Goal: Task Accomplishment & Management: Complete application form

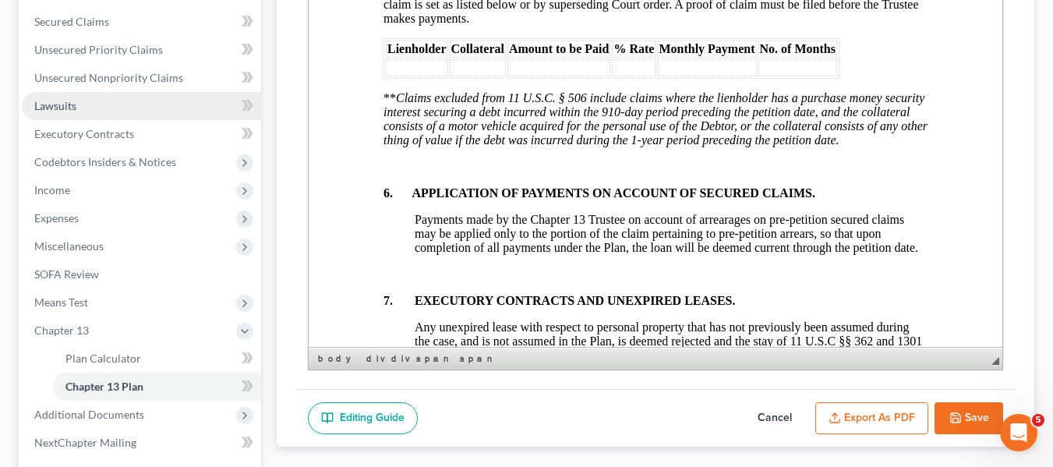
scroll to position [343, 0]
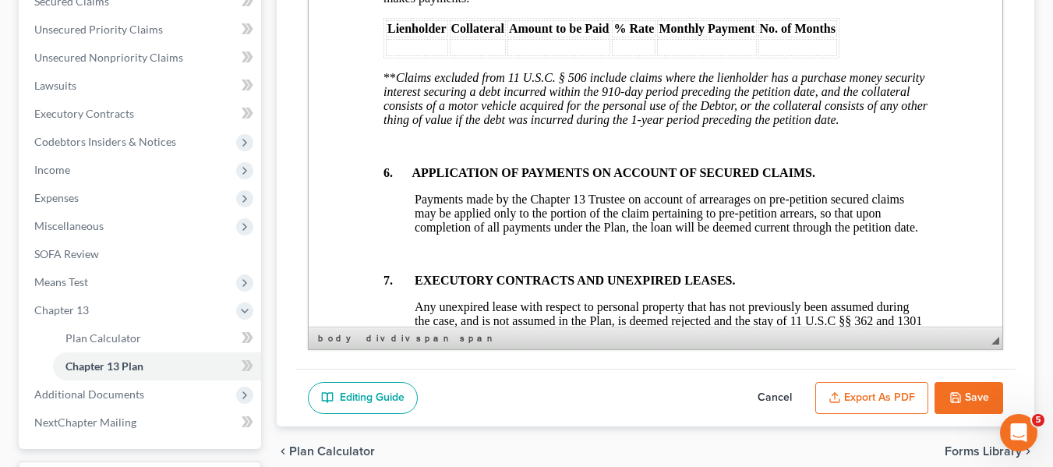
click at [959, 391] on icon "button" at bounding box center [955, 397] width 12 height 12
select select "1"
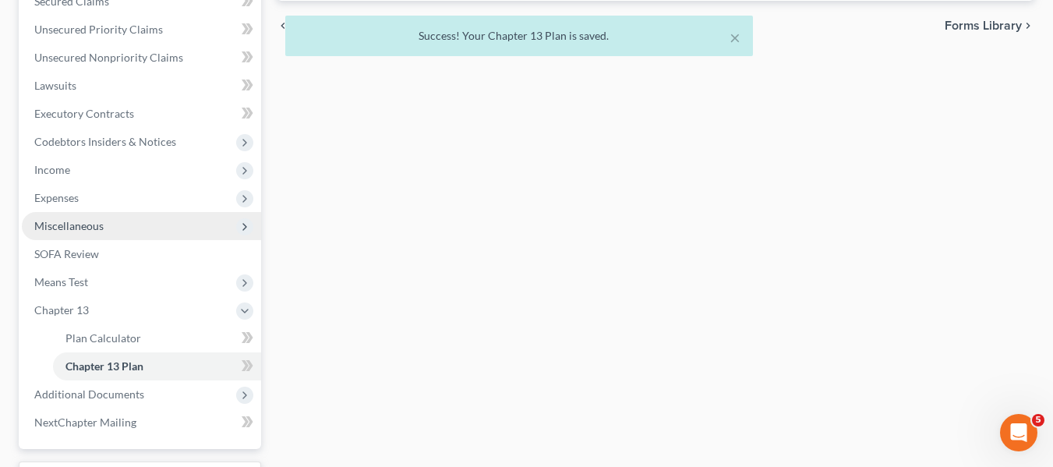
scroll to position [474, 0]
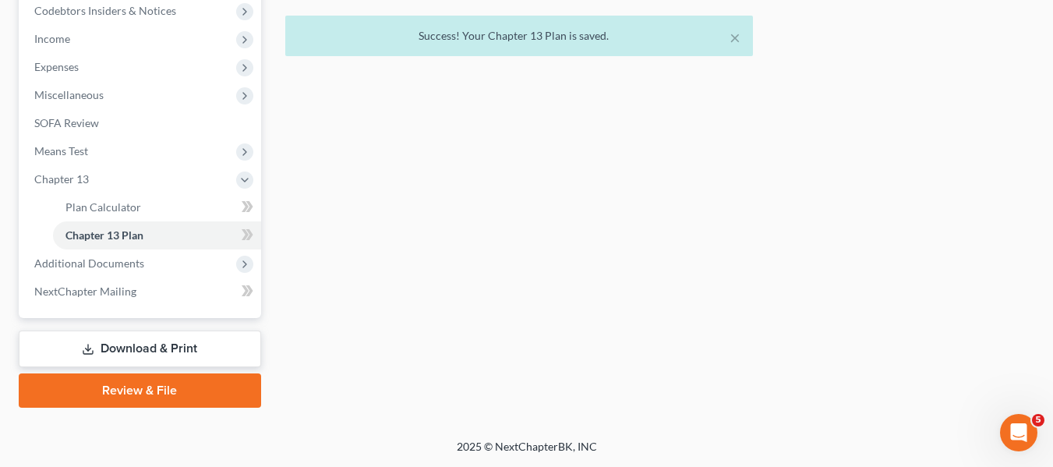
click at [136, 340] on link "Download & Print" at bounding box center [140, 348] width 242 height 37
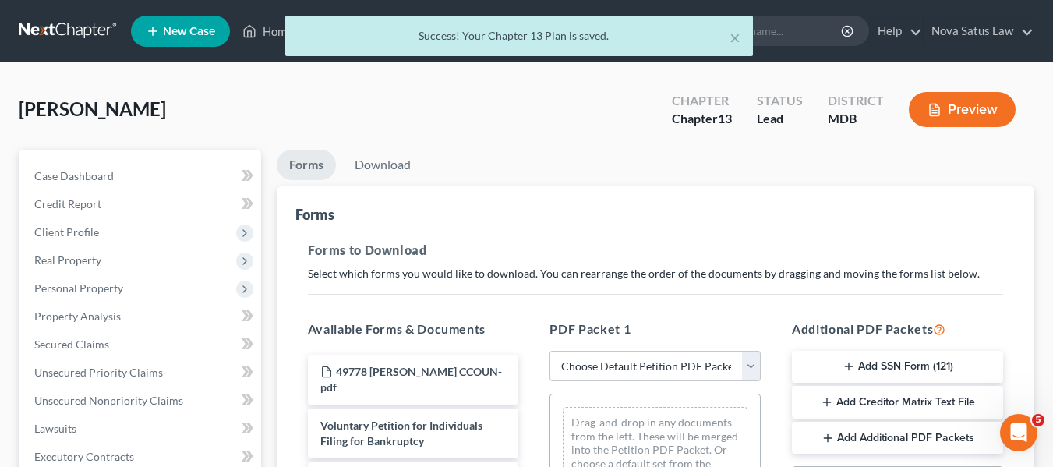
click at [628, 368] on select "Choose Default Petition PDF Packet Complete Bankruptcy Petition (all forms and …" at bounding box center [654, 366] width 211 height 31
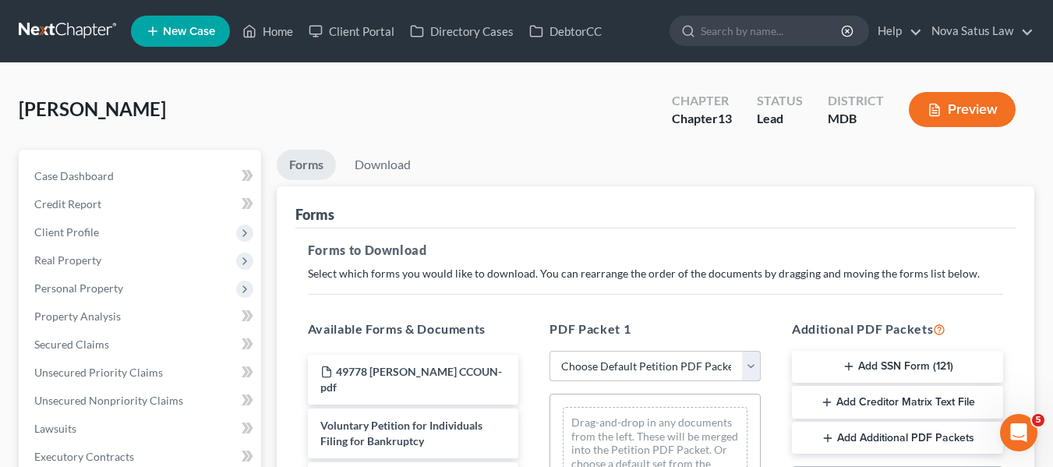
select select "0"
click at [549, 351] on select "Choose Default Petition PDF Packet Complete Bankruptcy Petition (all forms and …" at bounding box center [654, 366] width 211 height 31
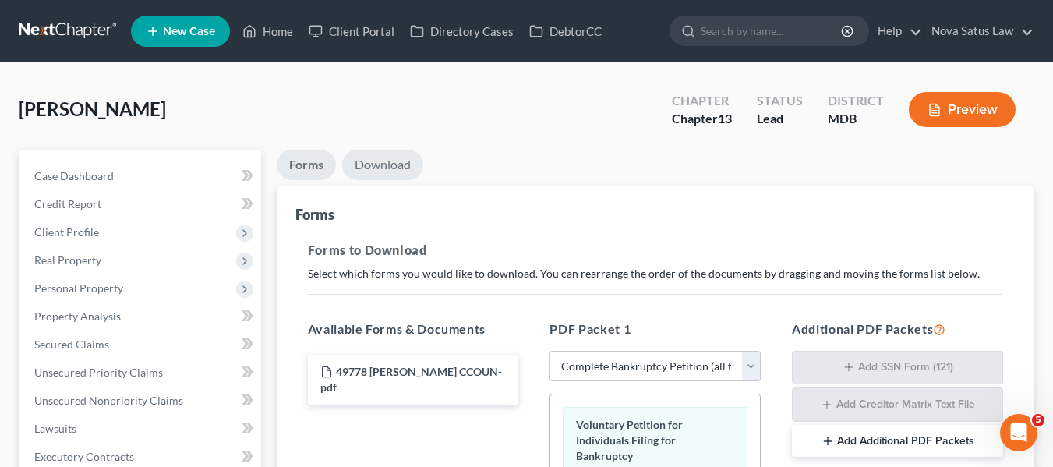
click at [373, 168] on link "Download" at bounding box center [382, 165] width 81 height 30
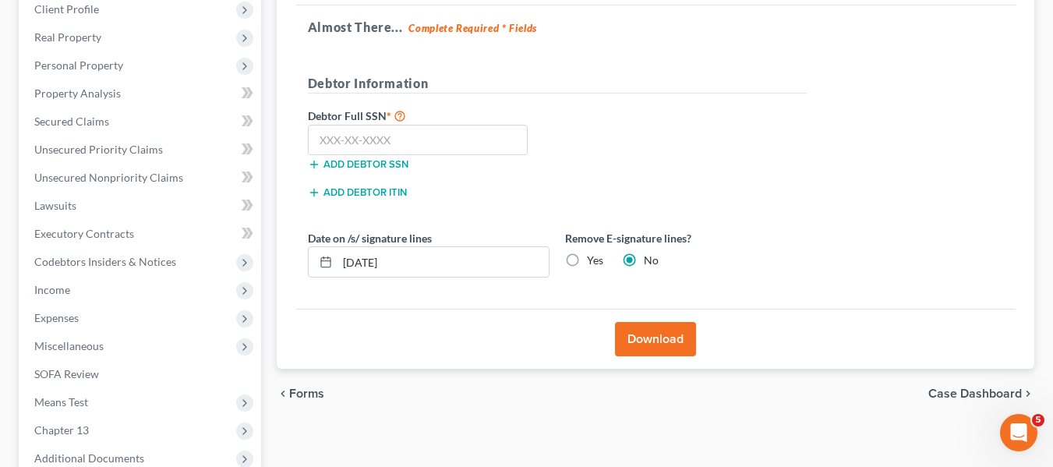
scroll to position [224, 0]
click at [326, 137] on input "text" at bounding box center [418, 139] width 221 height 31
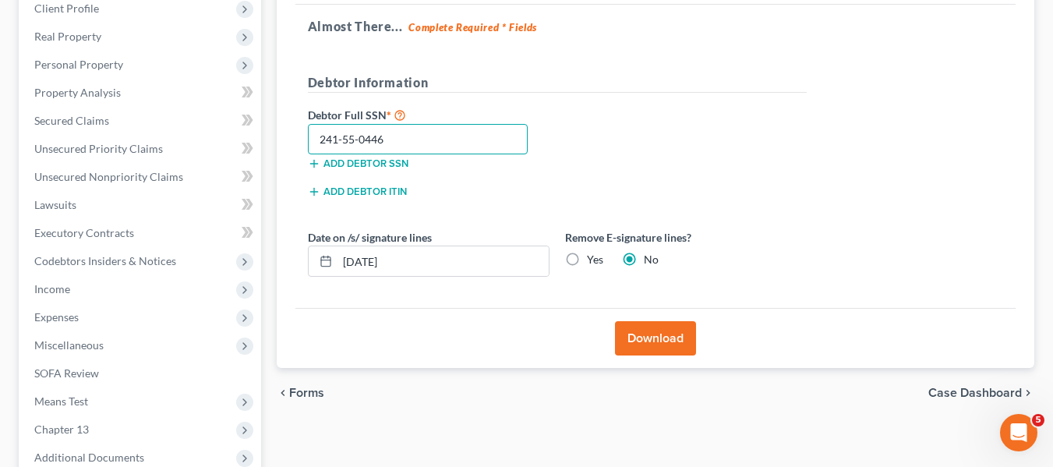
type input "241-55-0446"
click at [649, 329] on button "Download" at bounding box center [655, 338] width 81 height 34
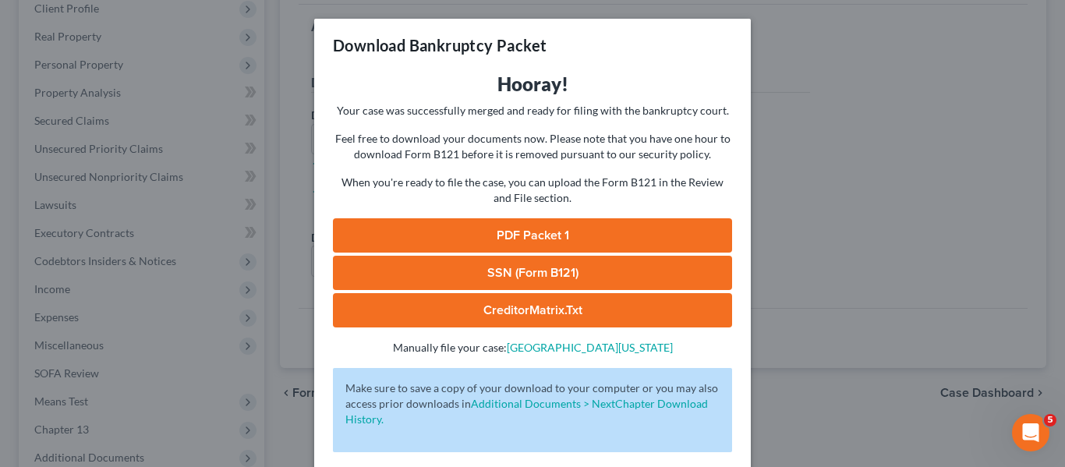
click at [500, 224] on link "PDF Packet 1" at bounding box center [532, 235] width 399 height 34
click at [855, 174] on div "Download Bankruptcy Packet Hooray! Your case was successfully merged and ready …" at bounding box center [532, 233] width 1065 height 467
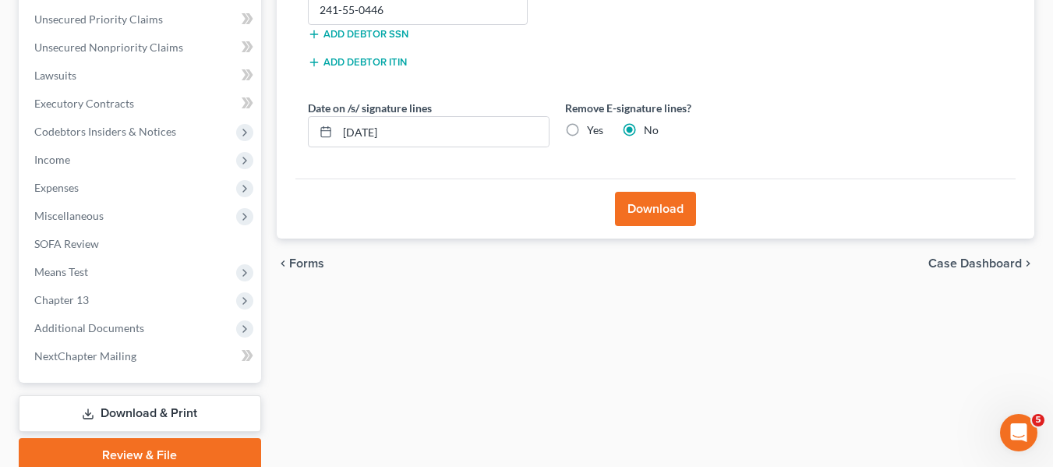
scroll to position [418, 0]
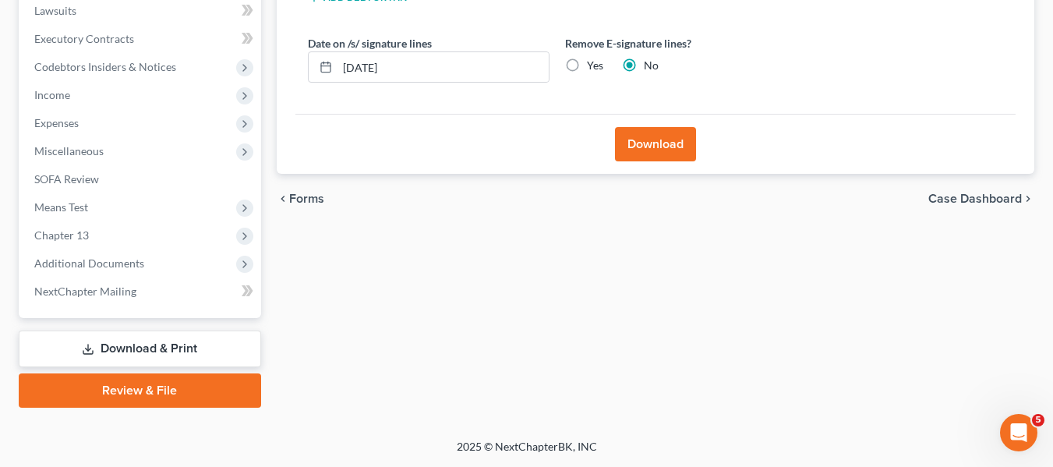
click at [150, 383] on link "Review & File" at bounding box center [140, 390] width 242 height 34
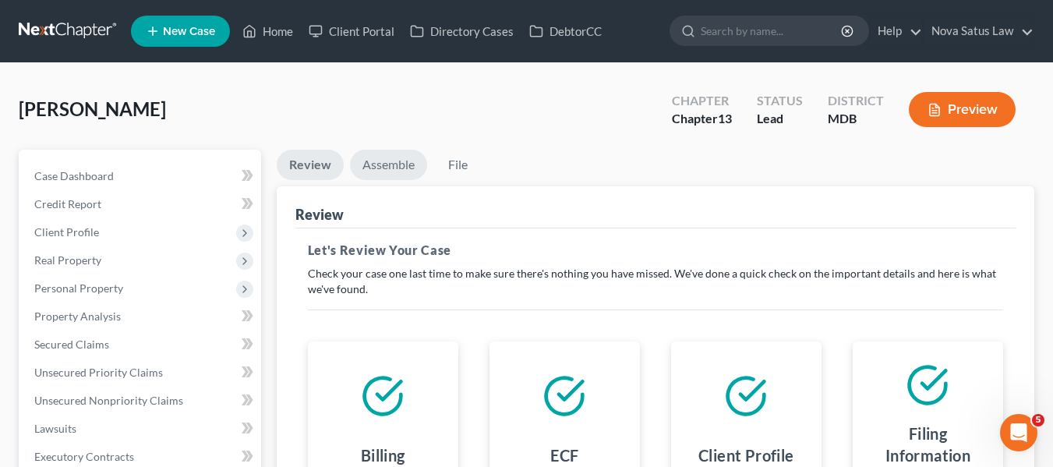
click at [377, 163] on link "Assemble" at bounding box center [388, 165] width 77 height 30
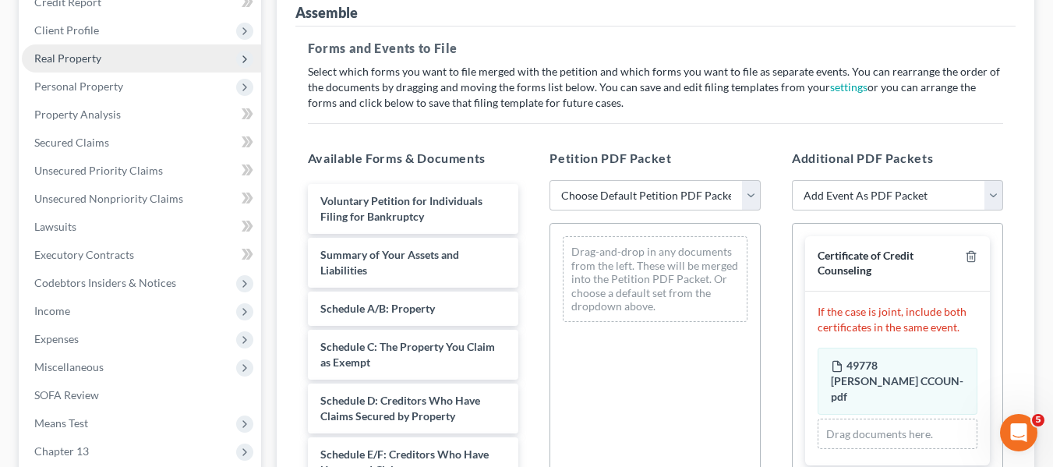
scroll to position [201, 0]
click at [55, 17] on span "Client Profile" at bounding box center [141, 31] width 239 height 28
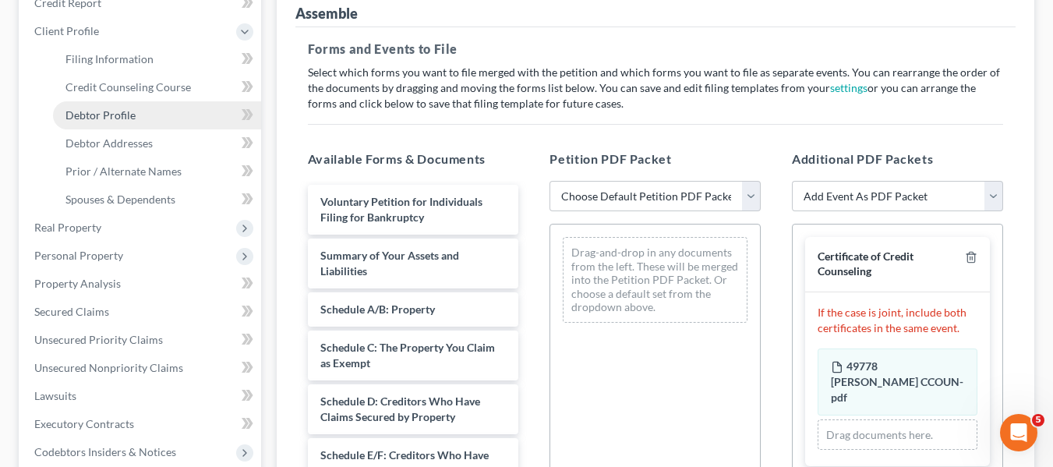
click at [86, 106] on link "Debtor Profile" at bounding box center [157, 115] width 208 height 28
select select "1"
select select "6"
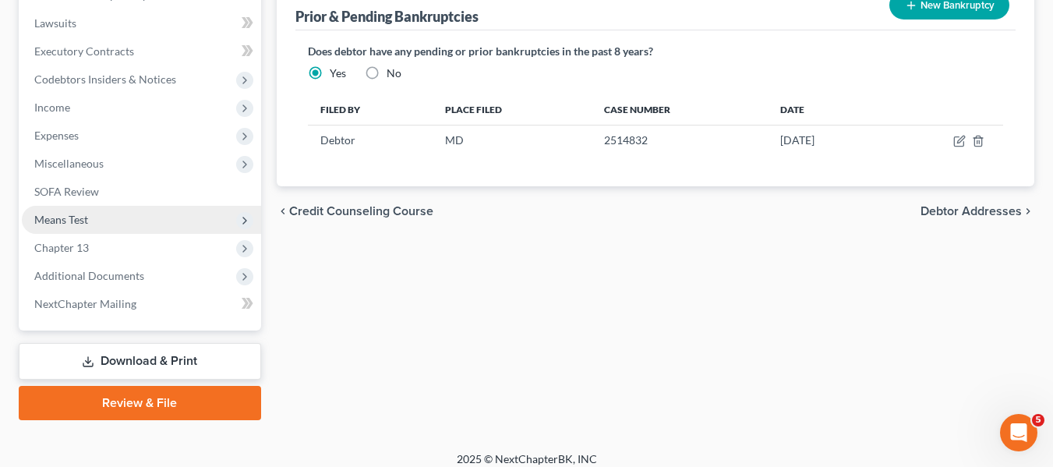
scroll to position [574, 0]
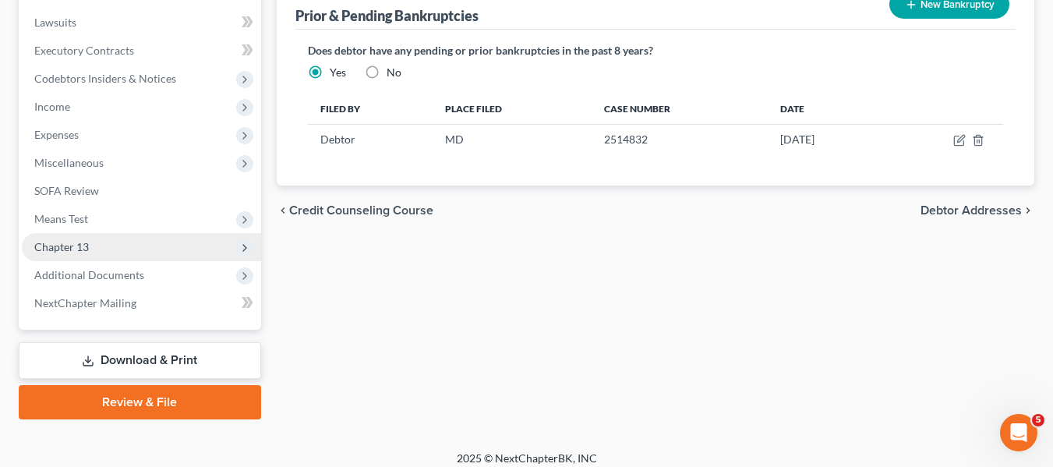
click at [93, 245] on span "Chapter 13" at bounding box center [141, 247] width 239 height 28
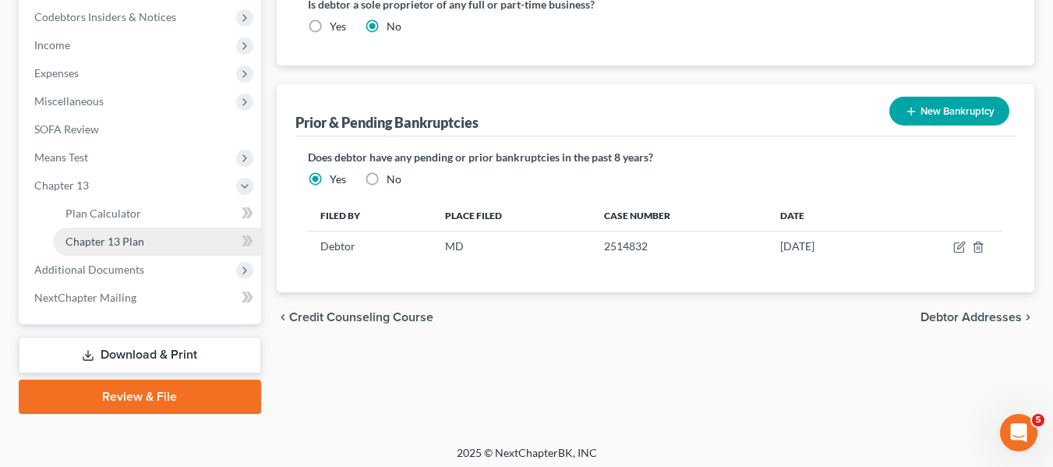
scroll to position [468, 0]
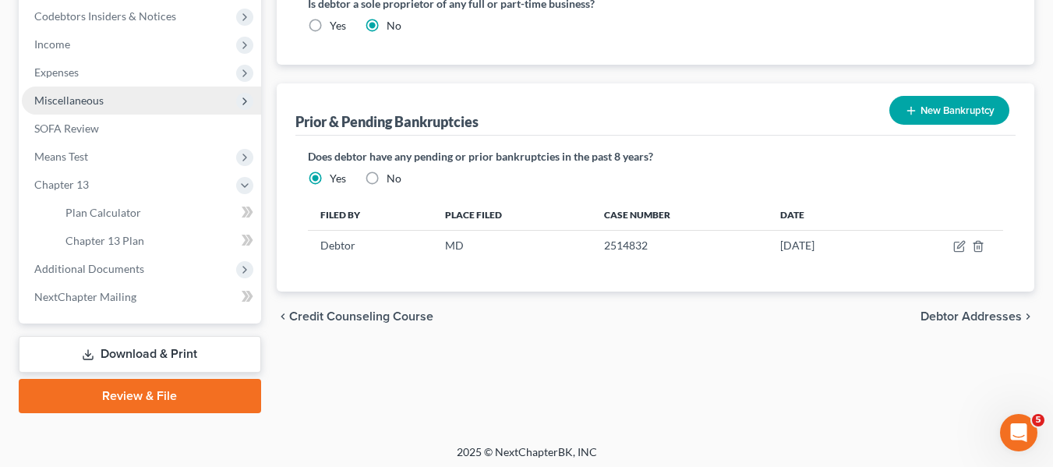
click at [69, 103] on span "Miscellaneous" at bounding box center [68, 100] width 69 height 13
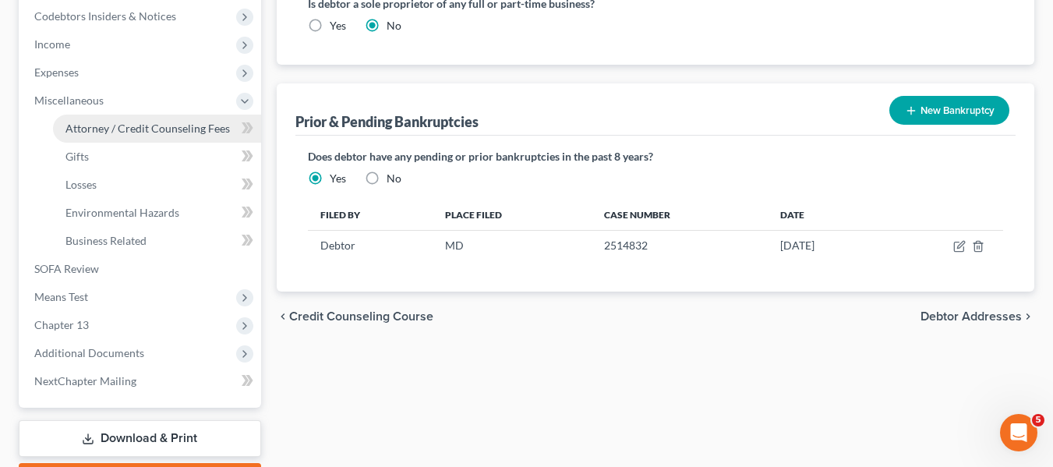
click at [102, 130] on span "Attorney / Credit Counseling Fees" at bounding box center [147, 128] width 164 height 13
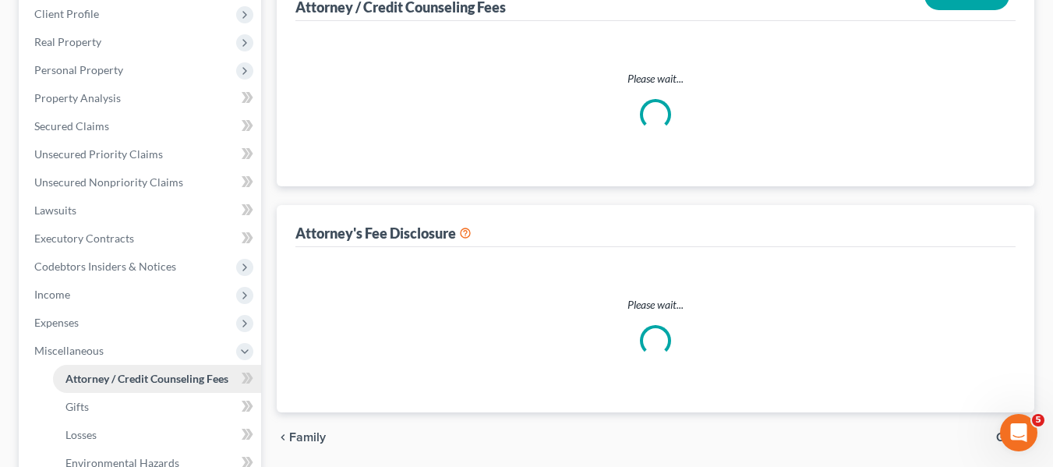
select select "2"
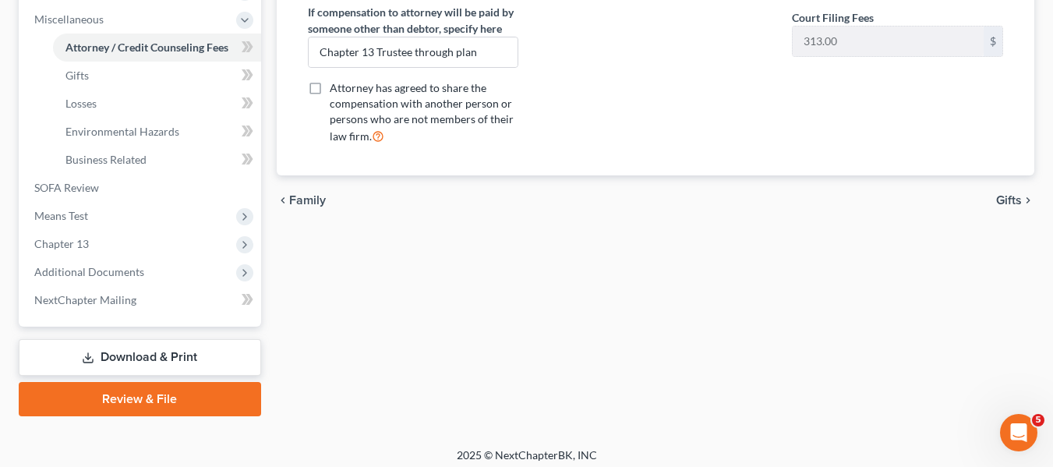
scroll to position [554, 0]
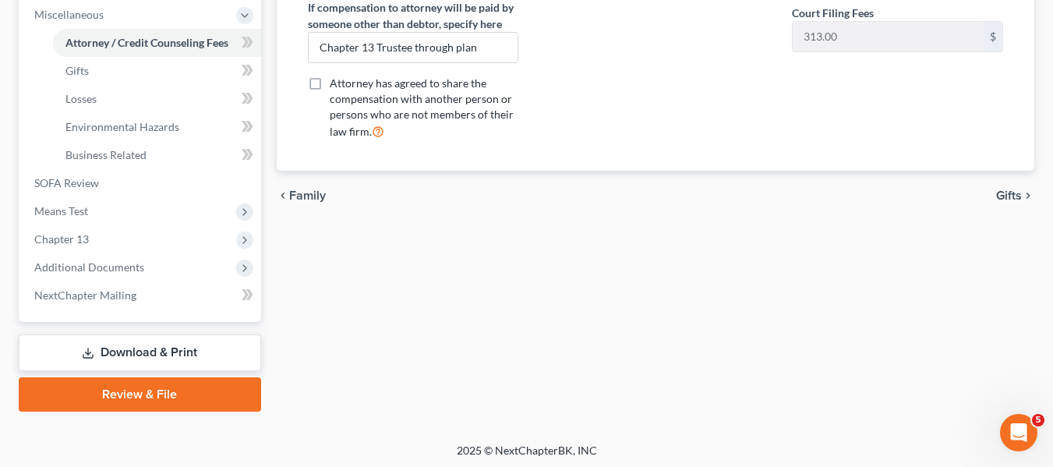
click at [159, 394] on link "Review & File" at bounding box center [140, 394] width 242 height 34
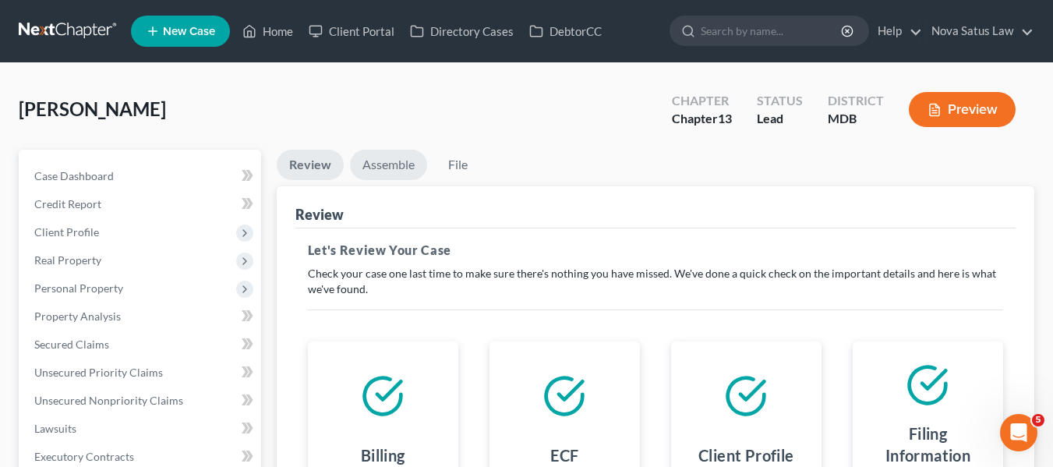
click at [378, 174] on link "Assemble" at bounding box center [388, 165] width 77 height 30
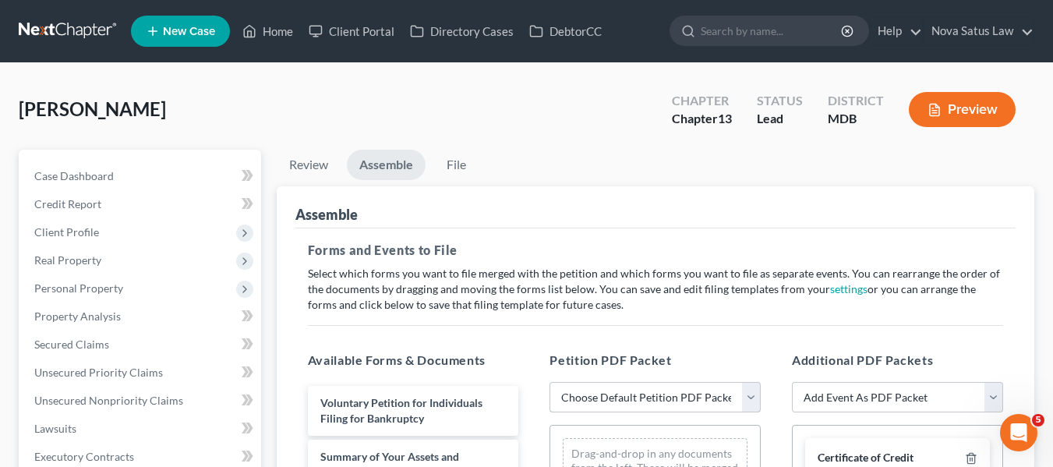
click at [627, 401] on select "Choose Default Petition PDF Packet Emergency Filing (Voluntary Petition and Cre…" at bounding box center [654, 397] width 211 height 31
select select "1"
click at [549, 382] on select "Choose Default Petition PDF Packet Emergency Filing (Voluntary Petition and Cre…" at bounding box center [654, 397] width 211 height 31
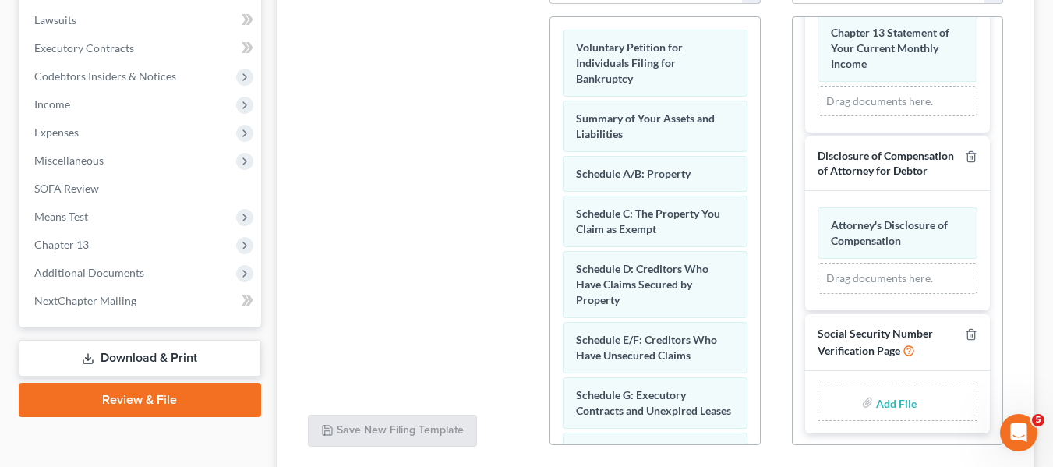
scroll to position [527, 0]
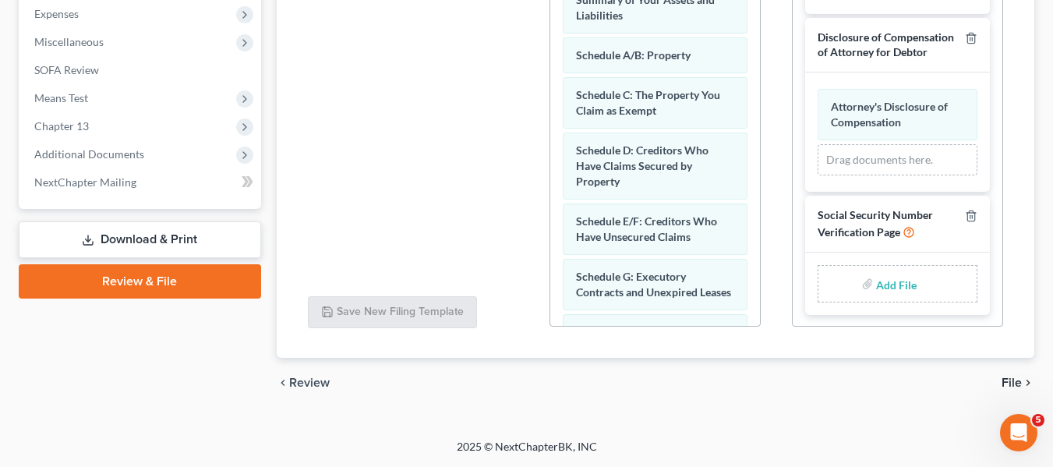
click at [876, 281] on input "file" at bounding box center [894, 284] width 37 height 28
type input "C:\fakepath\SSN.pdf"
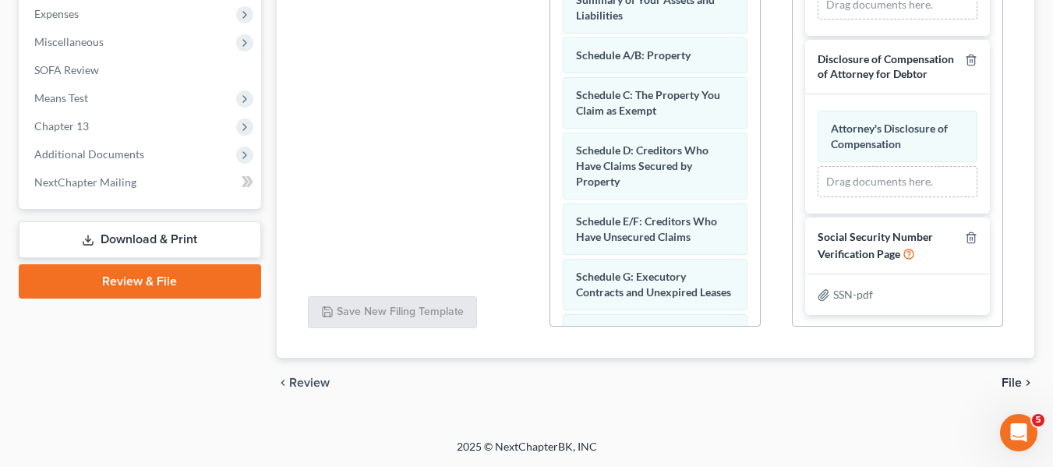
scroll to position [118, 0]
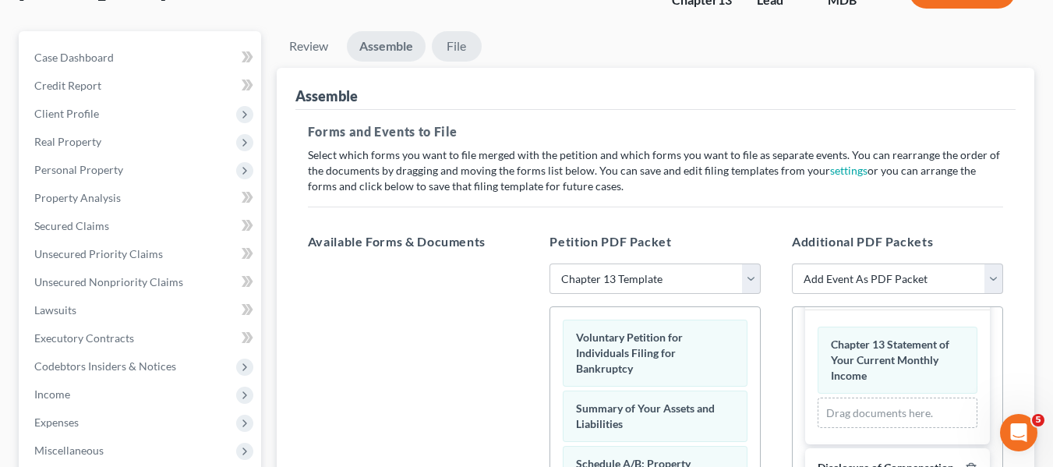
click at [457, 42] on link "File" at bounding box center [457, 46] width 50 height 30
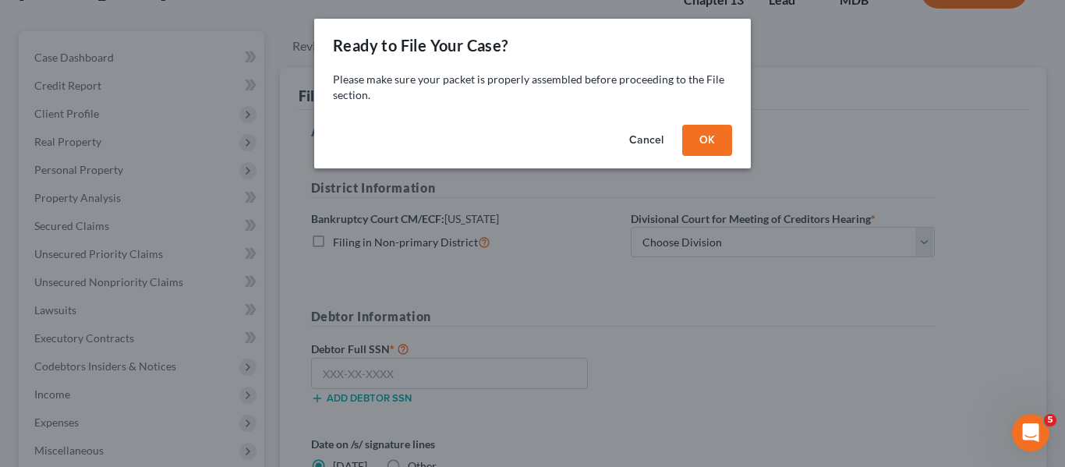
click at [695, 142] on button "OK" at bounding box center [707, 140] width 50 height 31
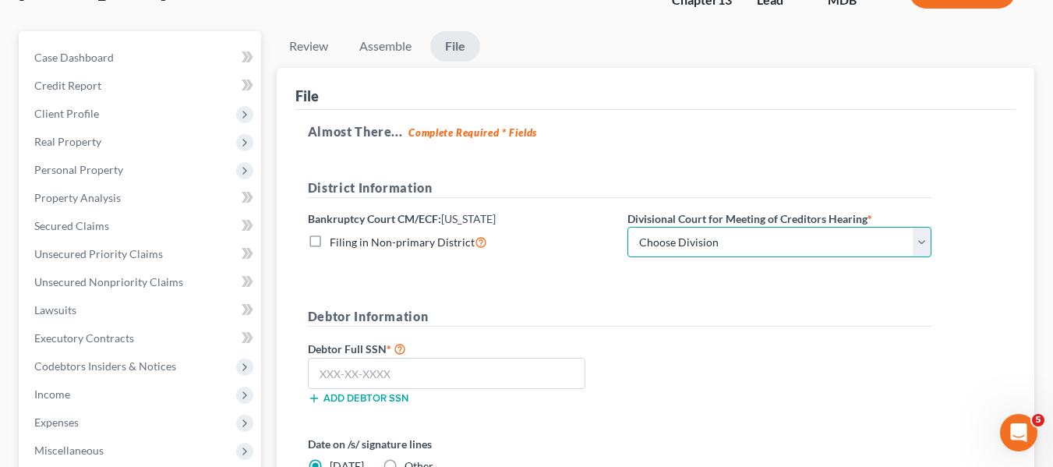
click at [723, 238] on select "Choose Division Baltimore Greenbelt" at bounding box center [779, 242] width 304 height 31
select select "0"
click at [627, 227] on select "Choose Division Baltimore Greenbelt" at bounding box center [779, 242] width 304 height 31
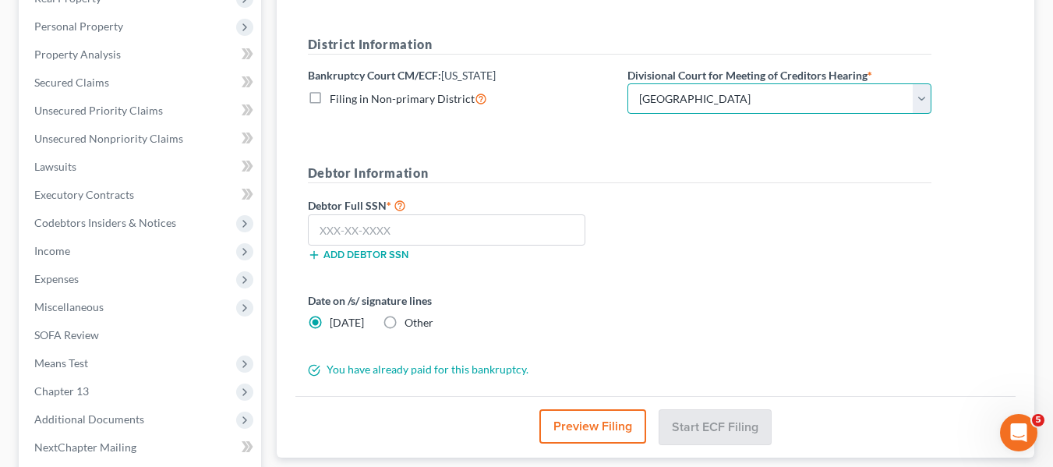
scroll to position [284, 0]
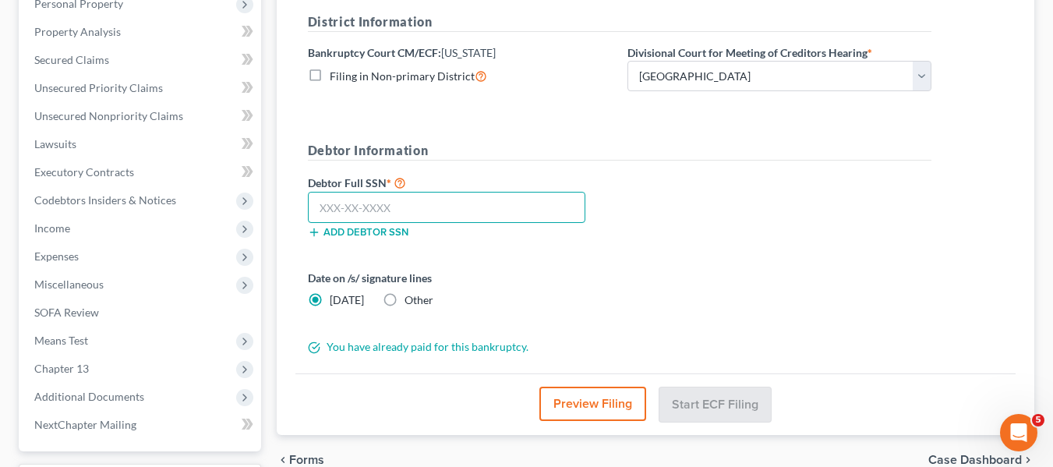
click at [327, 207] on input "text" at bounding box center [446, 207] width 277 height 31
type input "241-55-0446"
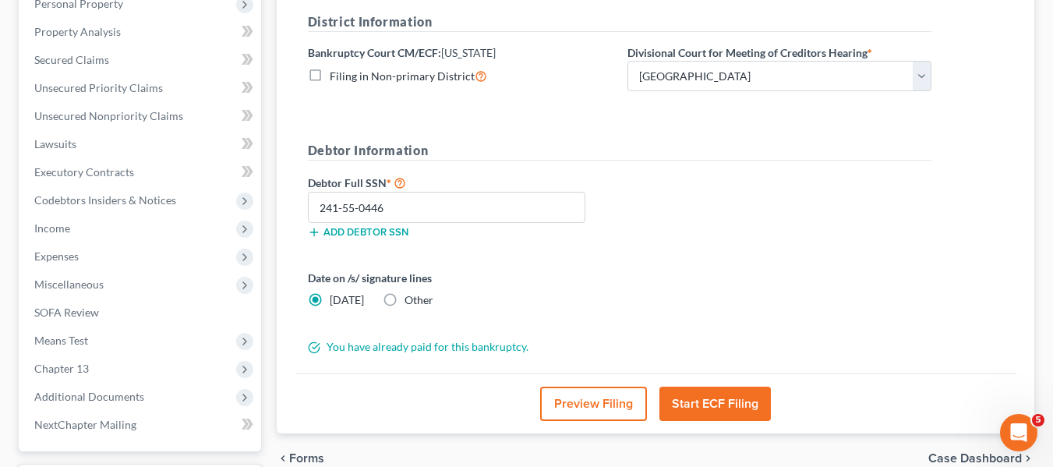
click at [704, 394] on button "Start ECF Filing" at bounding box center [714, 404] width 111 height 34
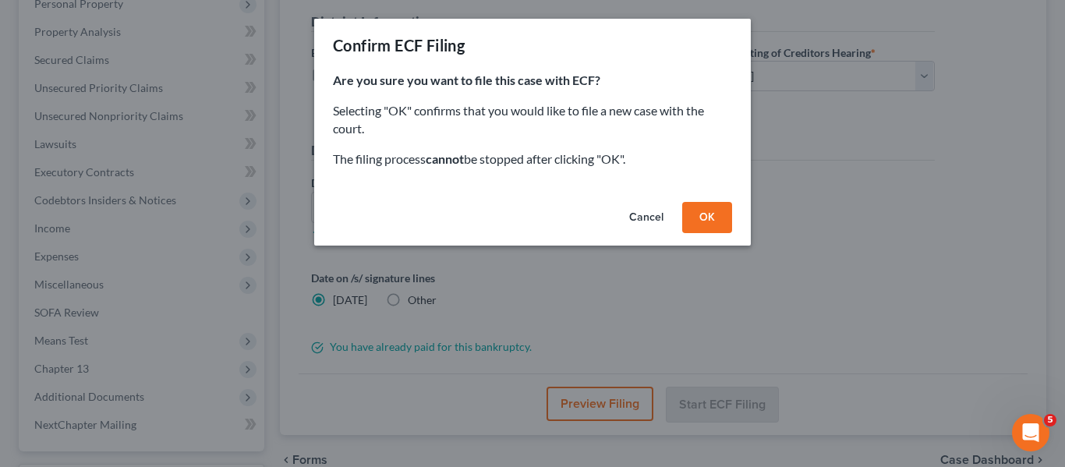
click at [701, 213] on button "OK" at bounding box center [707, 217] width 50 height 31
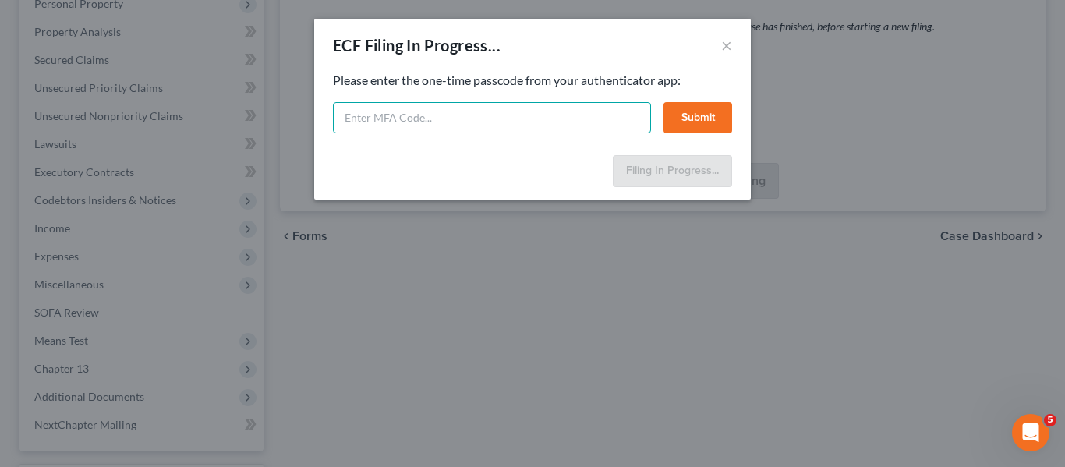
click at [471, 109] on input "text" at bounding box center [492, 117] width 318 height 31
type input "621013"
click at [694, 109] on button "Submit" at bounding box center [697, 117] width 69 height 31
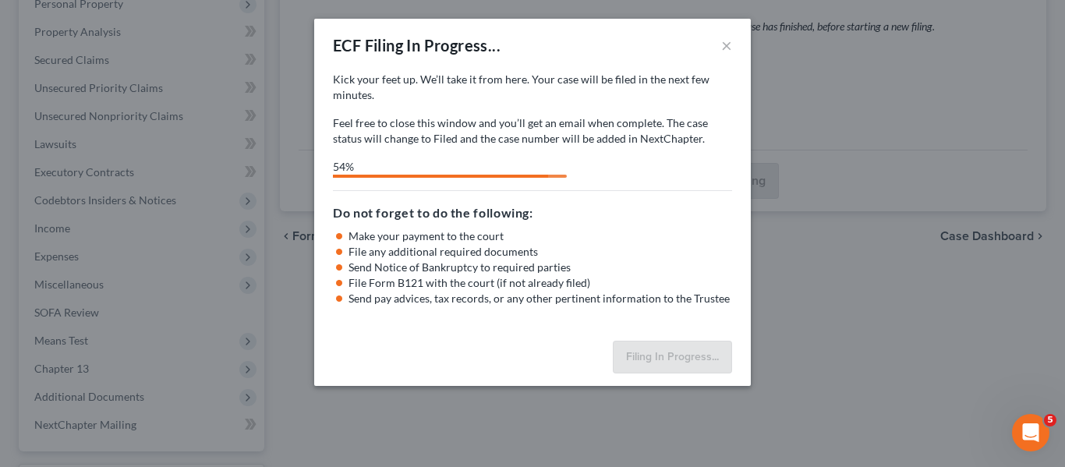
select select "0"
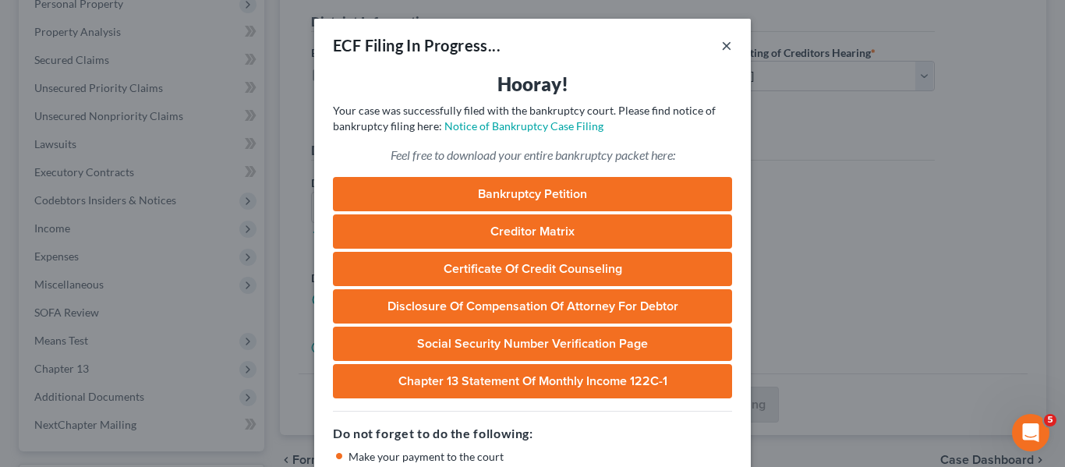
click at [721, 45] on button "×" at bounding box center [726, 45] width 11 height 19
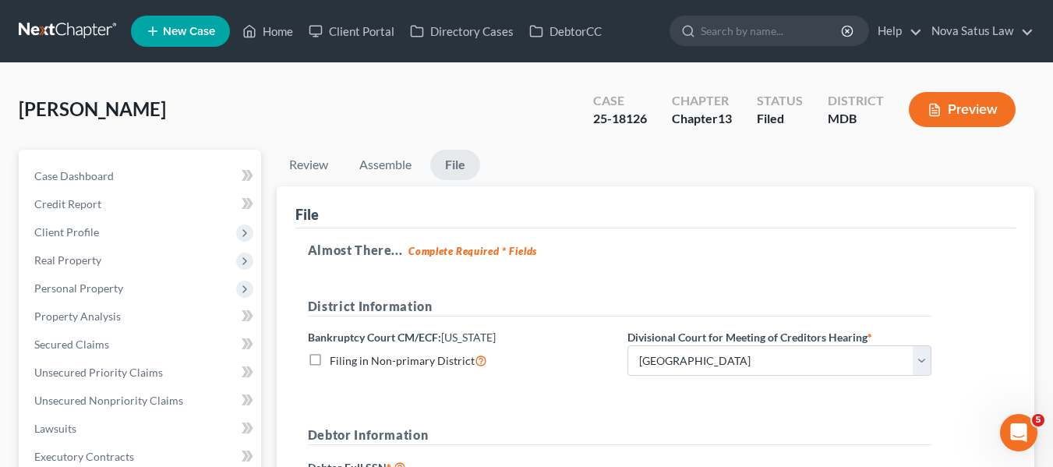
scroll to position [69, 0]
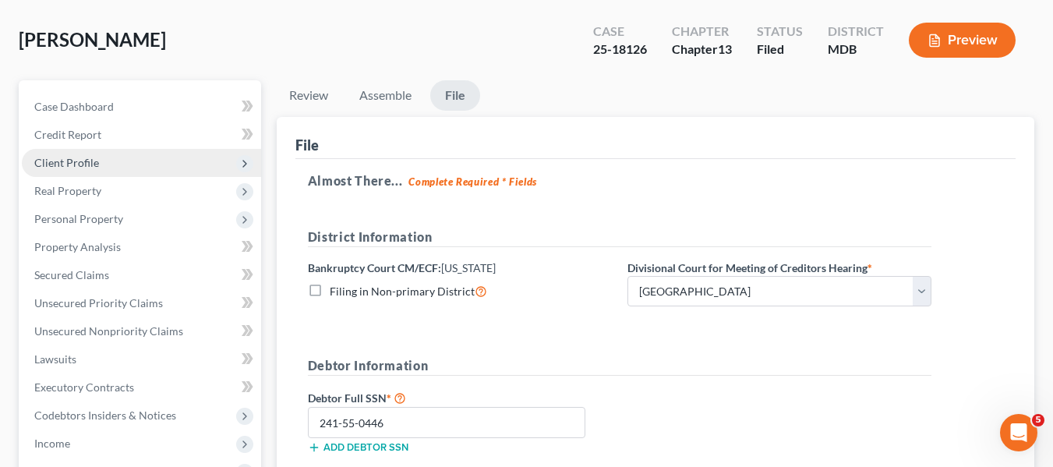
click at [63, 166] on span "Client Profile" at bounding box center [66, 162] width 65 height 13
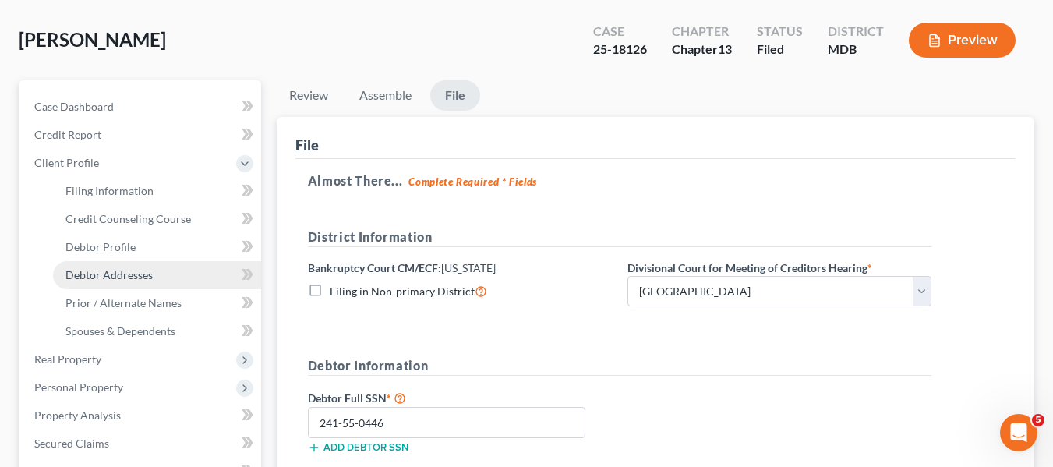
click at [87, 274] on span "Debtor Addresses" at bounding box center [108, 274] width 87 height 13
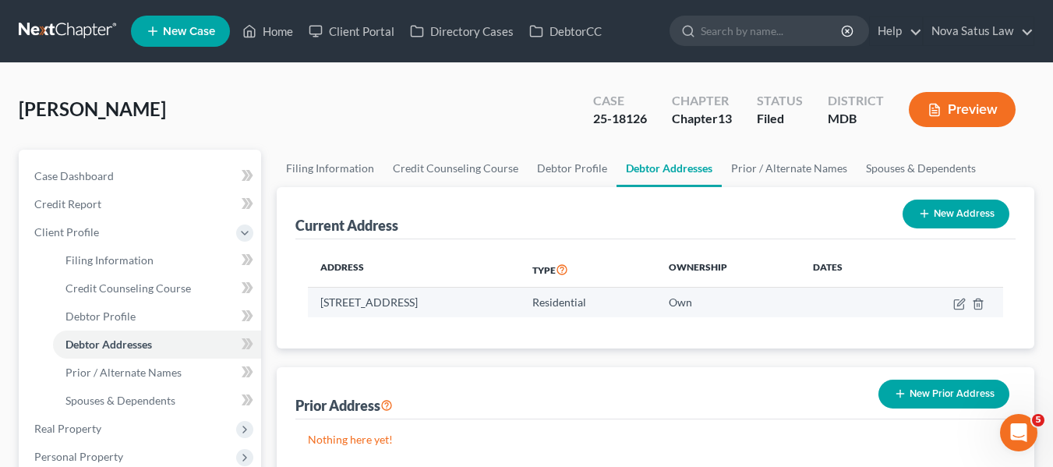
click at [318, 304] on td "[STREET_ADDRESS]" at bounding box center [414, 303] width 212 height 30
copy td "[STREET_ADDRESS]"
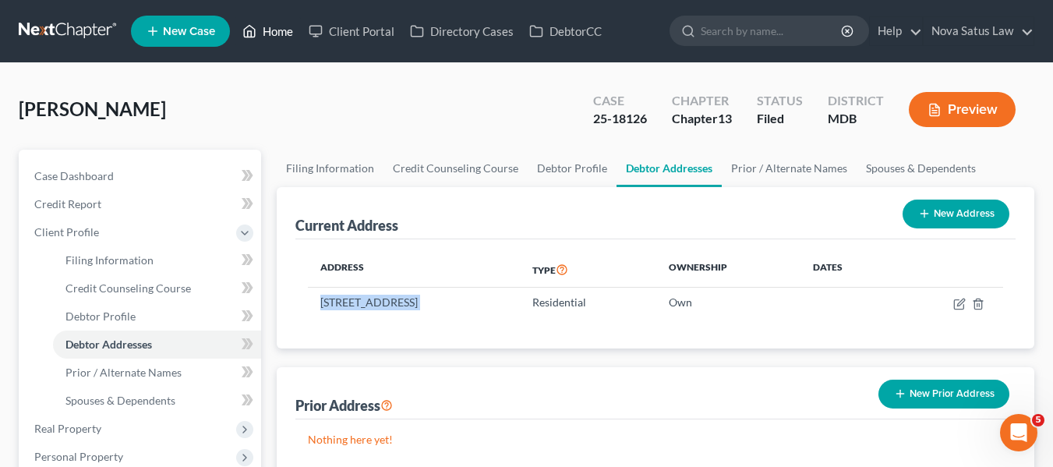
click at [279, 34] on link "Home" at bounding box center [268, 31] width 66 height 28
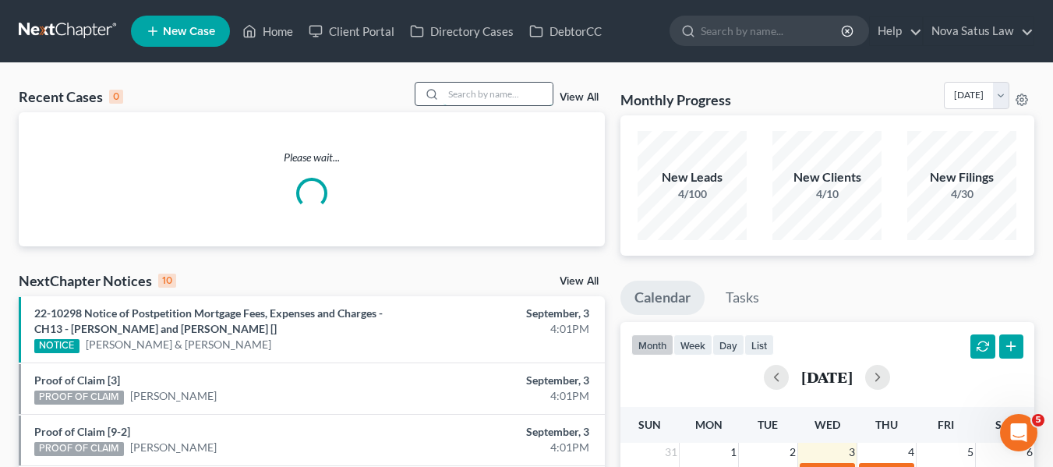
click at [458, 95] on input "search" at bounding box center [497, 94] width 109 height 23
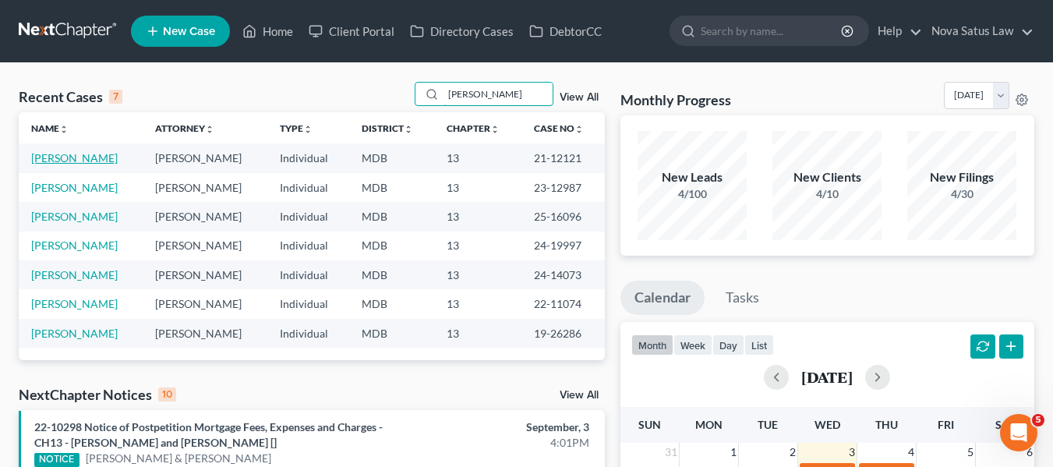
type input "[PERSON_NAME]"
click at [66, 158] on link "[PERSON_NAME]" at bounding box center [74, 157] width 87 height 13
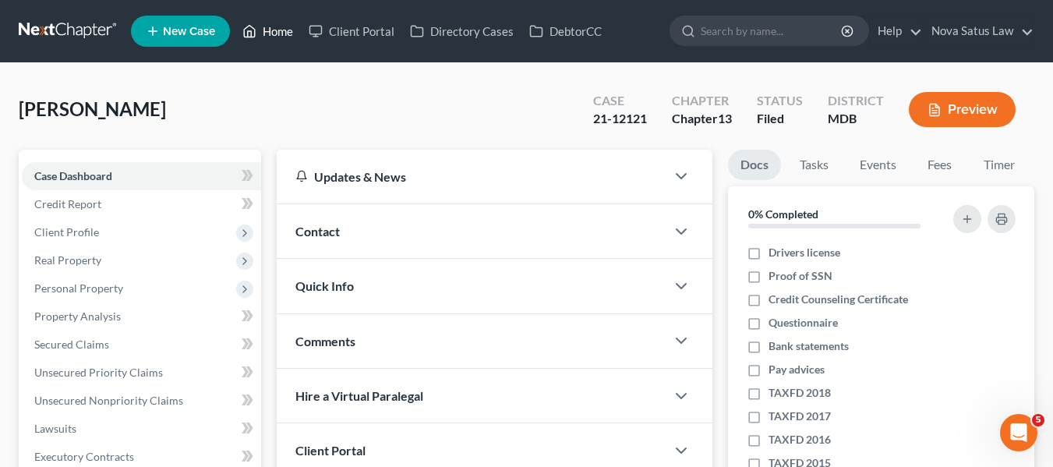
click at [274, 37] on link "Home" at bounding box center [268, 31] width 66 height 28
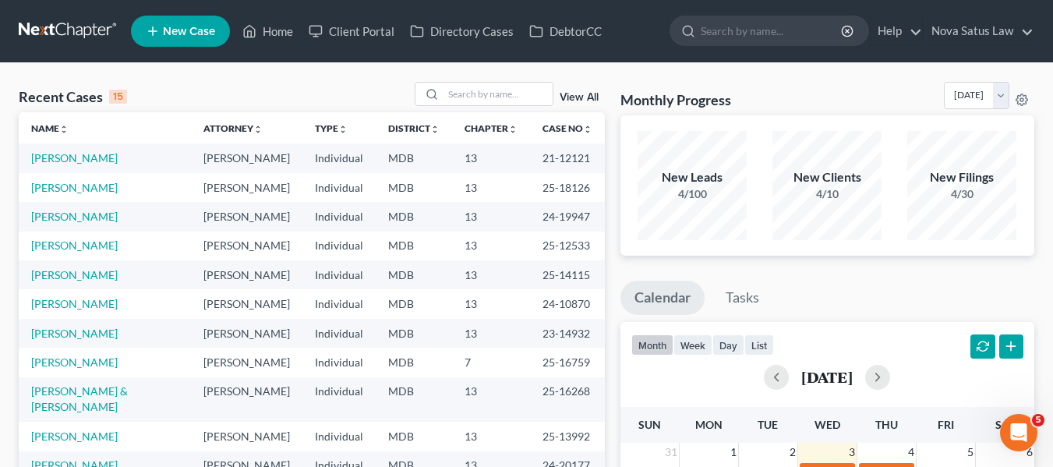
click at [573, 97] on link "View All" at bounding box center [579, 97] width 39 height 11
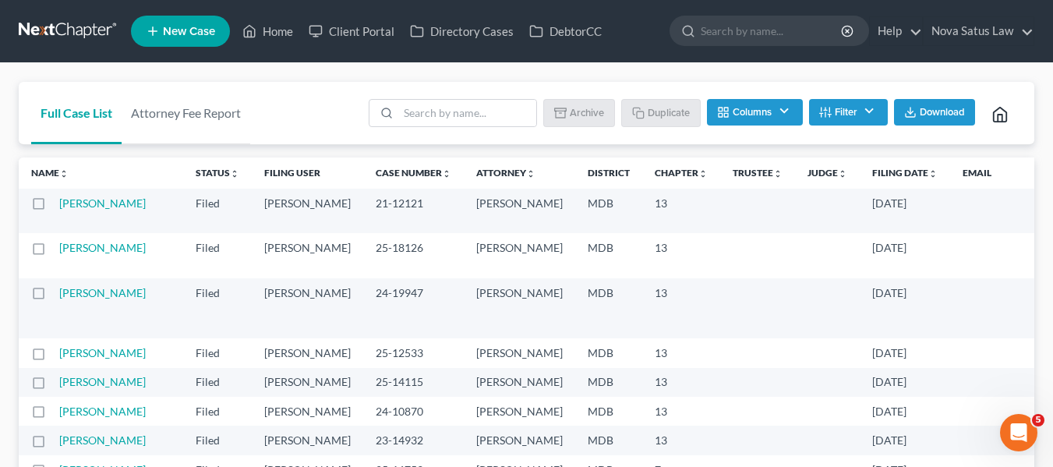
click at [53, 207] on label at bounding box center [53, 207] width 0 height 0
click at [59, 201] on input "checkbox" at bounding box center [64, 201] width 10 height 10
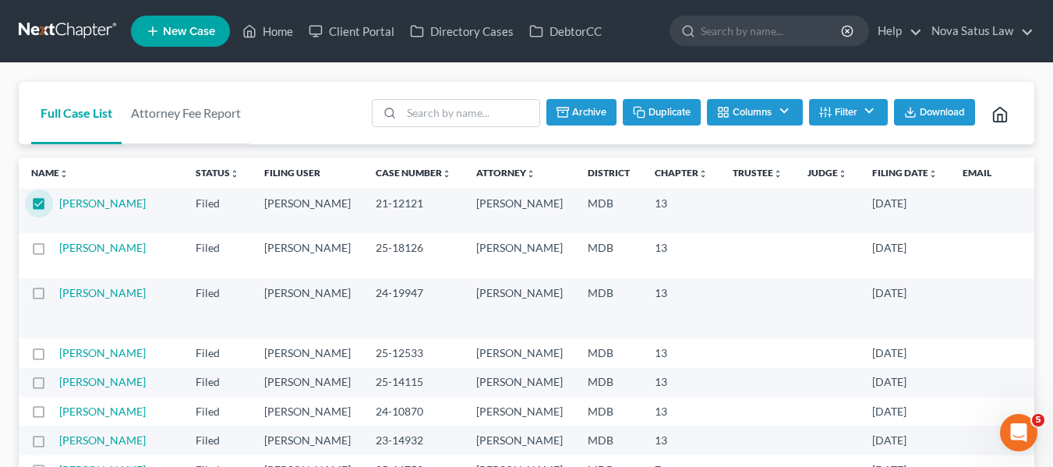
click at [647, 118] on button "Duplicate" at bounding box center [662, 112] width 78 height 26
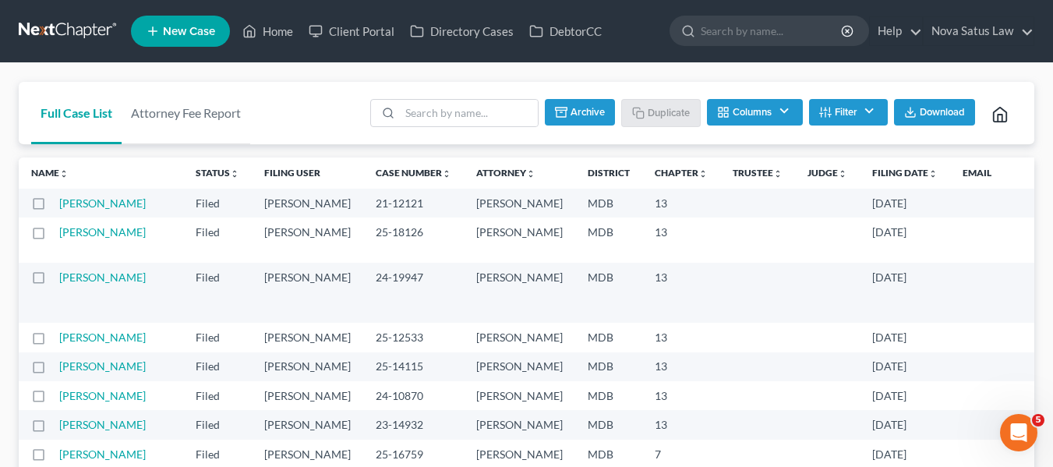
checkbox input "false"
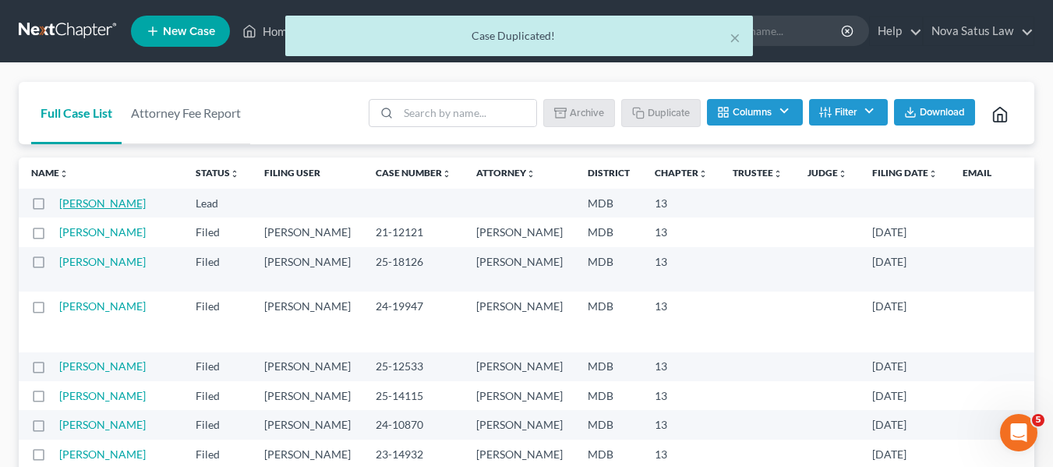
click at [79, 209] on link "[PERSON_NAME]" at bounding box center [102, 202] width 87 height 13
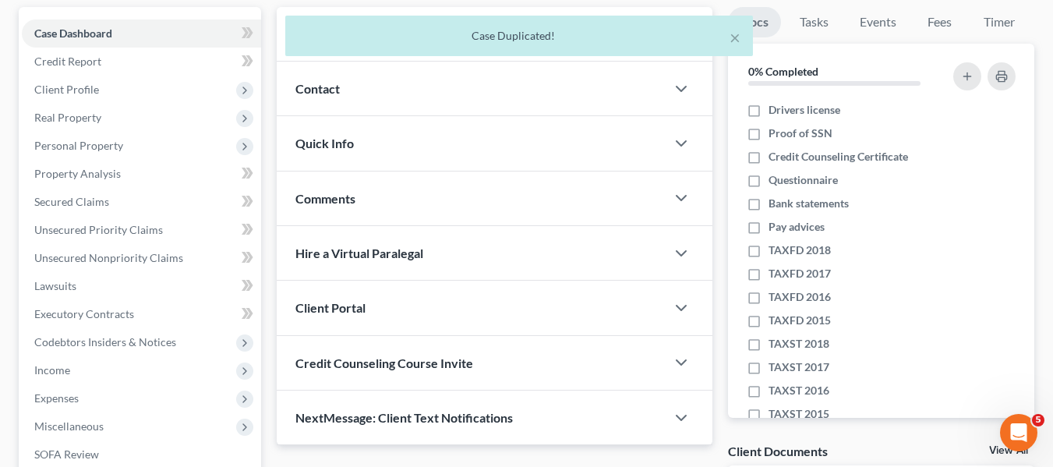
scroll to position [143, 0]
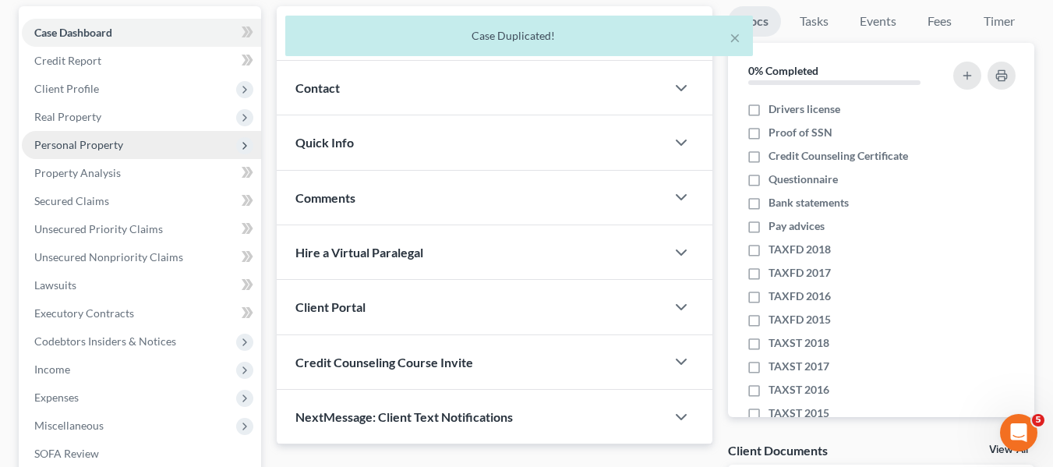
click at [67, 150] on span "Personal Property" at bounding box center [78, 144] width 89 height 13
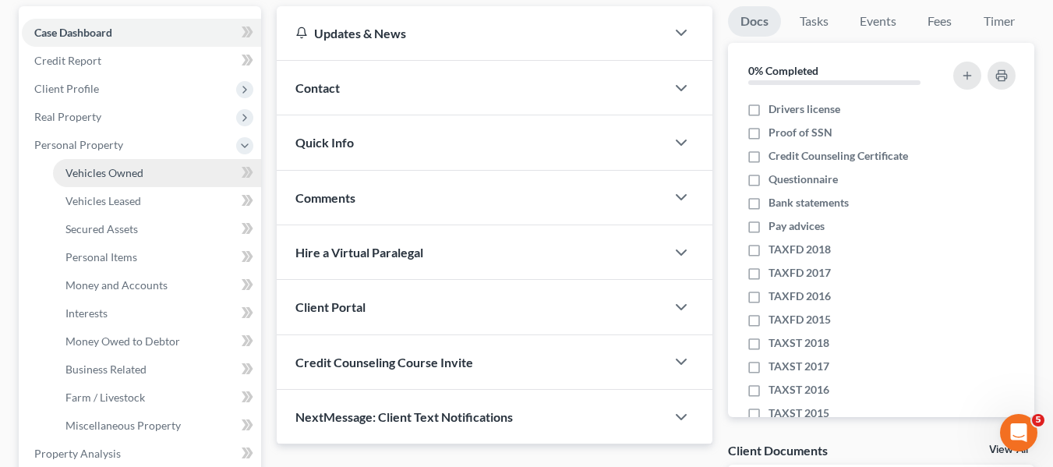
click at [114, 178] on span "Vehicles Owned" at bounding box center [104, 172] width 78 height 13
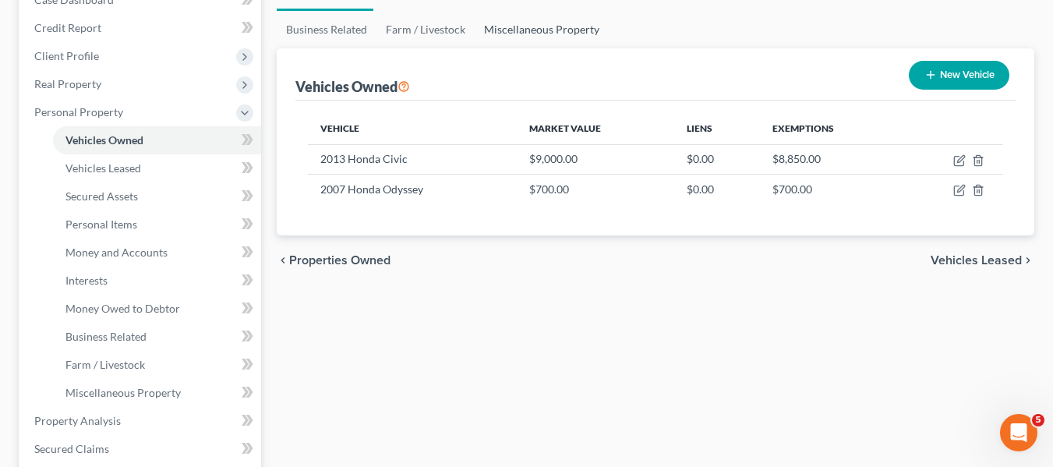
scroll to position [177, 0]
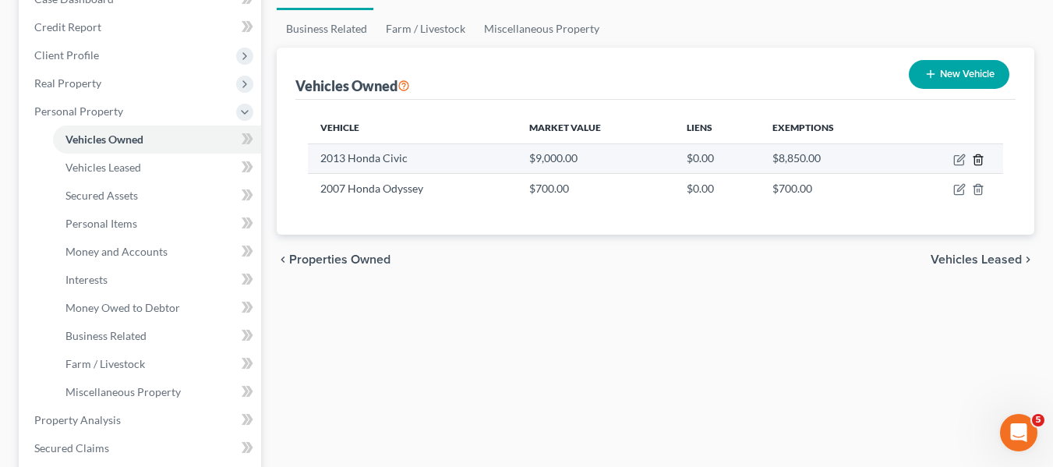
click at [977, 161] on line "button" at bounding box center [977, 160] width 0 height 3
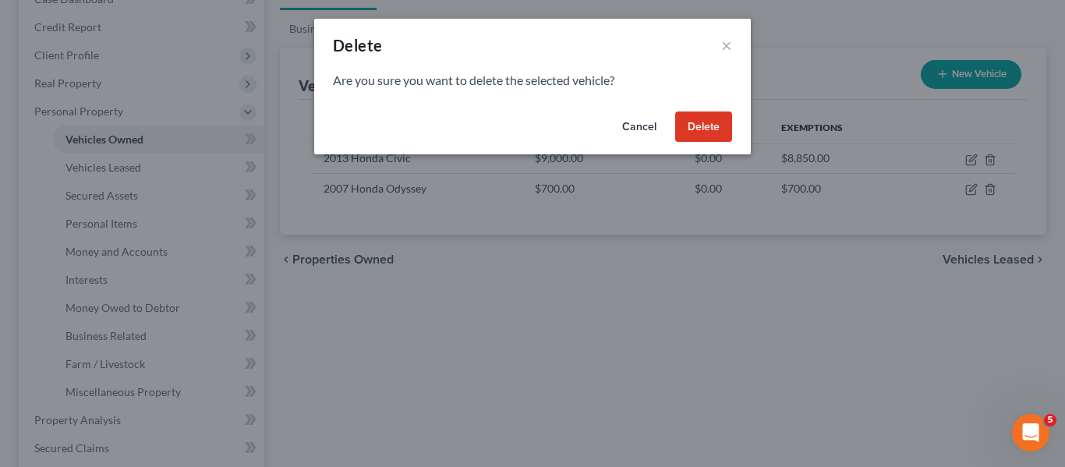
click at [702, 125] on button "Delete" at bounding box center [703, 126] width 57 height 31
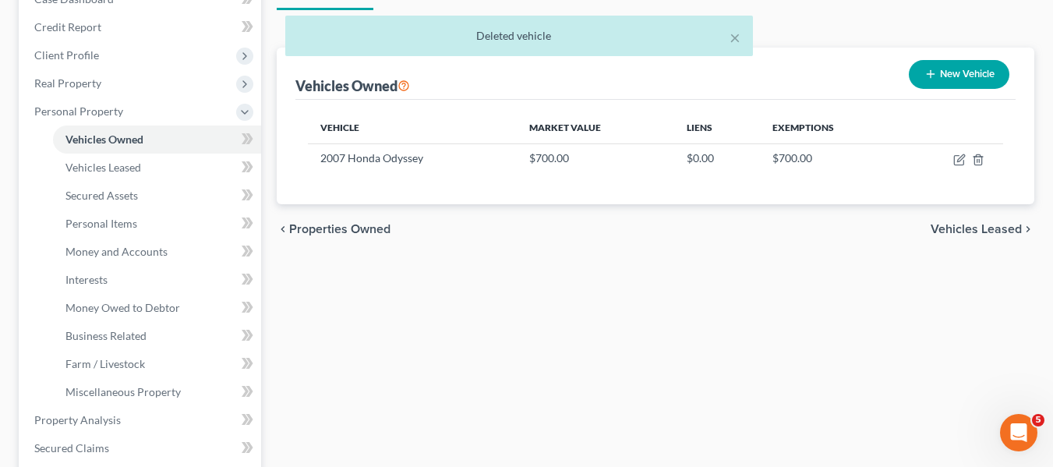
click at [930, 75] on icon "button" at bounding box center [930, 74] width 12 height 12
select select "0"
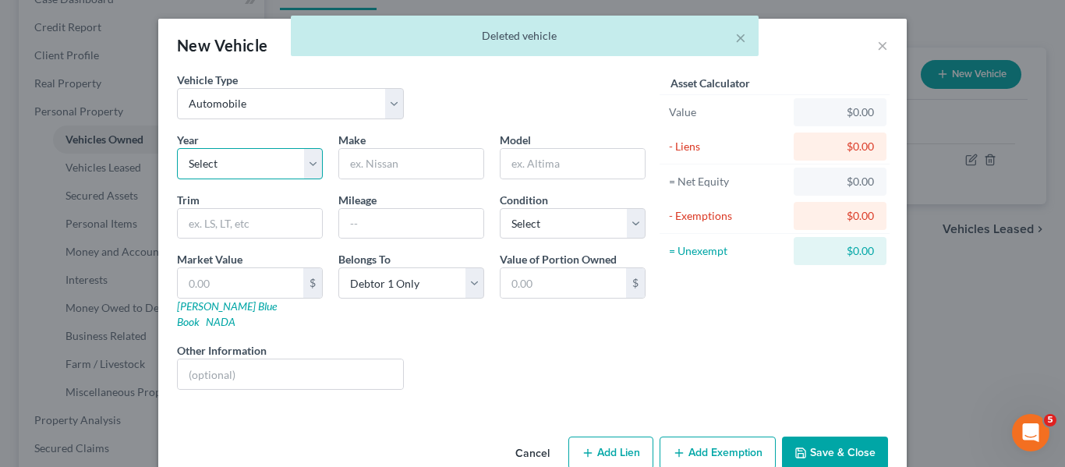
click at [258, 171] on select "Select 2026 2025 2024 2023 2022 2021 2020 2019 2018 2017 2016 2015 2014 2013 20…" at bounding box center [250, 163] width 146 height 31
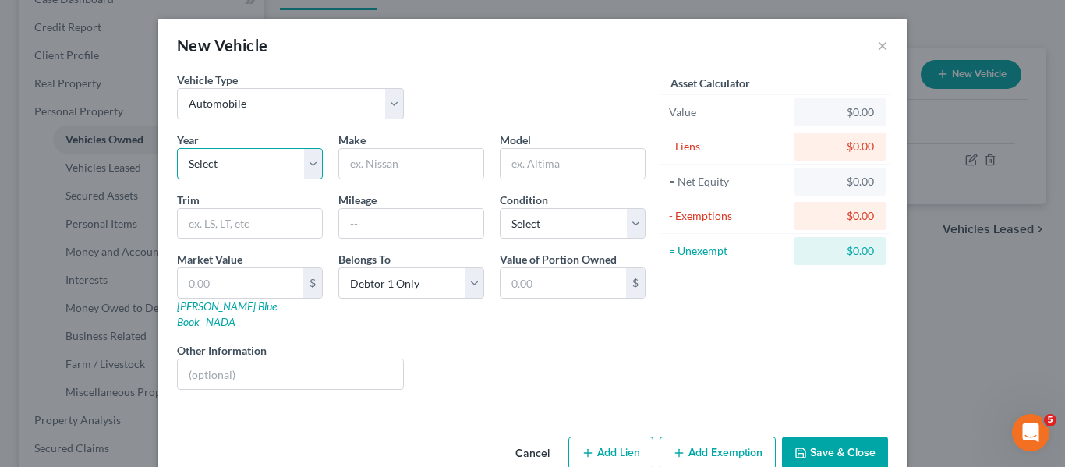
select select "10"
click at [177, 148] on select "Select 2026 2025 2024 2023 2022 2021 2020 2019 2018 2017 2016 2015 2014 2013 20…" at bounding box center [250, 163] width 146 height 31
click at [375, 169] on input "text" at bounding box center [411, 164] width 144 height 30
type input "Toyota"
type input "Camry"
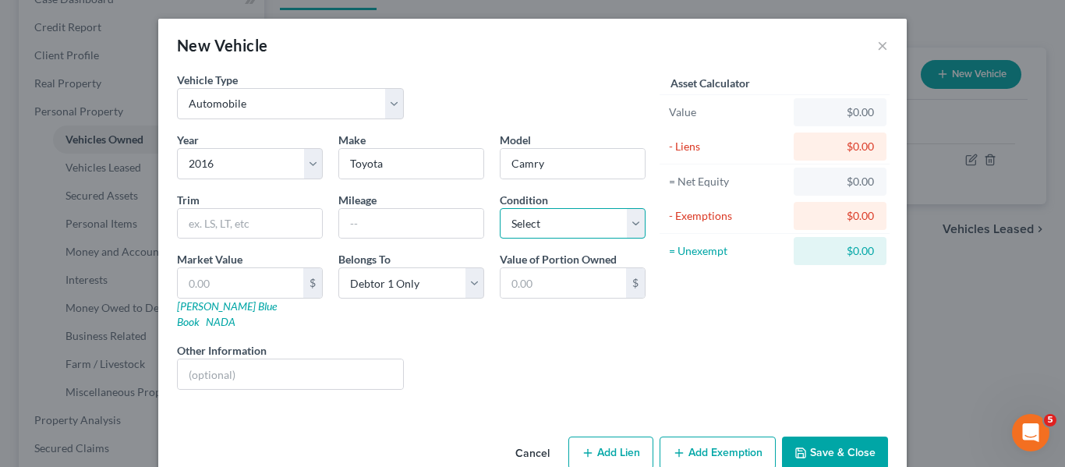
click at [559, 223] on select "Select Excellent Very Good Good Fair Poor" at bounding box center [573, 223] width 146 height 31
select select "2"
click at [500, 208] on select "Select Excellent Very Good Good Fair Poor" at bounding box center [573, 223] width 146 height 31
click at [845, 436] on button "Save & Close" at bounding box center [835, 452] width 106 height 33
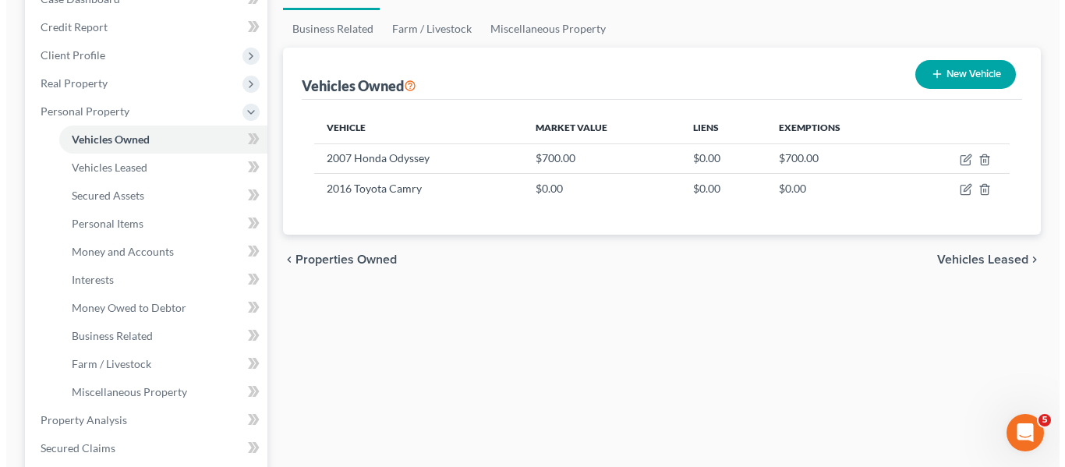
scroll to position [193, 0]
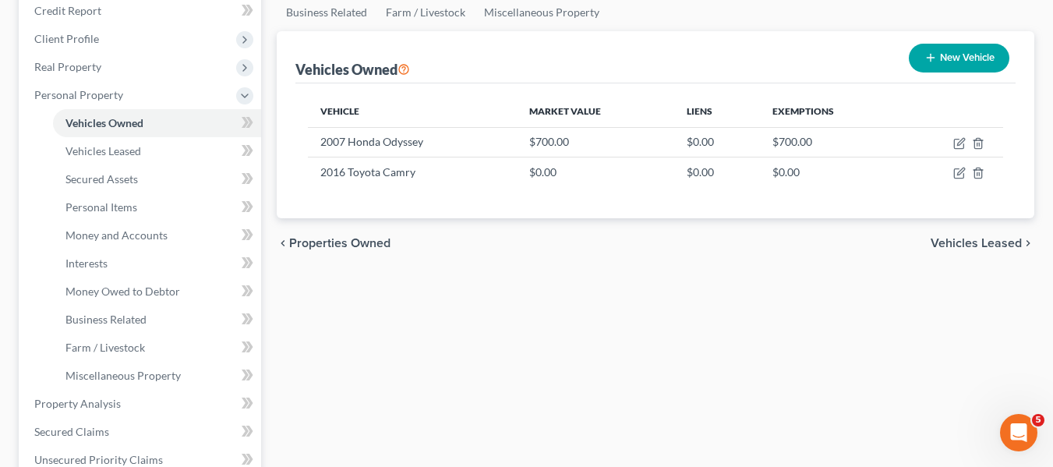
click at [959, 57] on button "New Vehicle" at bounding box center [959, 58] width 101 height 29
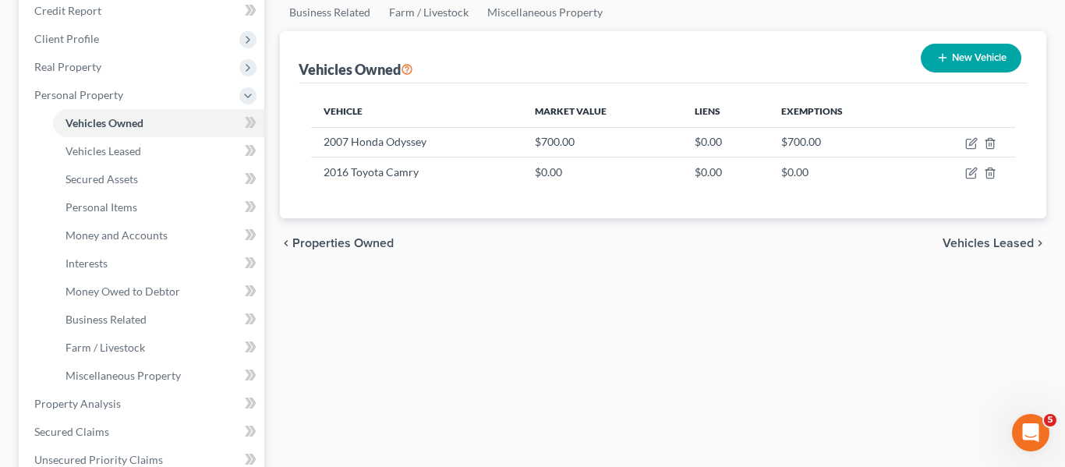
select select "0"
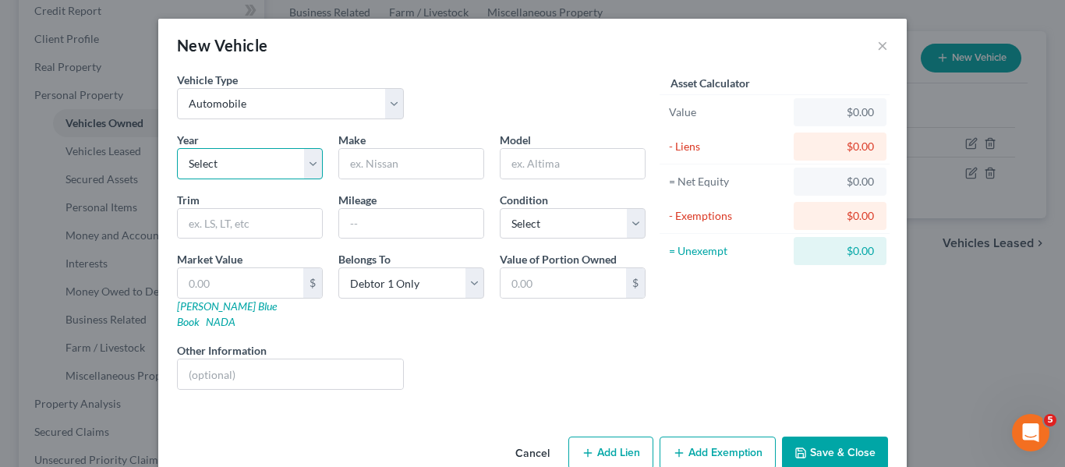
click at [297, 156] on select "Select 2026 2025 2024 2023 2022 2021 2020 2019 2018 2017 2016 2015 2014 2013 20…" at bounding box center [250, 163] width 146 height 31
select select "6"
click at [177, 148] on select "Select 2026 2025 2024 2023 2022 2021 2020 2019 2018 2017 2016 2015 2014 2013 20…" at bounding box center [250, 163] width 146 height 31
click at [409, 155] on input "text" at bounding box center [411, 164] width 144 height 30
type input "Hyundai"
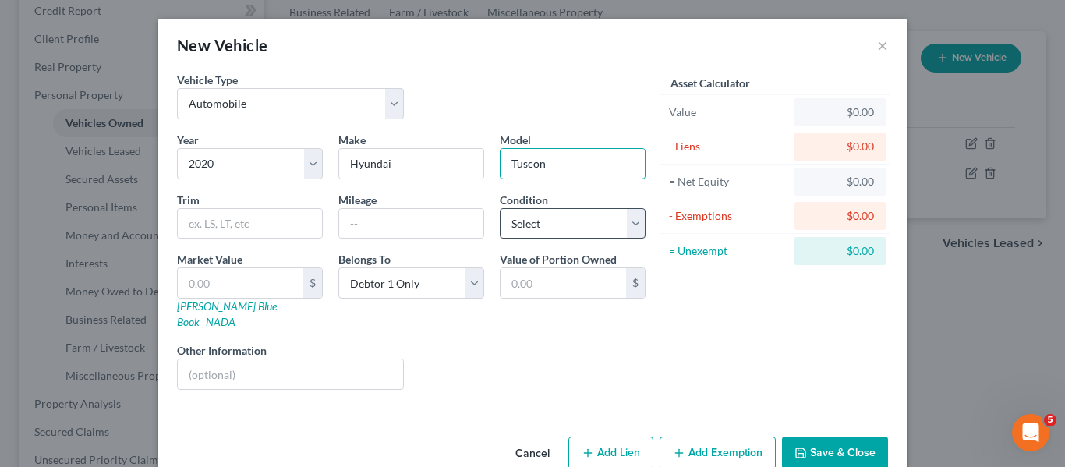
type input "Tuscon"
click at [557, 228] on select "Select Excellent Very Good Good Fair Poor" at bounding box center [573, 223] width 146 height 31
select select "2"
click at [500, 208] on select "Select Excellent Very Good Good Fair Poor" at bounding box center [573, 223] width 146 height 31
click at [821, 436] on button "Save & Close" at bounding box center [835, 452] width 106 height 33
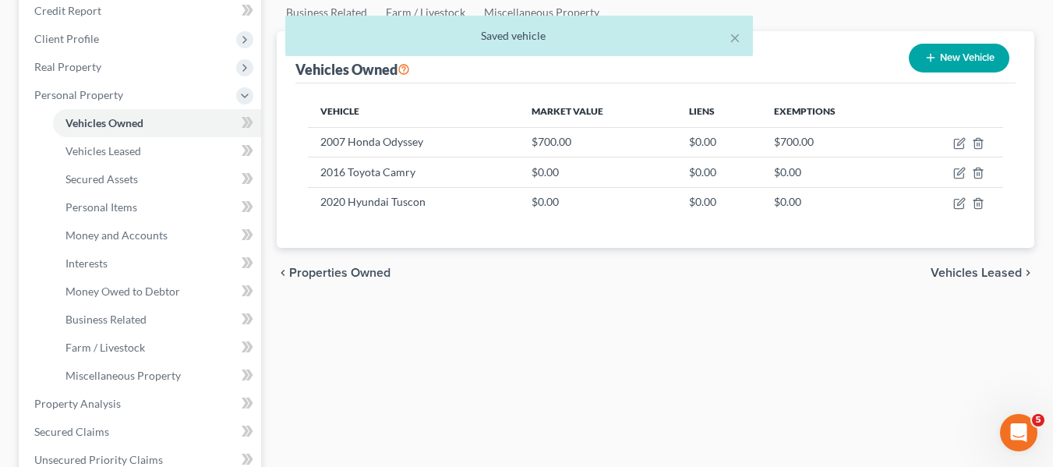
click at [920, 67] on button "New Vehicle" at bounding box center [959, 58] width 101 height 29
select select "0"
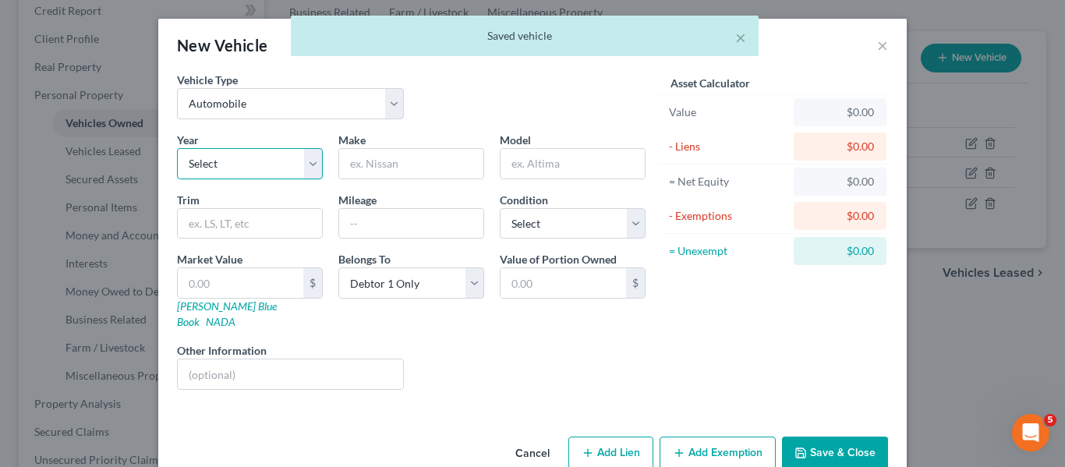
click at [309, 164] on select "Select 2026 2025 2024 2023 2022 2021 2020 2019 2018 2017 2016 2015 2014 2013 20…" at bounding box center [250, 163] width 146 height 31
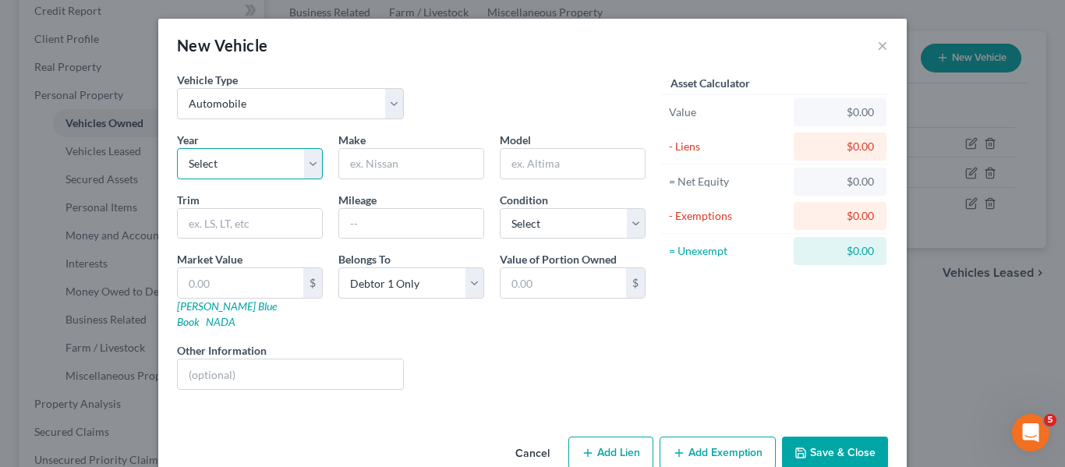
select select "11"
click at [177, 148] on select "Select 2026 2025 2024 2023 2022 2021 2020 2019 2018 2017 2016 2015 2014 2013 20…" at bounding box center [250, 163] width 146 height 31
click at [353, 171] on input "text" at bounding box center [411, 164] width 144 height 30
type input "Chevrolet"
click at [514, 172] on input "text" at bounding box center [572, 164] width 144 height 30
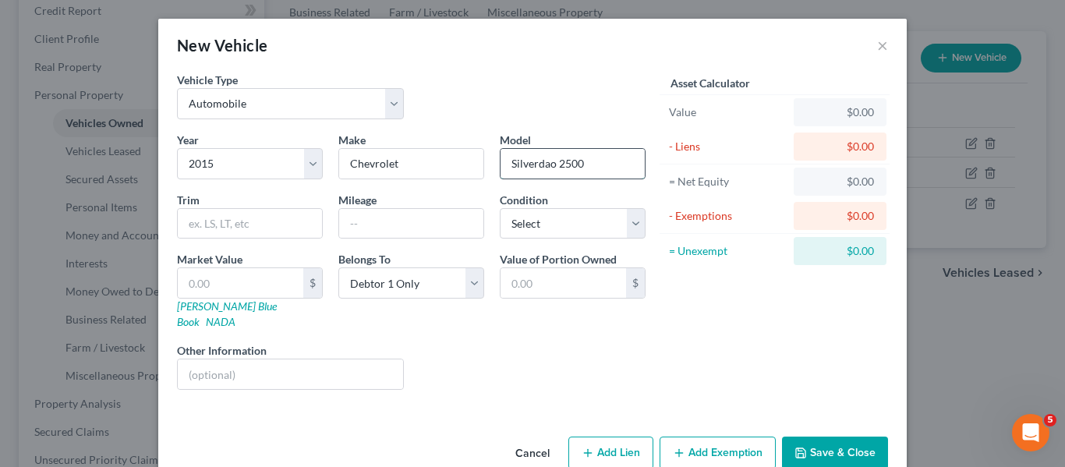
click at [578, 158] on input "Silverdao 2500" at bounding box center [572, 164] width 144 height 30
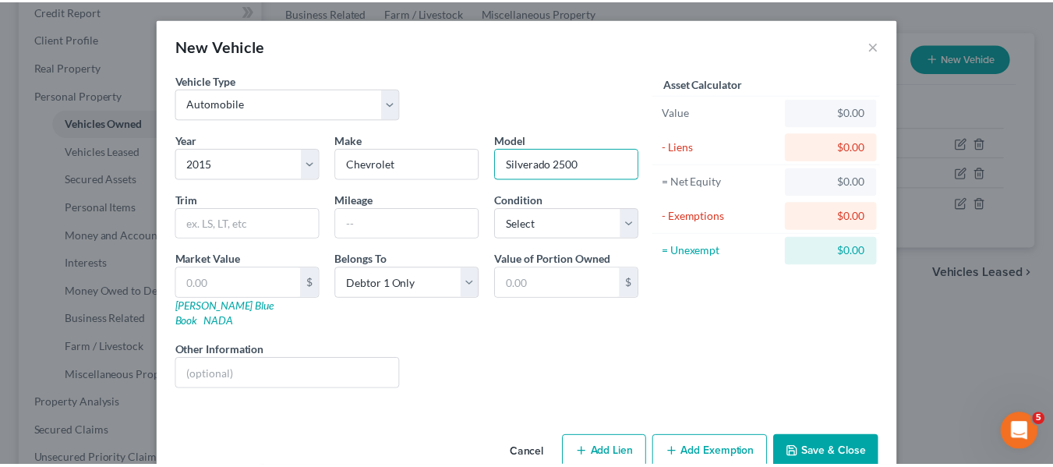
scroll to position [18, 0]
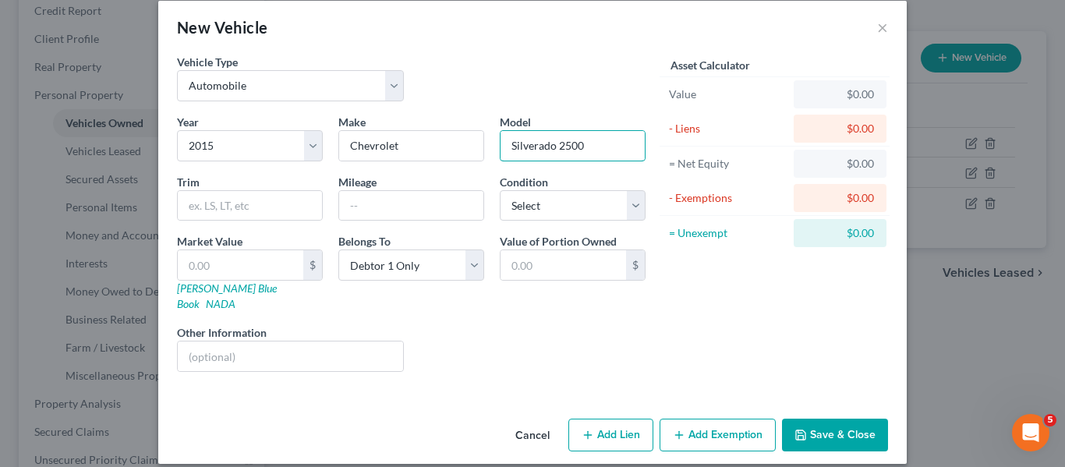
type input "Silverado 2500"
click at [807, 419] on button "Save & Close" at bounding box center [835, 435] width 106 height 33
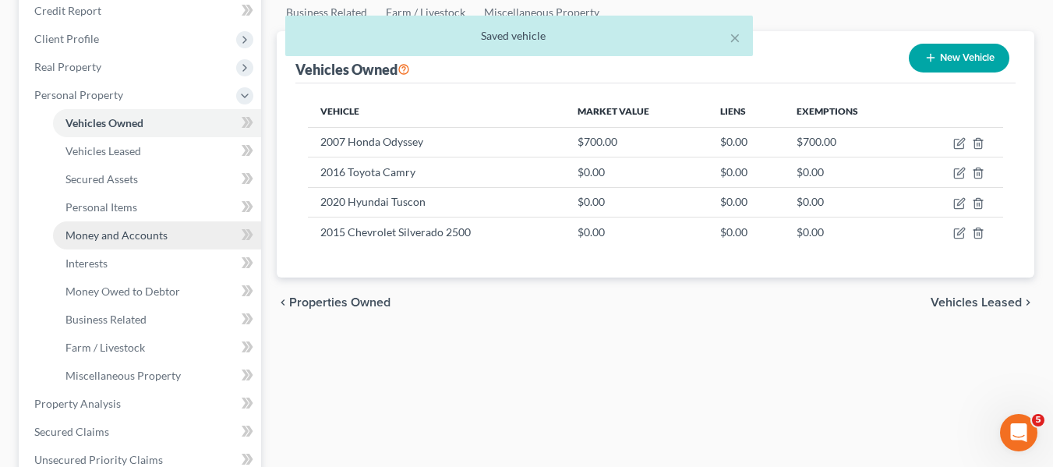
click at [128, 231] on span "Money and Accounts" at bounding box center [116, 234] width 102 height 13
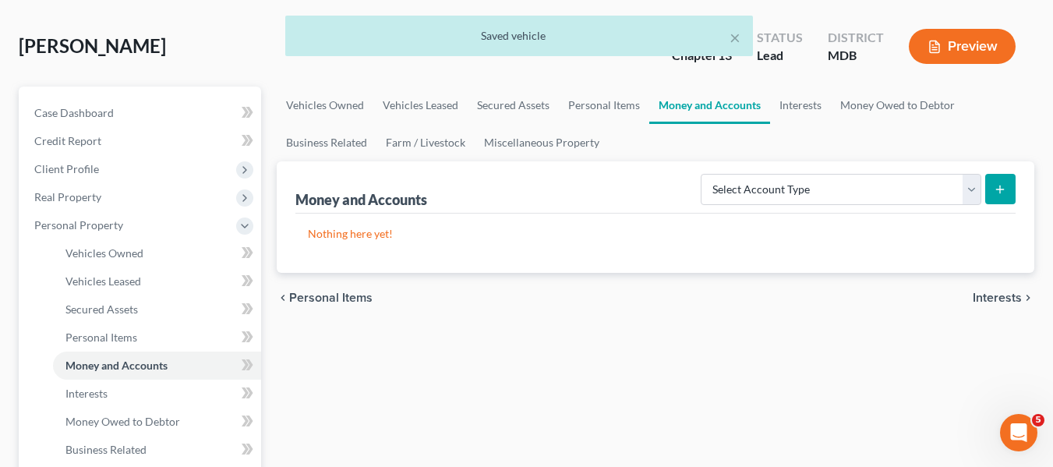
scroll to position [74, 0]
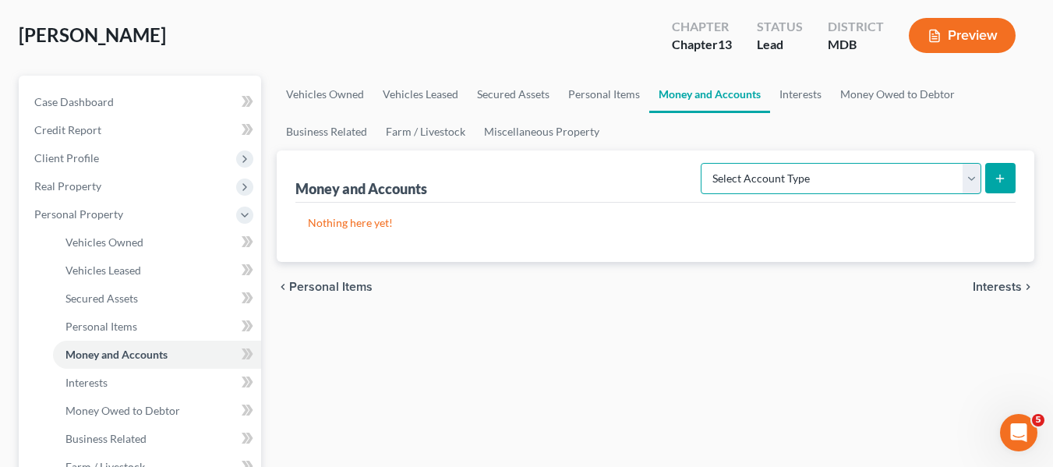
click at [933, 193] on select "Select Account Type Brokerage Cash on Hand Certificates of Deposit Checking Acc…" at bounding box center [841, 178] width 281 height 31
select select "checking"
click at [704, 163] on select "Select Account Type Brokerage Cash on Hand Certificates of Deposit Checking Acc…" at bounding box center [841, 178] width 281 height 31
click at [996, 172] on icon "submit" at bounding box center [1000, 178] width 12 height 12
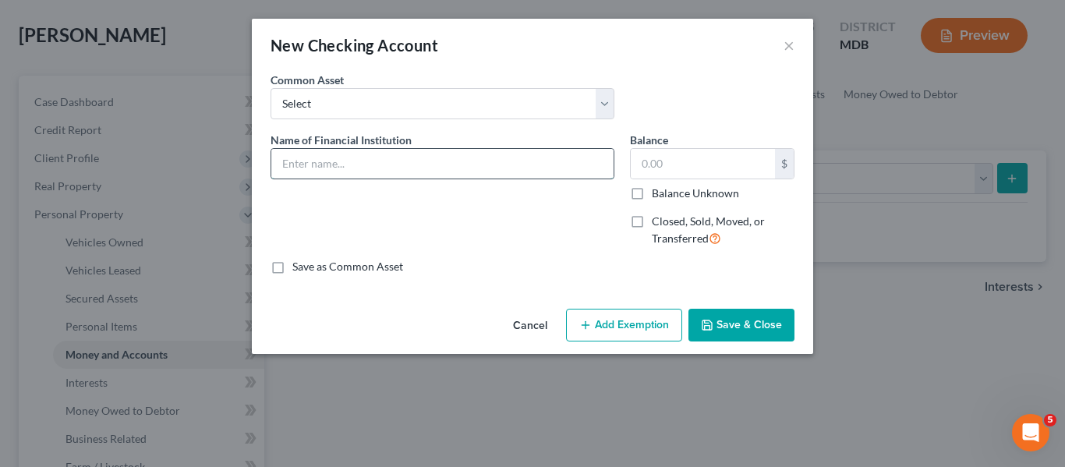
click at [394, 149] on input "text" at bounding box center [442, 164] width 342 height 30
type input "WF; balance as of"
click at [713, 331] on icon "button" at bounding box center [707, 325] width 12 height 12
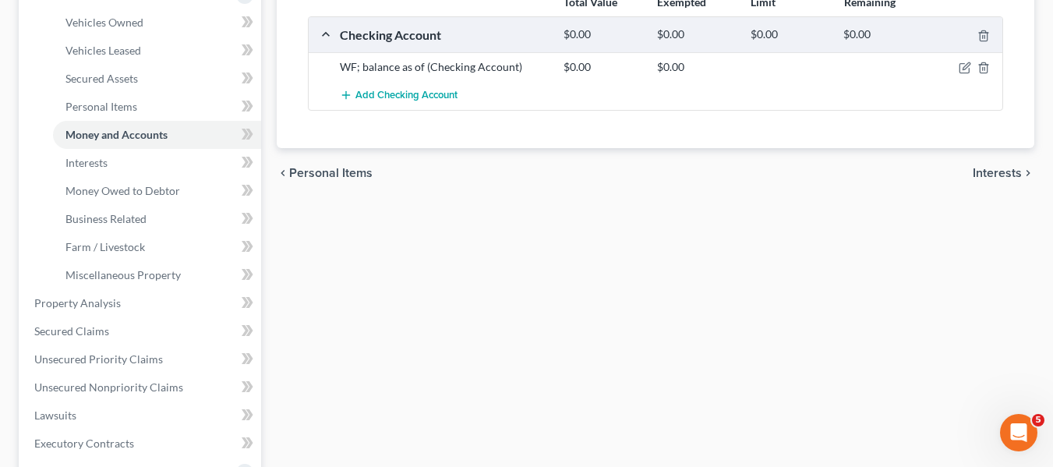
scroll to position [295, 0]
click at [154, 165] on link "Interests" at bounding box center [157, 162] width 208 height 28
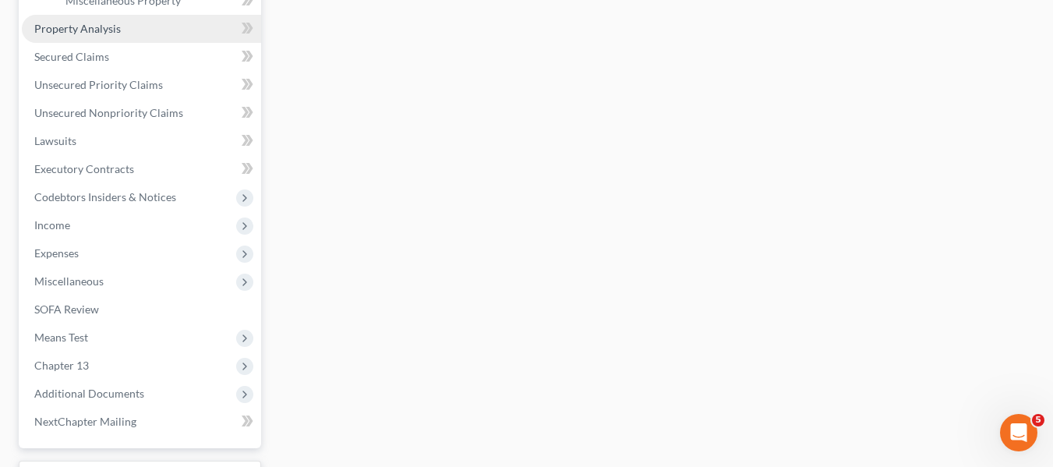
scroll to position [698, 0]
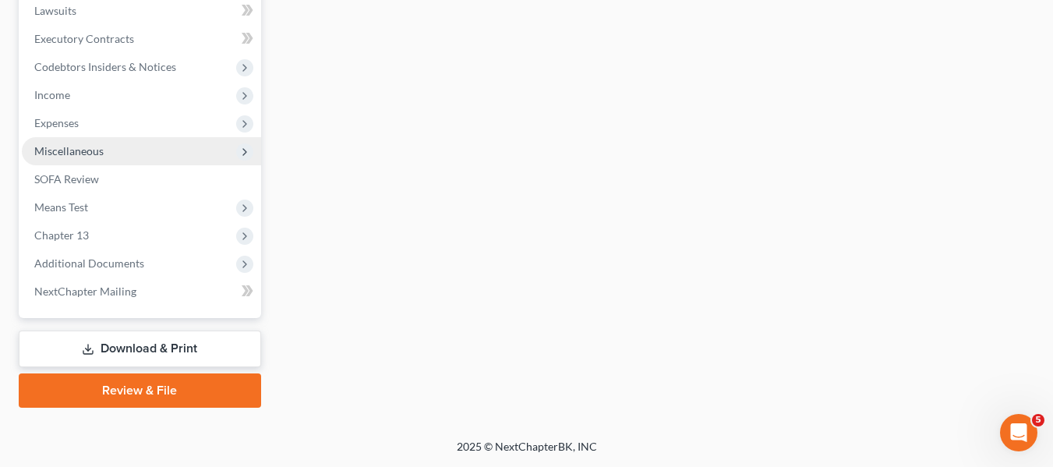
click at [79, 156] on span "Miscellaneous" at bounding box center [68, 150] width 69 height 13
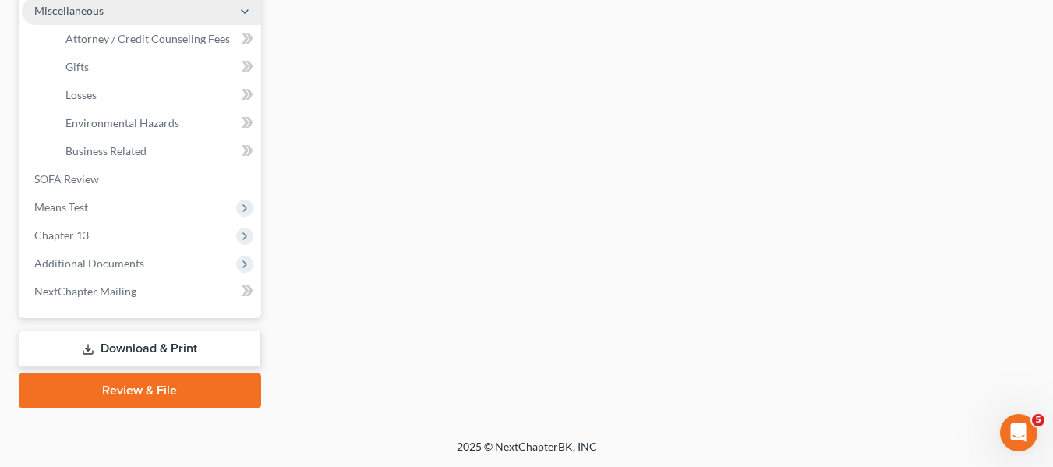
scroll to position [418, 0]
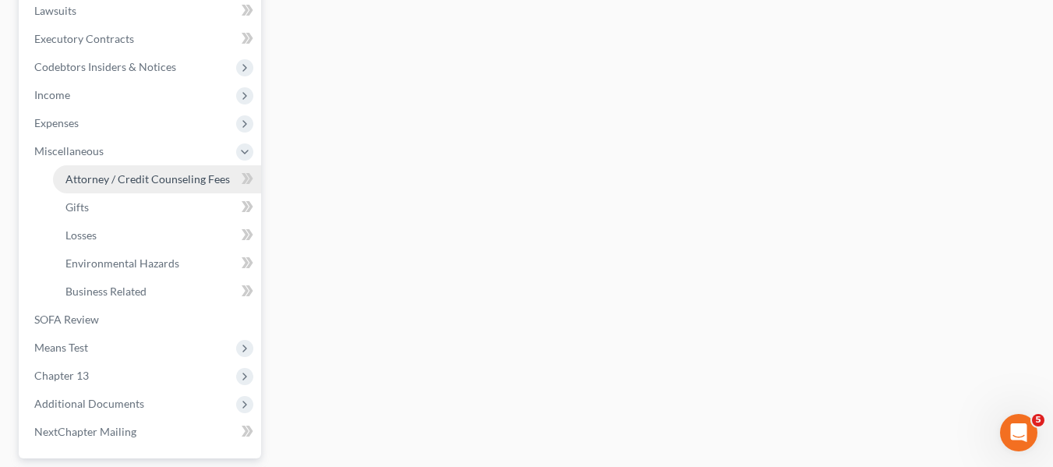
click at [123, 182] on span "Attorney / Credit Counseling Fees" at bounding box center [147, 178] width 164 height 13
select select "2"
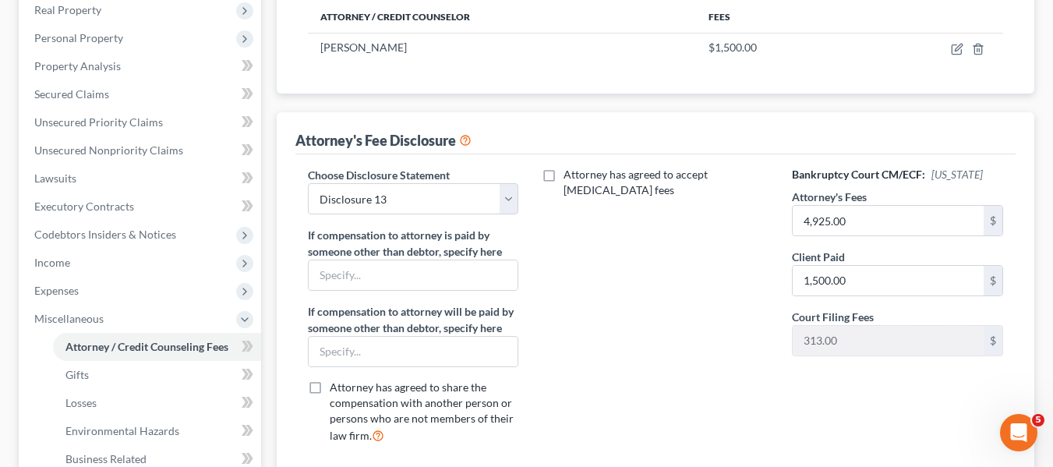
scroll to position [251, 0]
click at [869, 216] on input "4,925.00" at bounding box center [888, 220] width 191 height 30
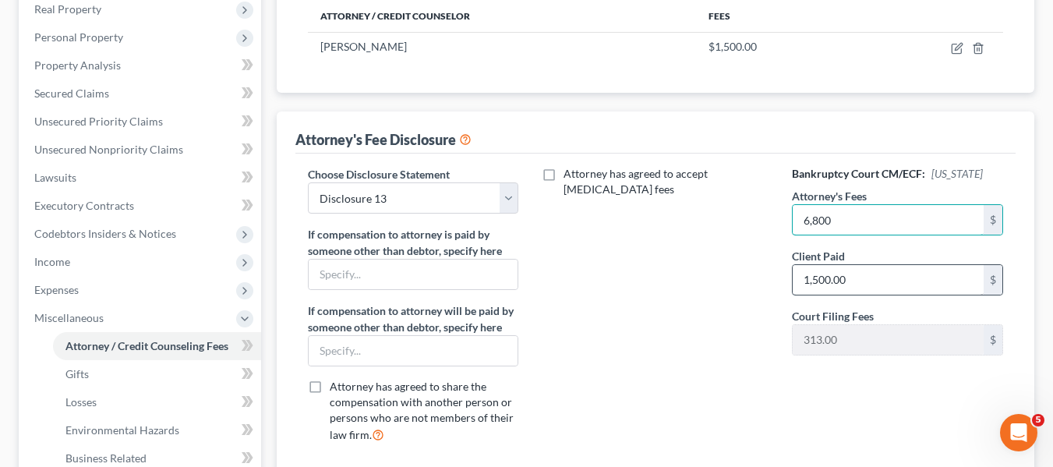
type input "6,800"
click at [866, 269] on input "1,500.00" at bounding box center [888, 280] width 191 height 30
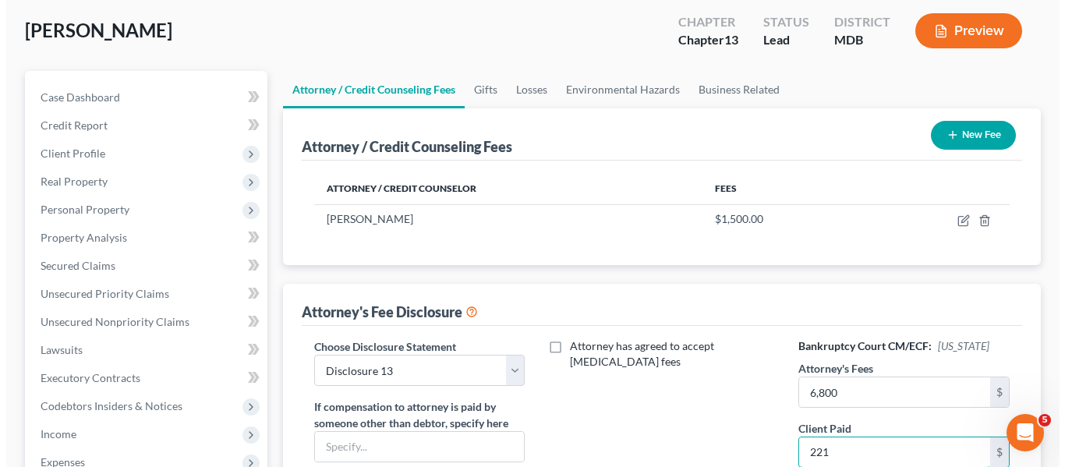
scroll to position [78, 0]
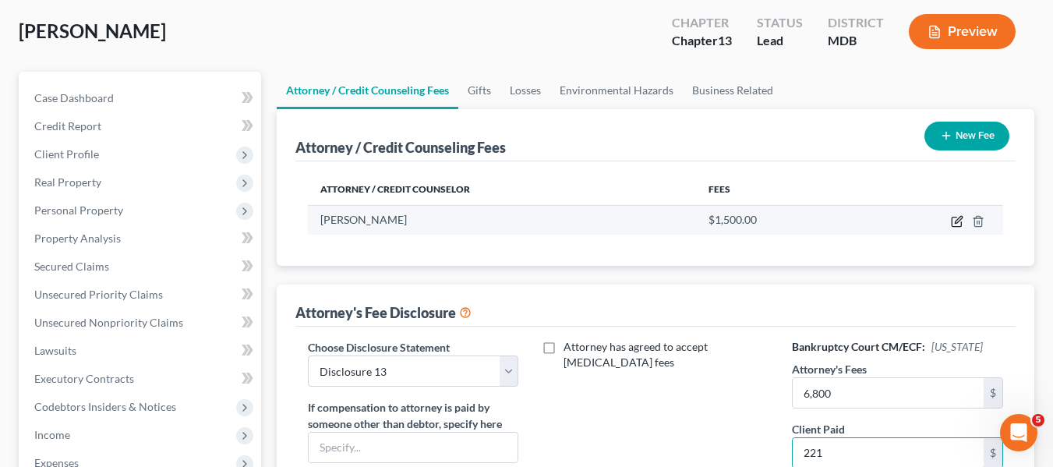
type input "221"
click at [954, 222] on icon "button" at bounding box center [957, 221] width 12 height 12
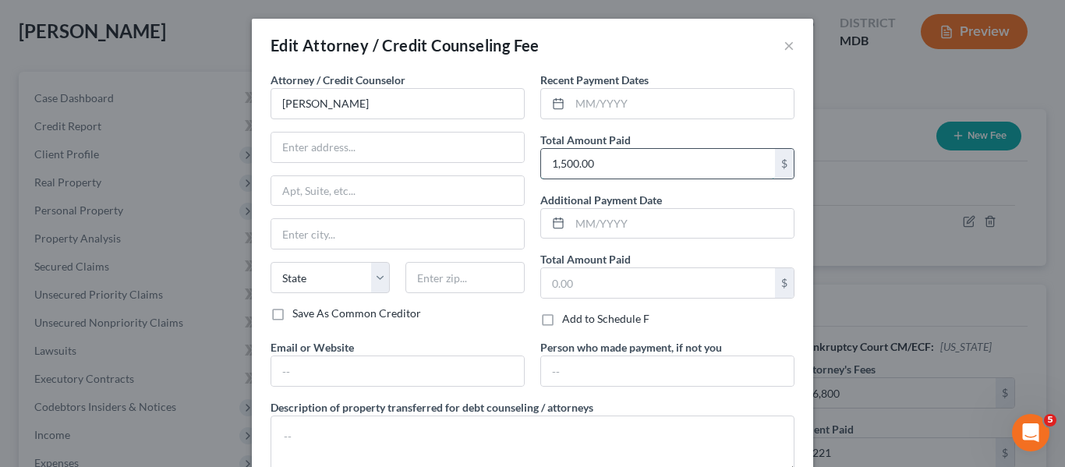
click at [607, 167] on input "1,500.00" at bounding box center [658, 164] width 234 height 30
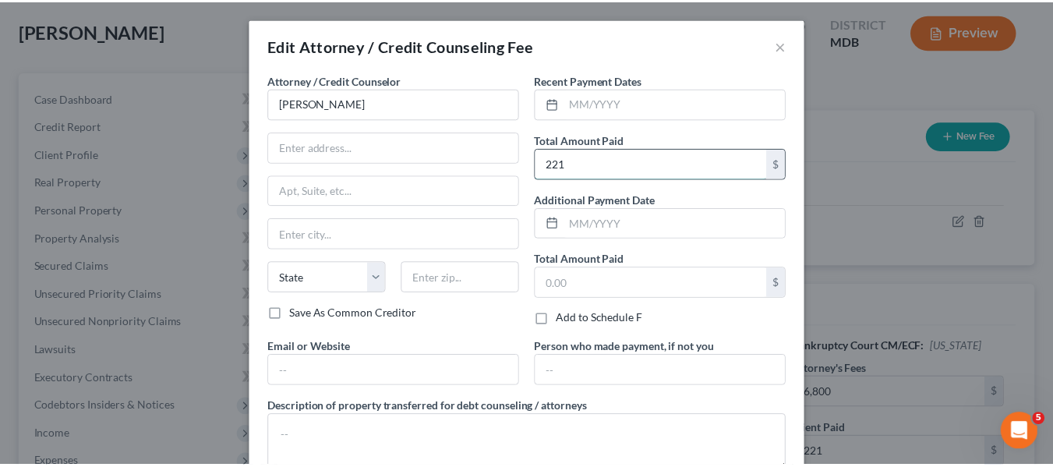
scroll to position [104, 0]
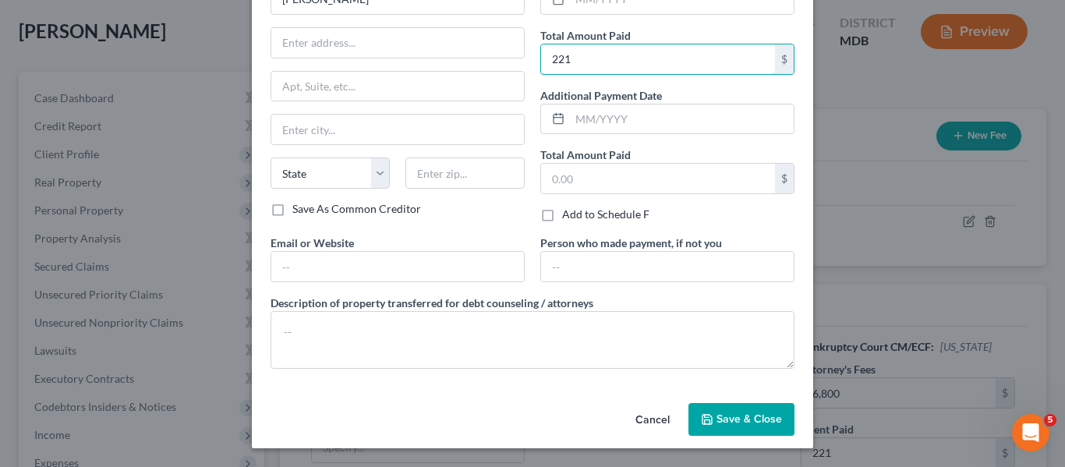
type input "221"
click at [716, 425] on span "Save & Close" at bounding box center [748, 418] width 65 height 13
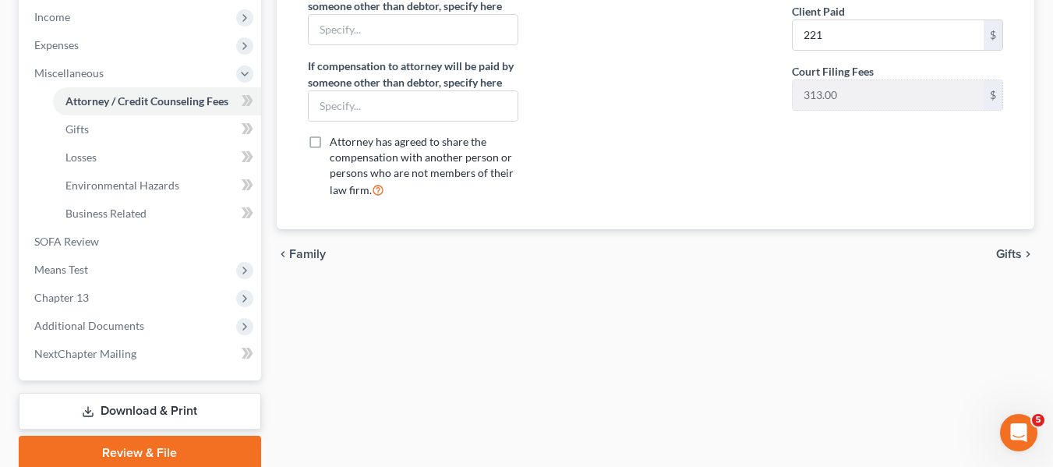
scroll to position [558, 0]
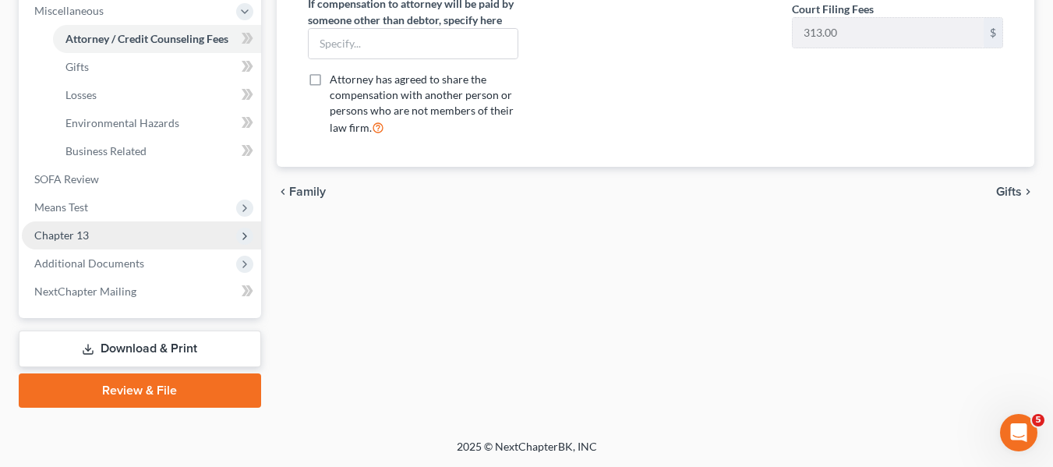
click at [68, 243] on span "Chapter 13" at bounding box center [141, 235] width 239 height 28
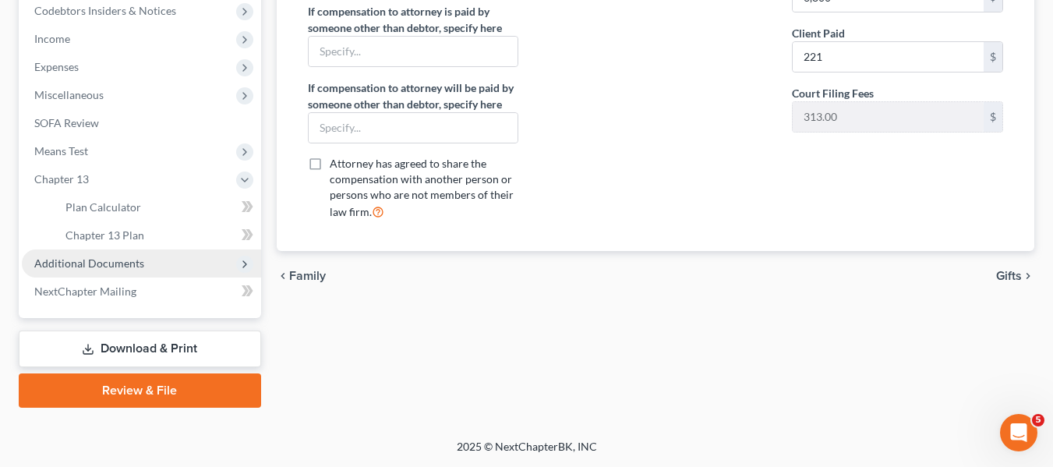
scroll to position [474, 0]
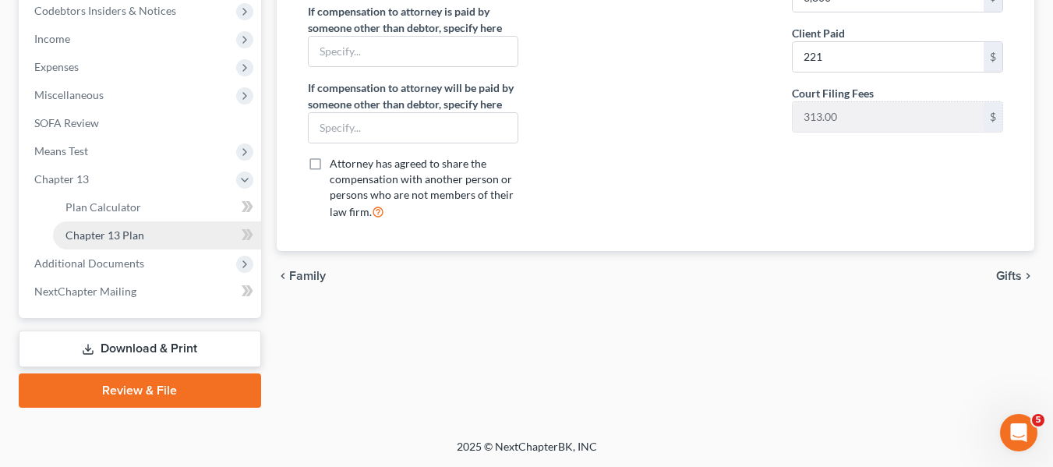
click at [102, 235] on span "Chapter 13 Plan" at bounding box center [104, 234] width 79 height 13
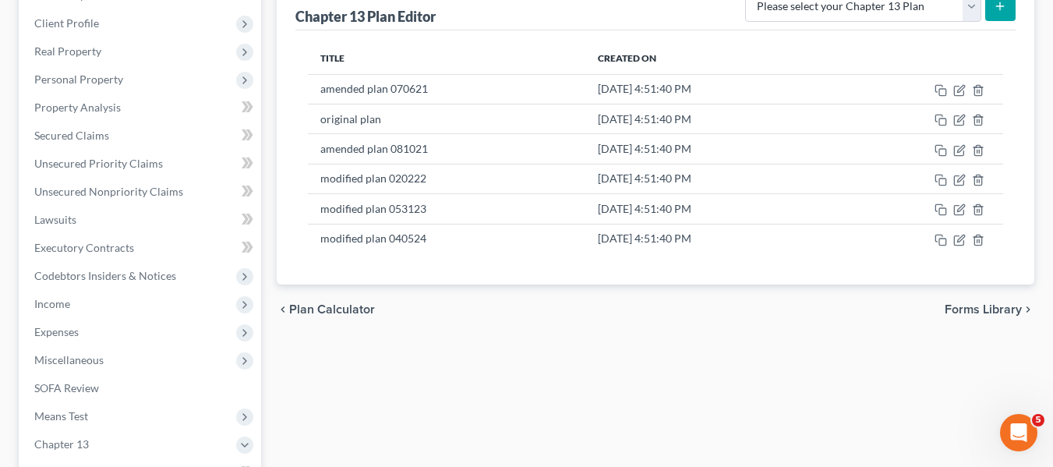
scroll to position [210, 0]
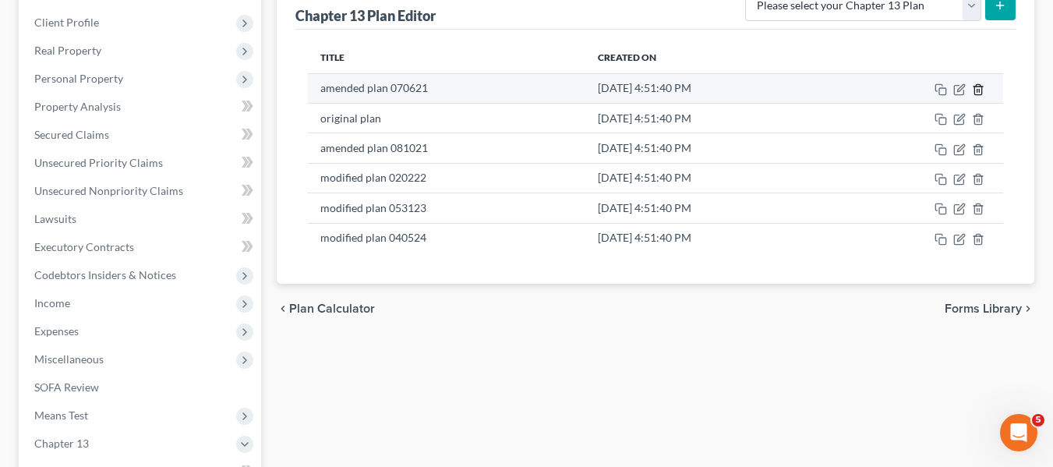
click at [979, 87] on icon "button" at bounding box center [978, 89] width 12 height 12
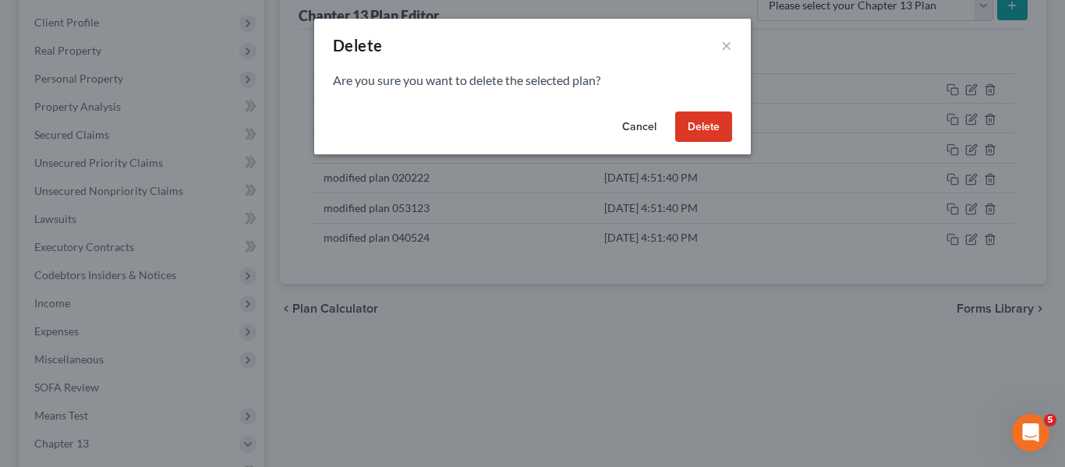
click at [694, 127] on button "Delete" at bounding box center [703, 126] width 57 height 31
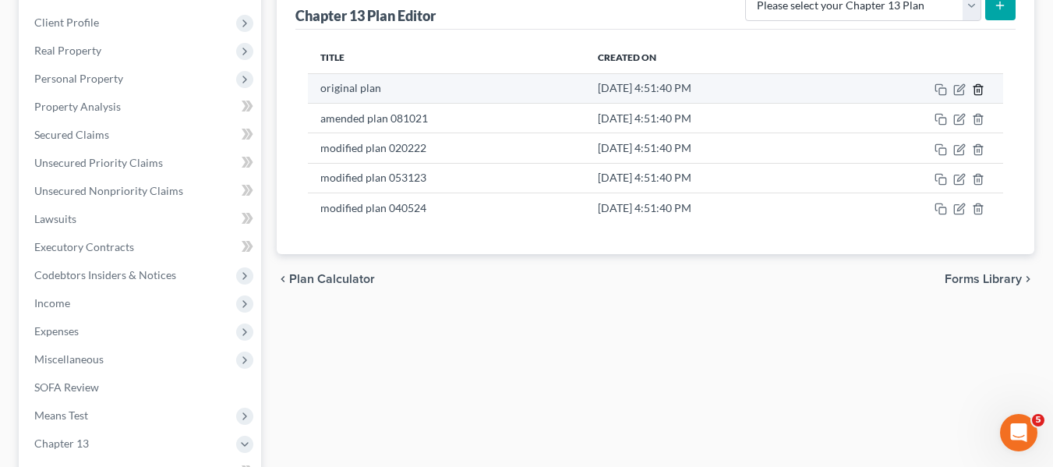
click at [978, 86] on icon "button" at bounding box center [978, 89] width 12 height 12
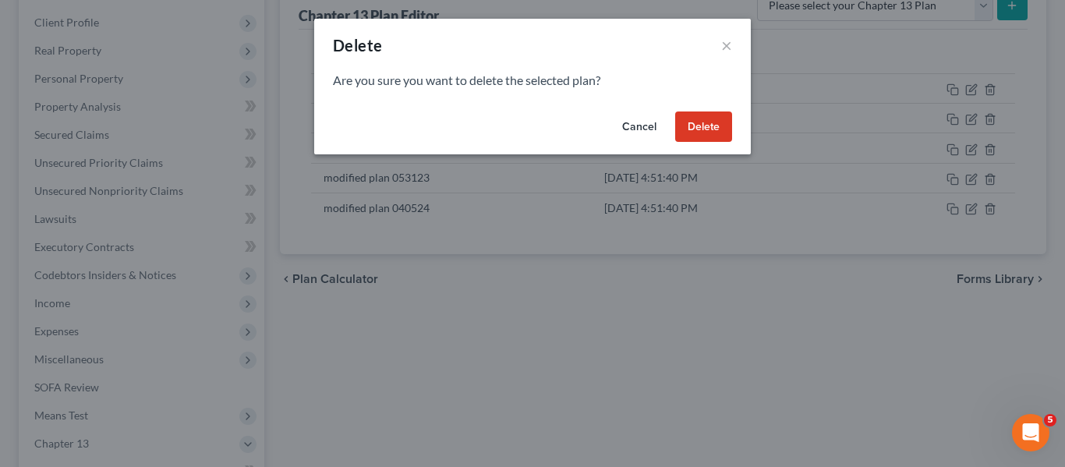
click at [691, 115] on button "Delete" at bounding box center [703, 126] width 57 height 31
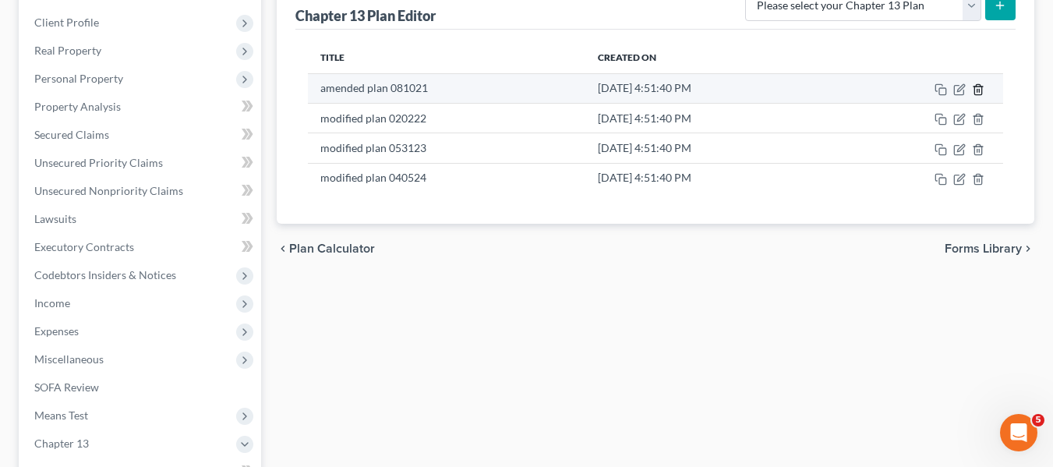
click at [980, 88] on icon "button" at bounding box center [978, 89] width 12 height 12
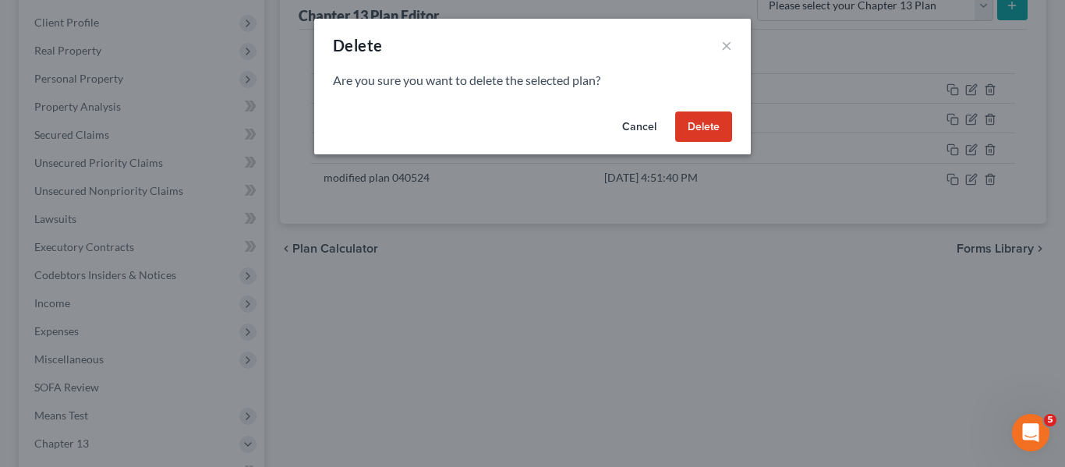
click at [702, 129] on button "Delete" at bounding box center [703, 126] width 57 height 31
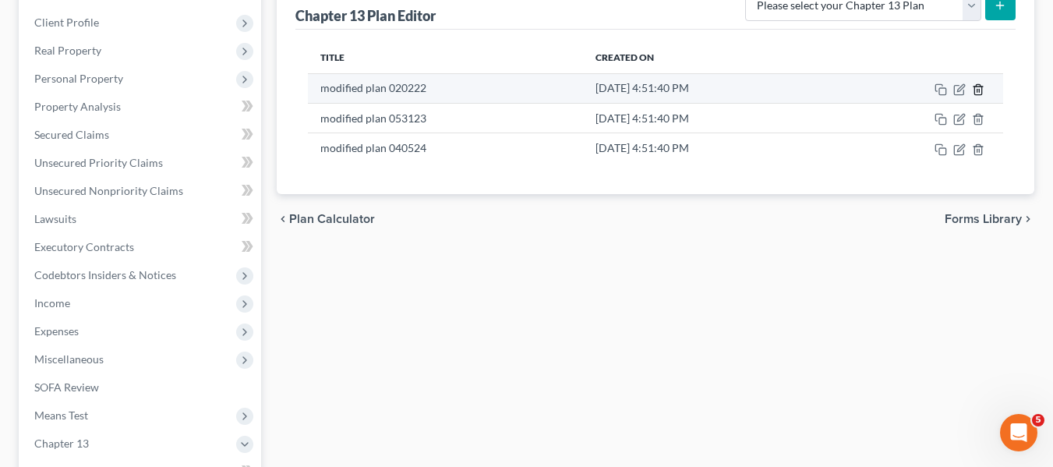
click at [980, 93] on icon "button" at bounding box center [978, 89] width 12 height 12
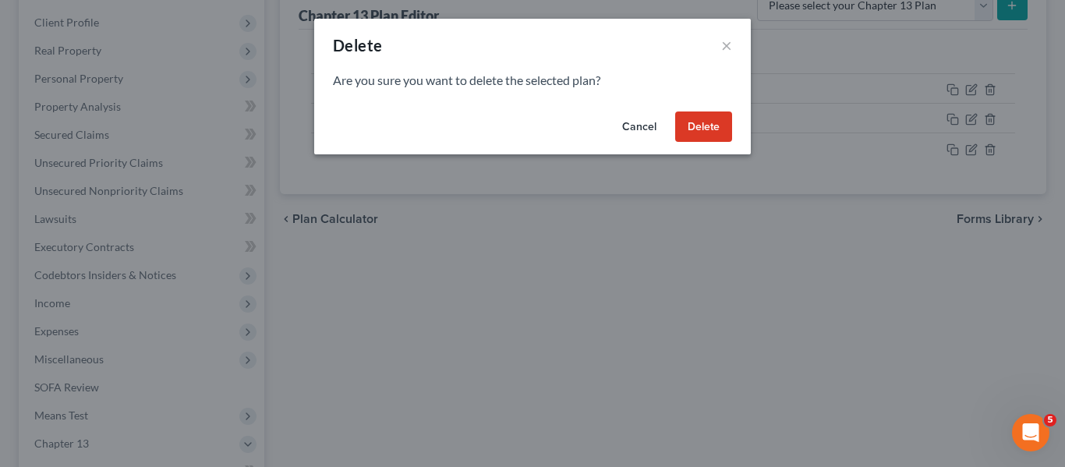
click at [691, 132] on button "Delete" at bounding box center [703, 126] width 57 height 31
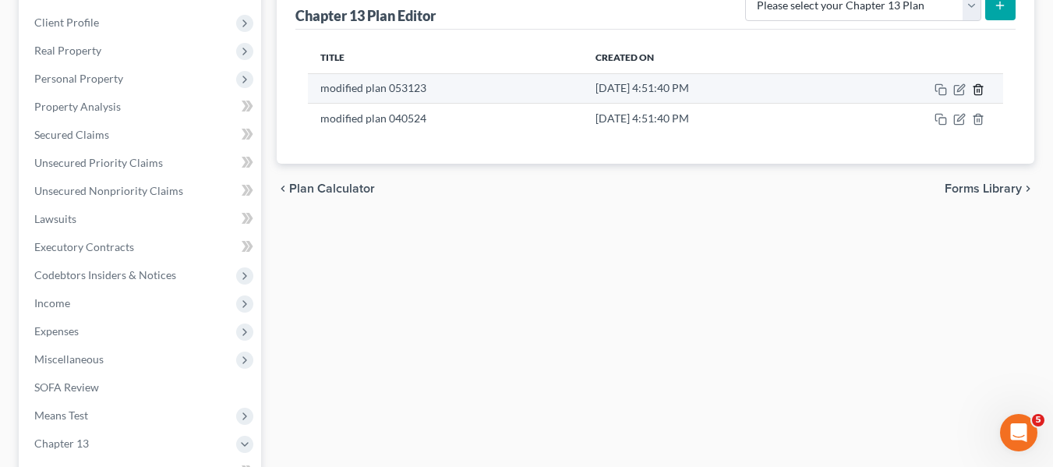
click at [981, 87] on icon "button" at bounding box center [977, 89] width 7 height 10
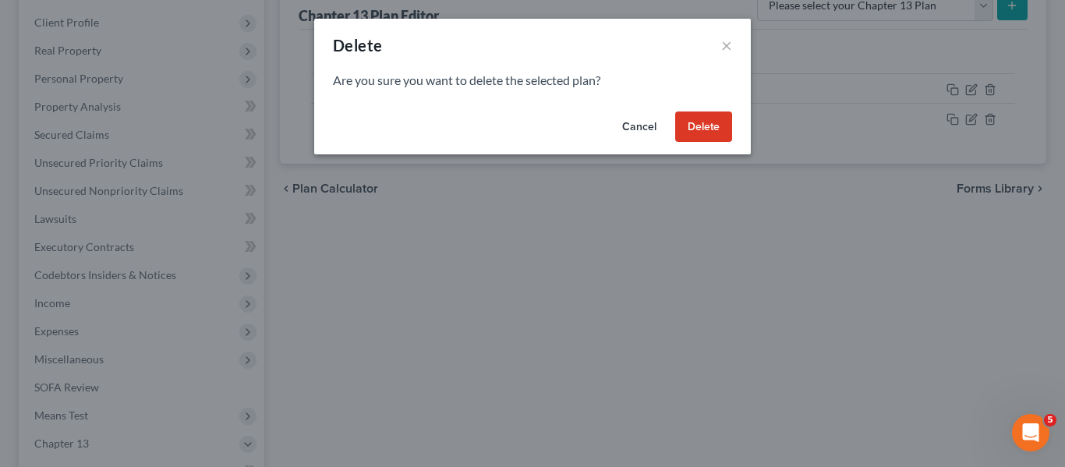
click at [708, 126] on button "Delete" at bounding box center [703, 126] width 57 height 31
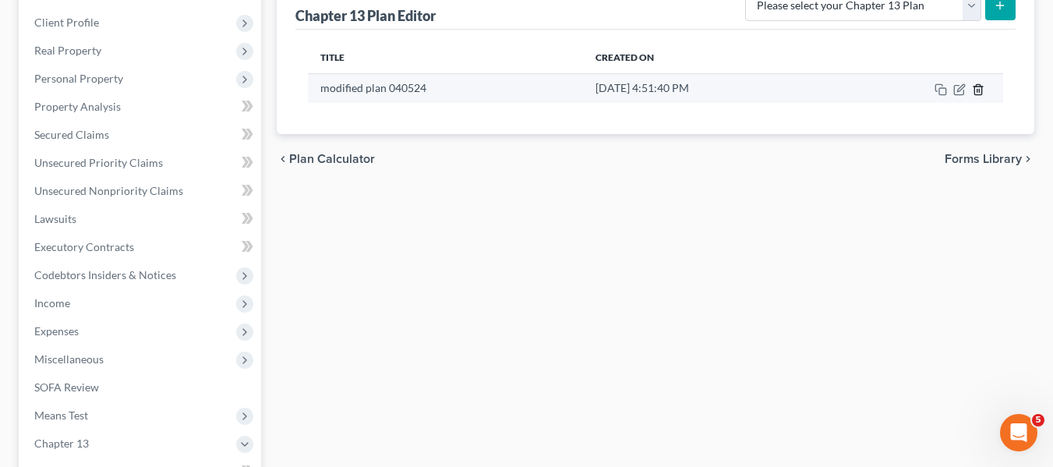
click at [979, 87] on icon "button" at bounding box center [978, 89] width 12 height 12
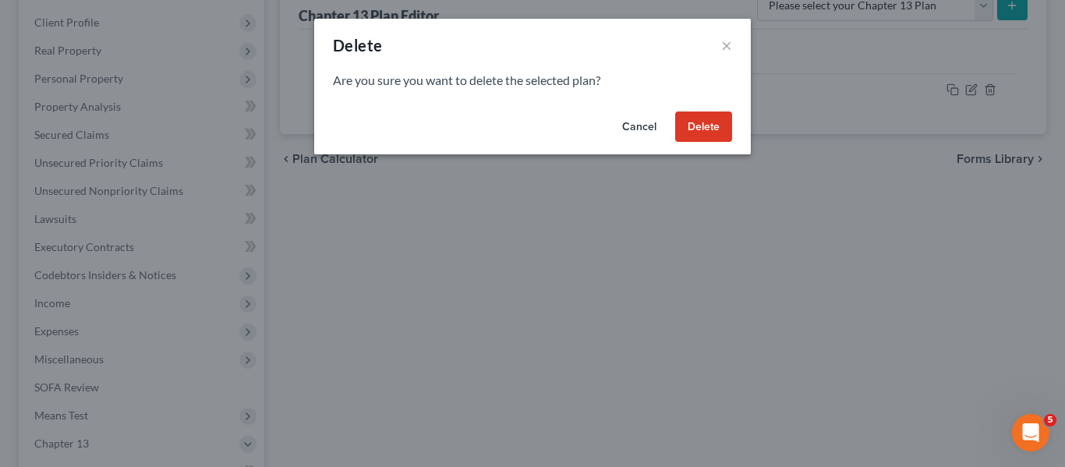
click at [718, 126] on button "Delete" at bounding box center [703, 126] width 57 height 31
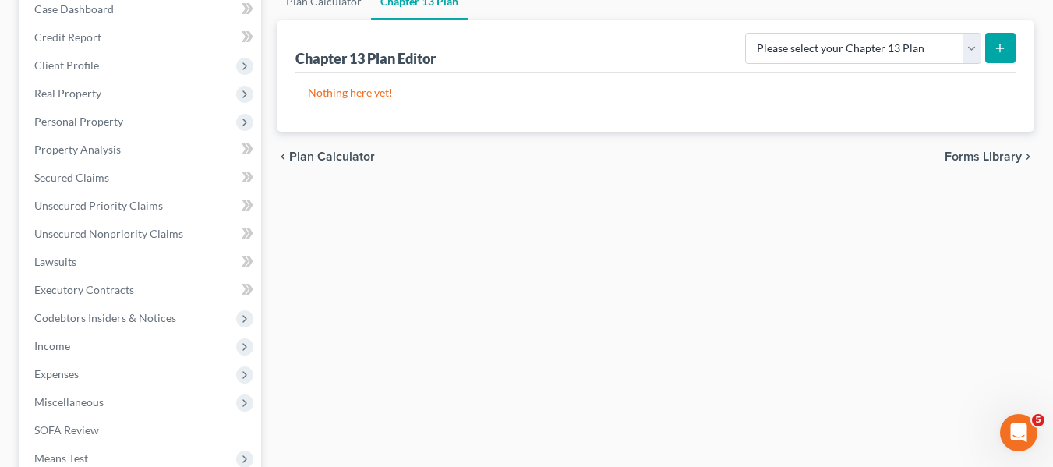
scroll to position [122, 0]
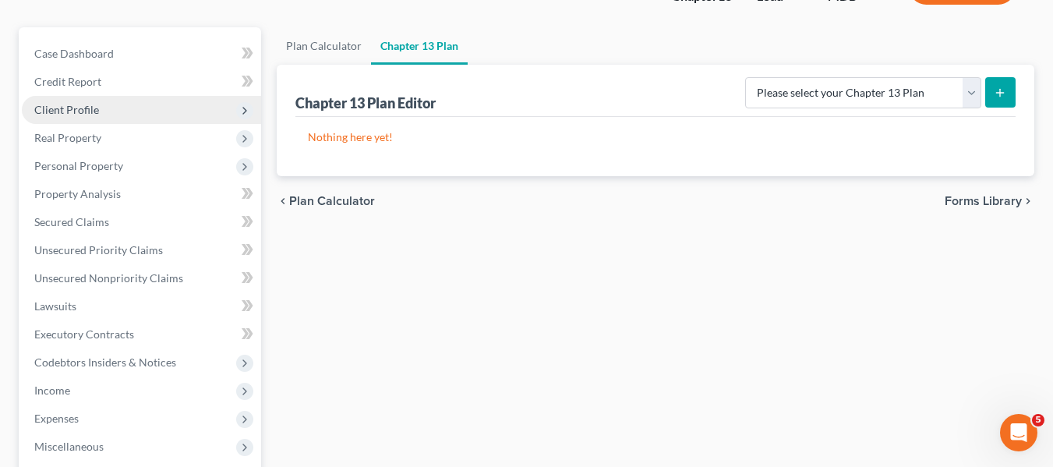
click at [79, 115] on span "Client Profile" at bounding box center [66, 109] width 65 height 13
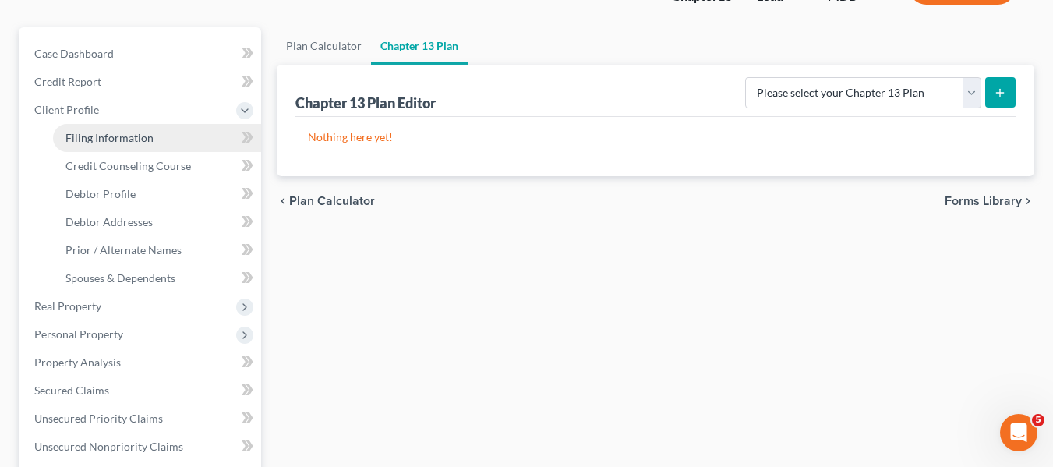
click at [93, 144] on link "Filing Information" at bounding box center [157, 138] width 208 height 28
select select "1"
select select "0"
select select "3"
select select "38"
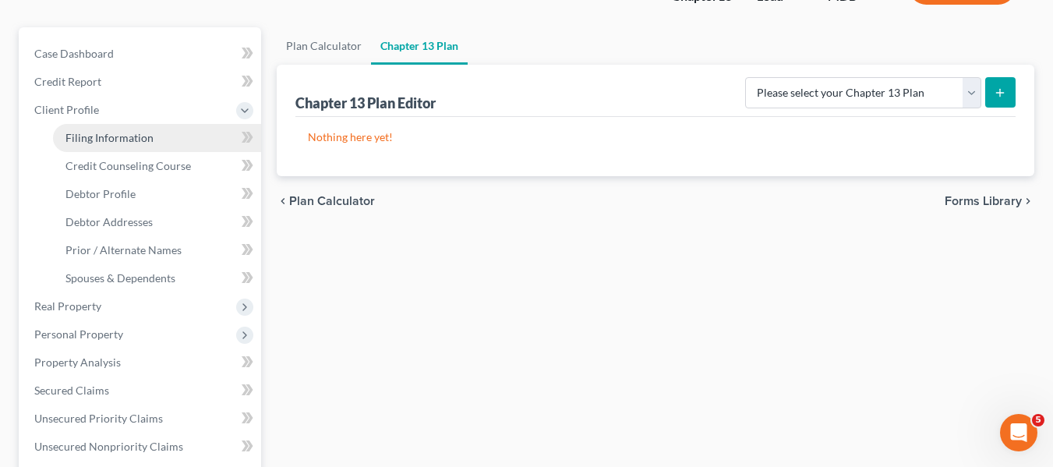
select select "0"
select select "21"
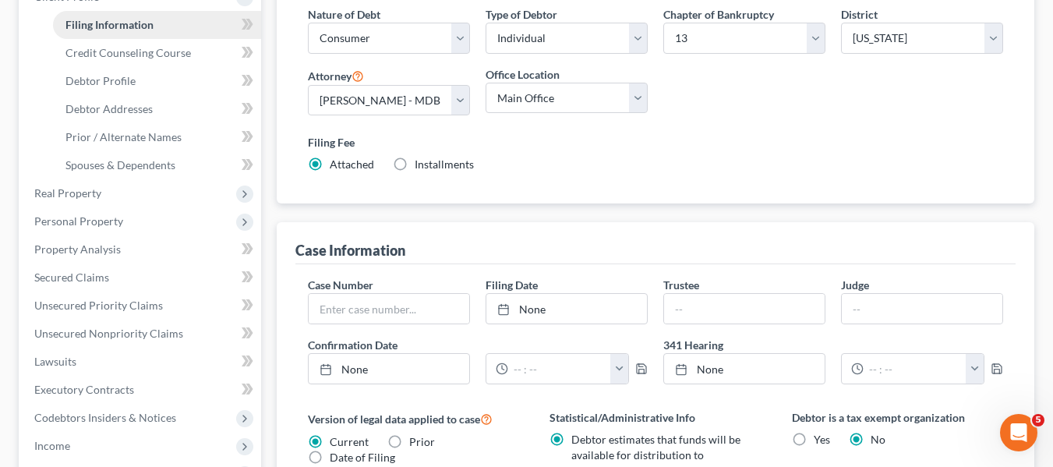
scroll to position [236, 0]
click at [107, 73] on span "Debtor Profile" at bounding box center [100, 79] width 70 height 13
select select "1"
select select "3"
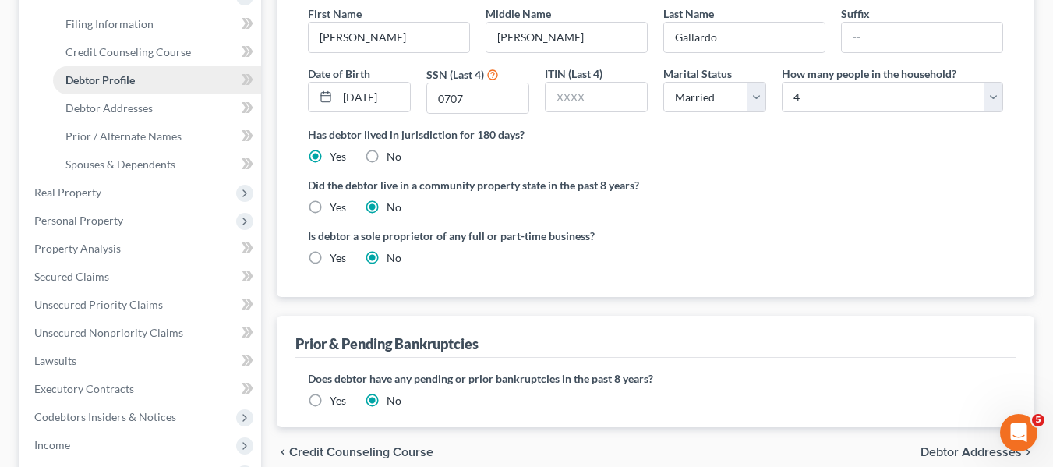
scroll to position [10, 0]
radio input "true"
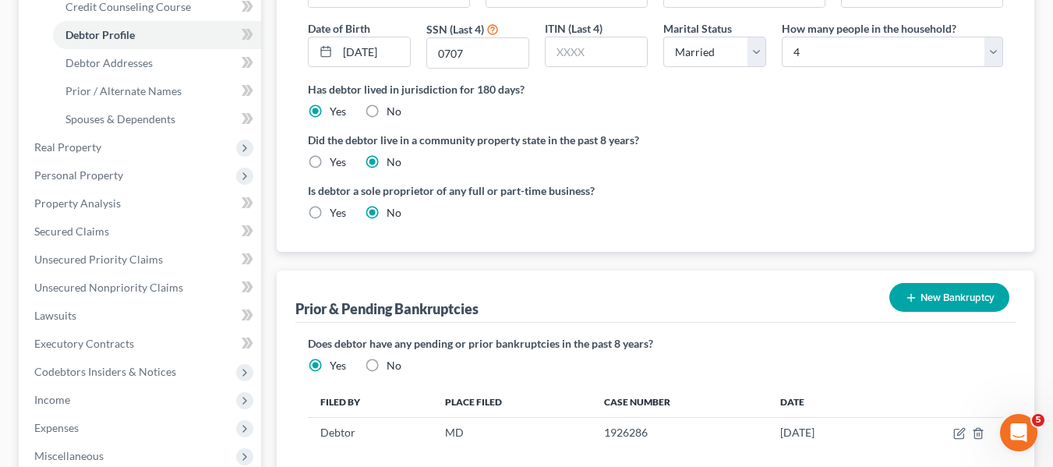
scroll to position [416, 0]
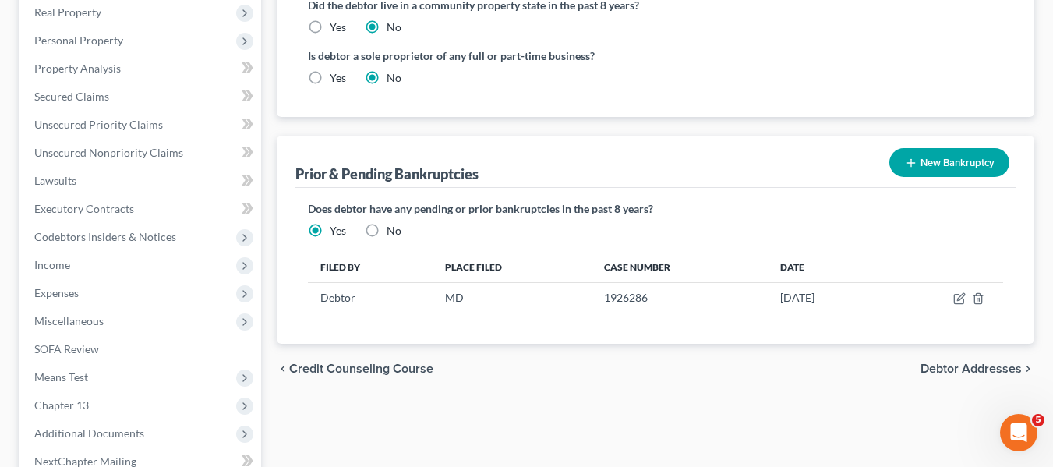
click at [913, 157] on icon "button" at bounding box center [911, 163] width 12 height 12
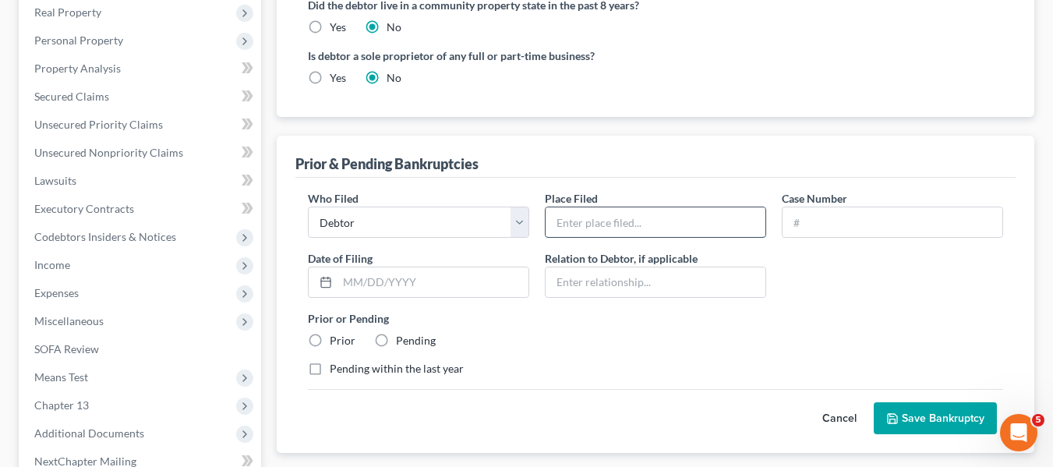
click at [581, 214] on input "text" at bounding box center [656, 222] width 220 height 30
type input "MD"
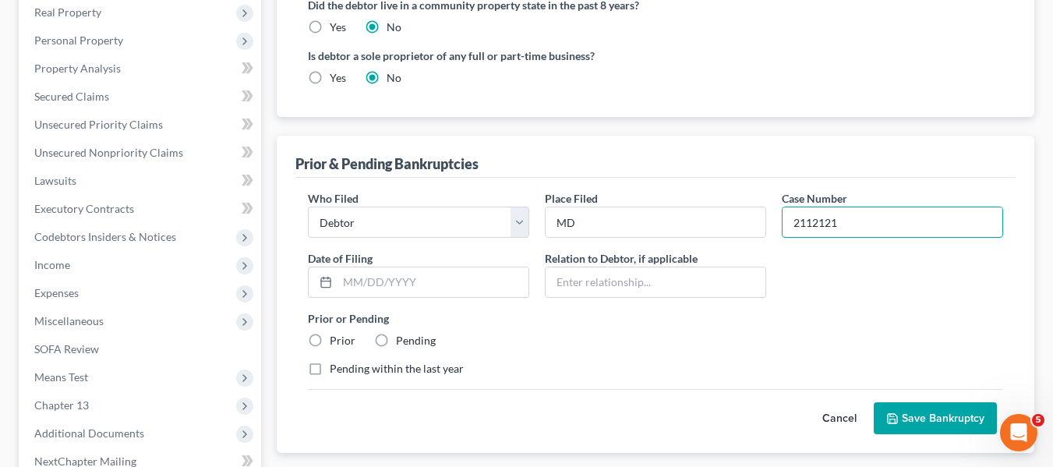
type input "2112121"
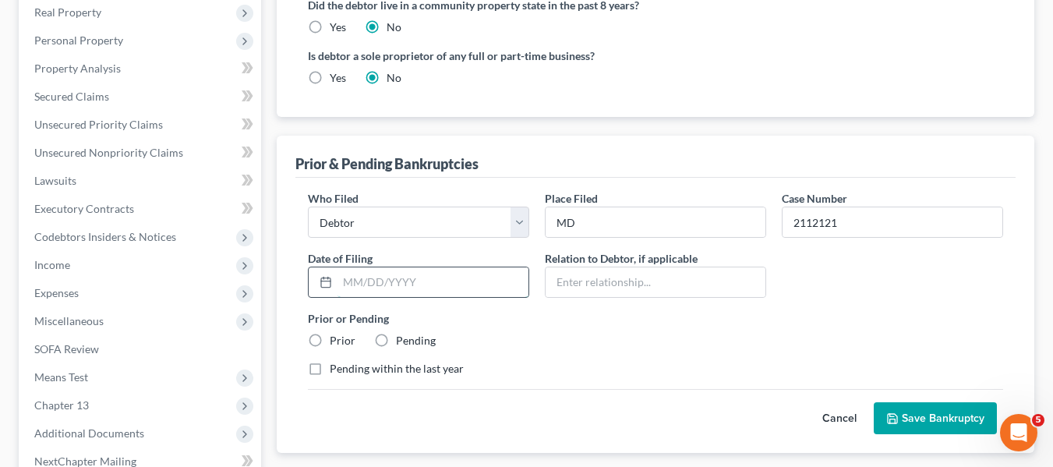
click at [368, 286] on input "text" at bounding box center [432, 282] width 191 height 30
type input "[DATE]"
click at [330, 337] on label "Prior" at bounding box center [343, 341] width 26 height 16
click at [336, 337] on input "Prior" at bounding box center [341, 338] width 10 height 10
radio input "true"
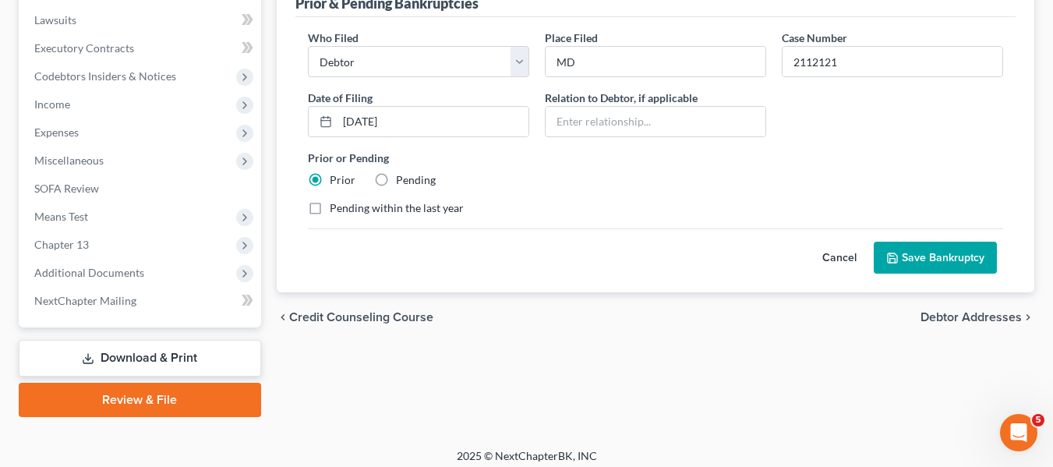
scroll to position [578, 0]
click at [904, 263] on button "Save Bankruptcy" at bounding box center [935, 257] width 123 height 33
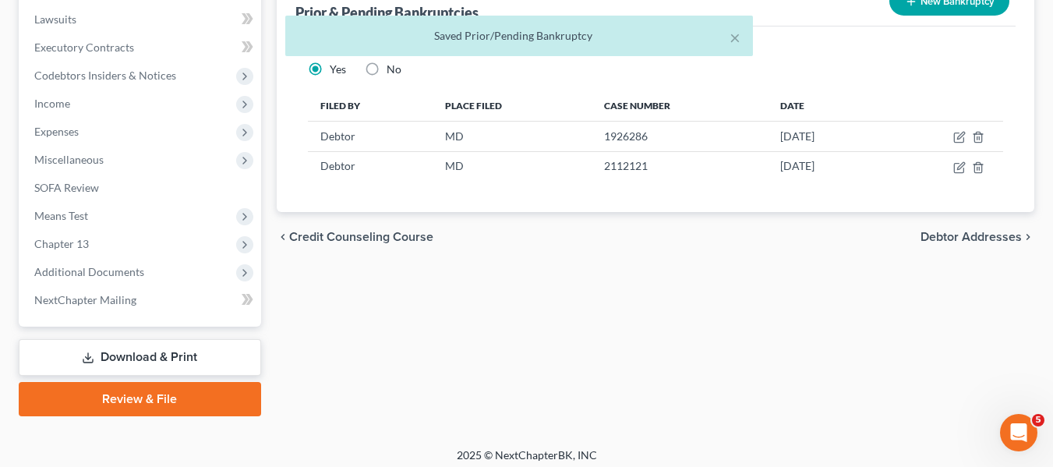
scroll to position [586, 0]
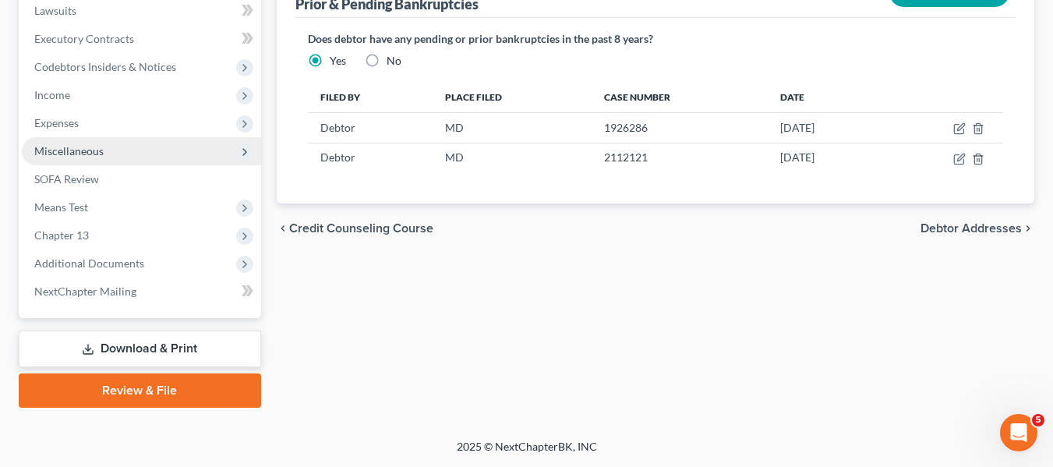
click at [90, 151] on span "Miscellaneous" at bounding box center [68, 150] width 69 height 13
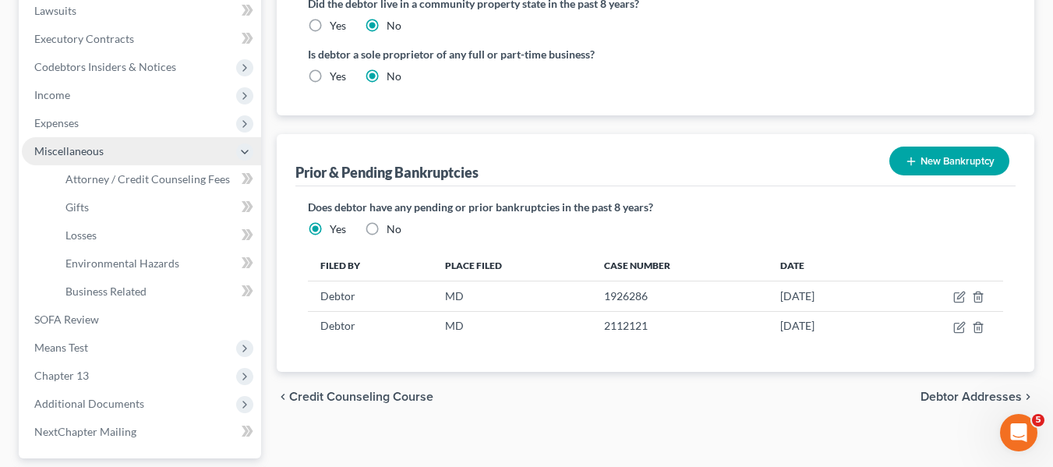
scroll to position [558, 0]
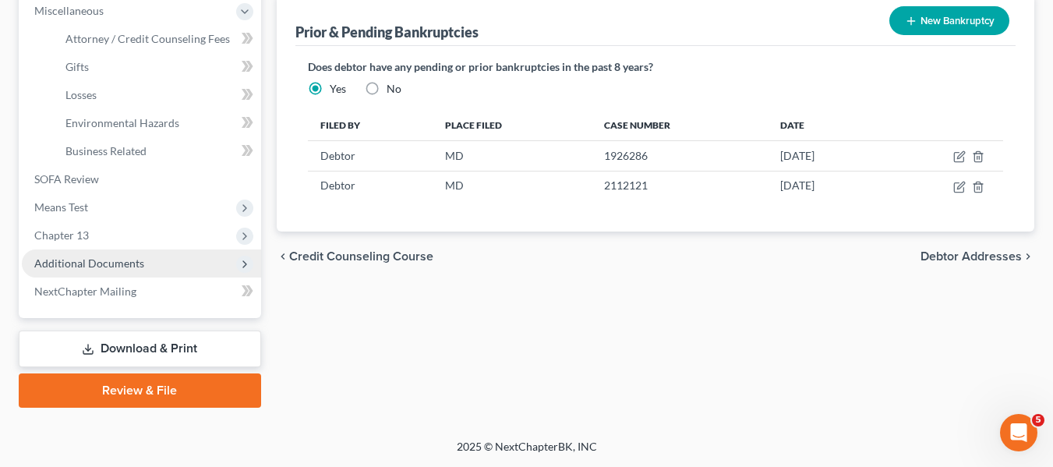
click at [89, 256] on span "Additional Documents" at bounding box center [89, 262] width 110 height 13
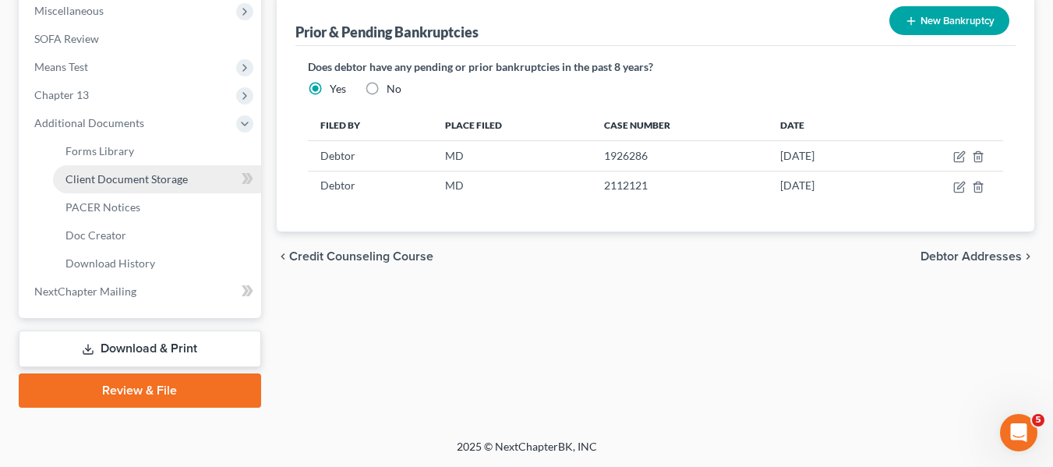
click at [162, 183] on span "Client Document Storage" at bounding box center [126, 178] width 122 height 13
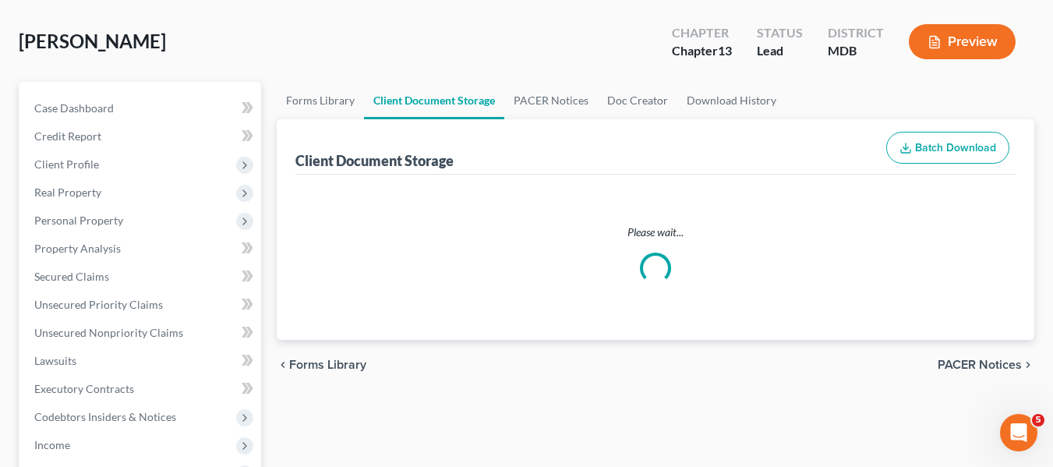
select select "14"
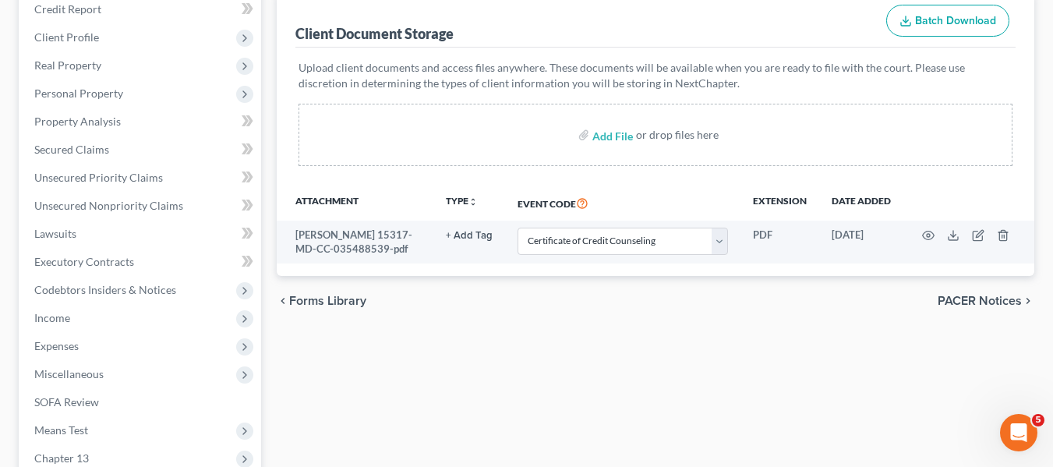
scroll to position [196, 0]
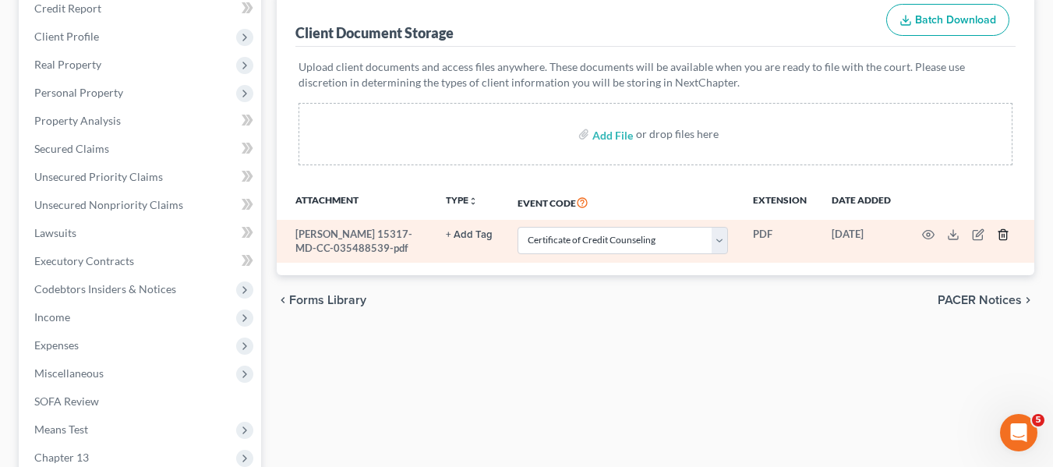
click at [1002, 237] on line "button" at bounding box center [1002, 236] width 0 height 3
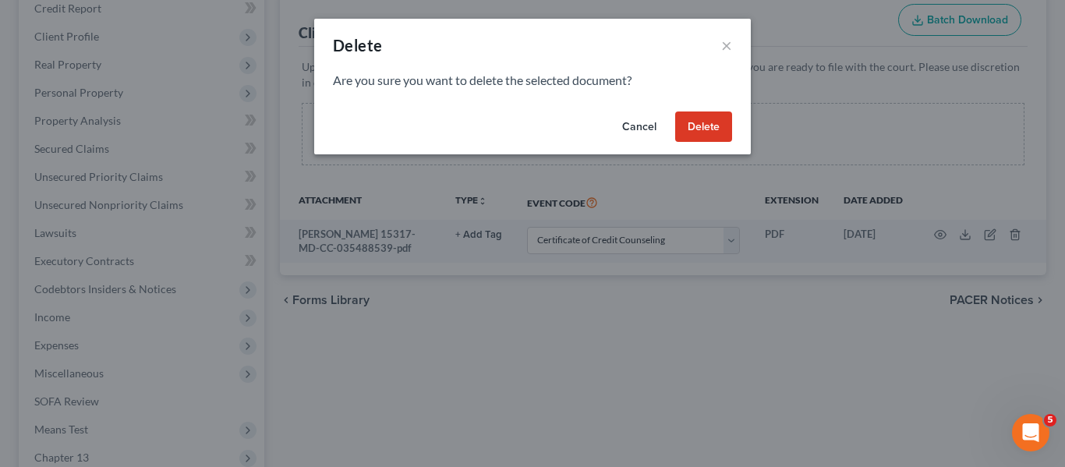
click at [701, 124] on button "Delete" at bounding box center [703, 126] width 57 height 31
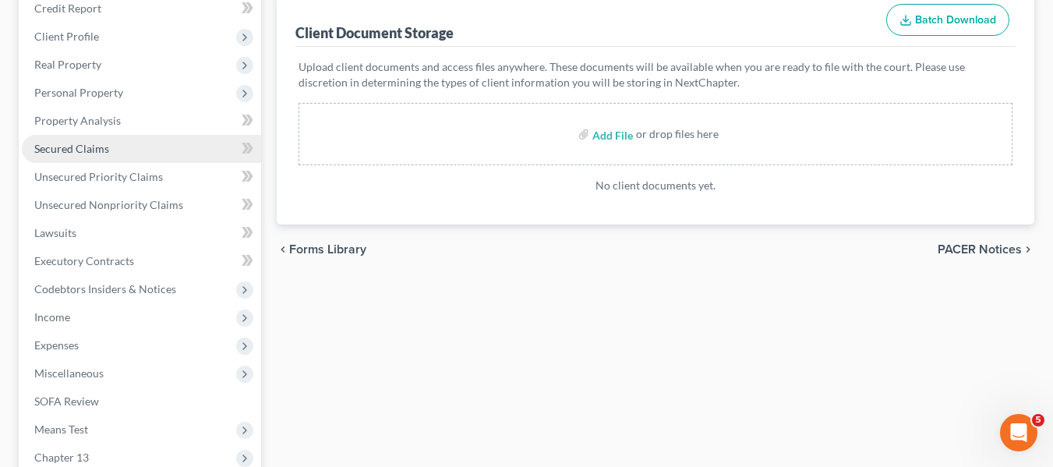
click at [102, 155] on link "Secured Claims" at bounding box center [141, 149] width 239 height 28
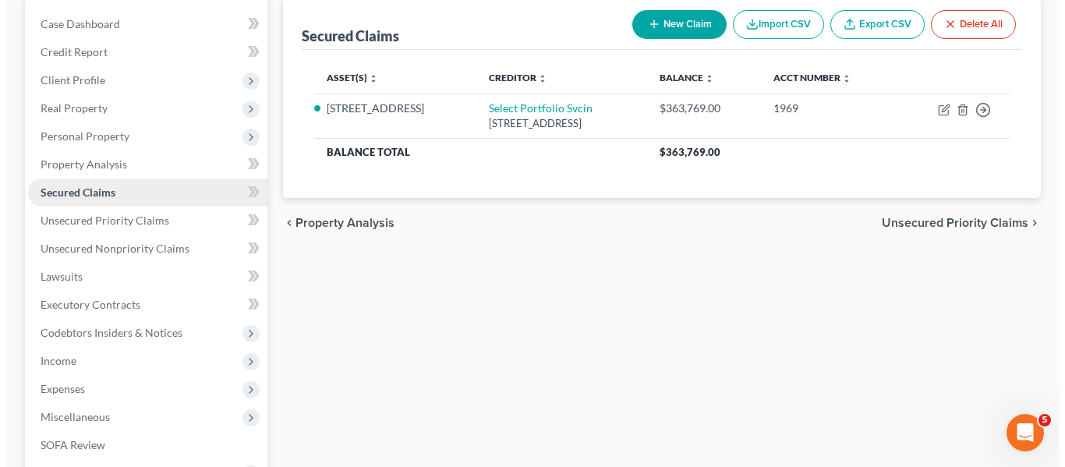
scroll to position [153, 0]
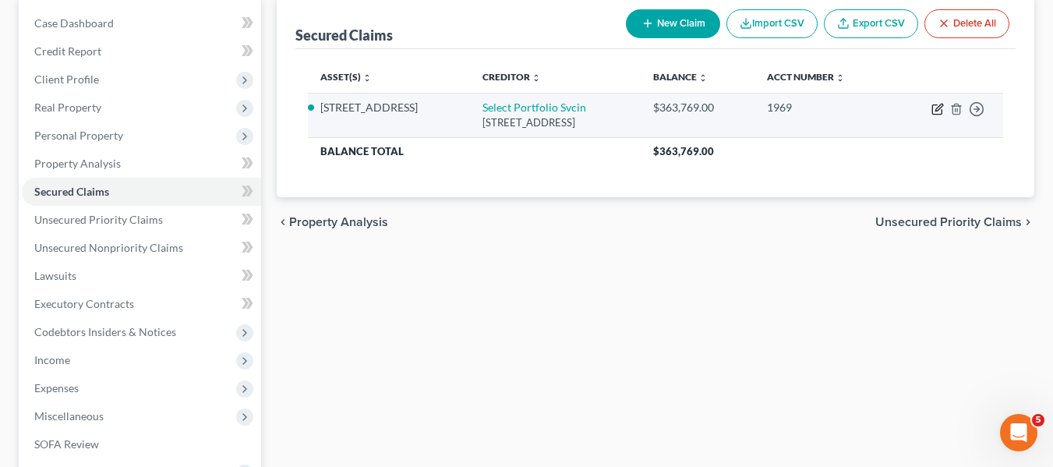
click at [939, 108] on icon "button" at bounding box center [937, 109] width 12 height 12
select select "46"
select select "8"
select select "0"
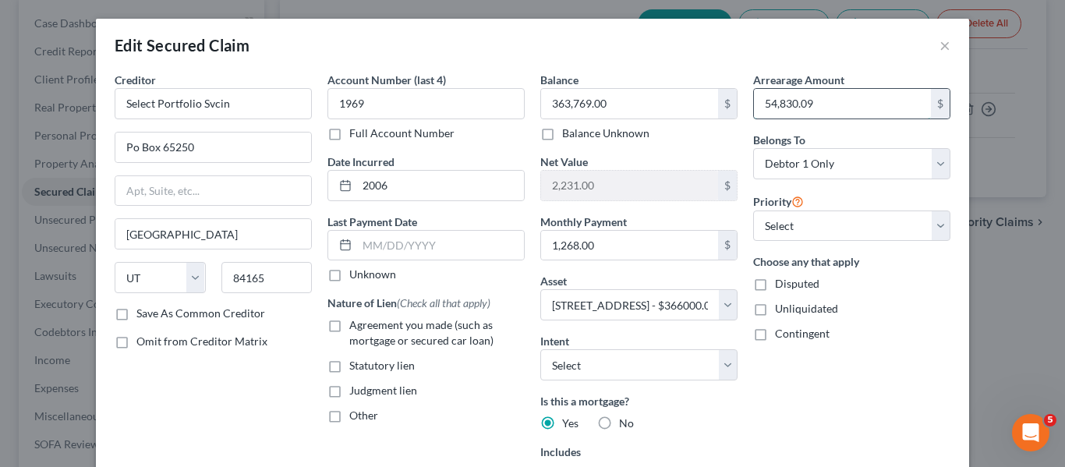
click at [837, 100] on input "54,830.09" at bounding box center [842, 104] width 177 height 30
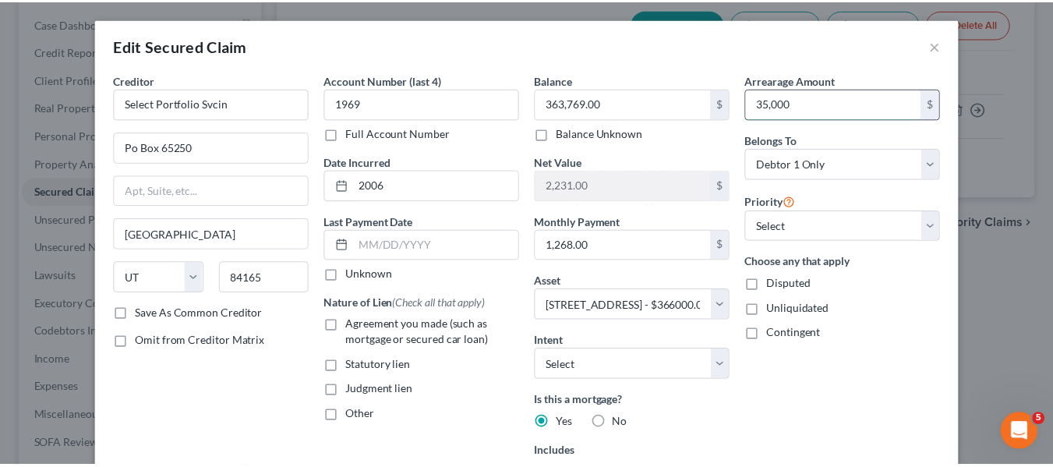
scroll to position [241, 0]
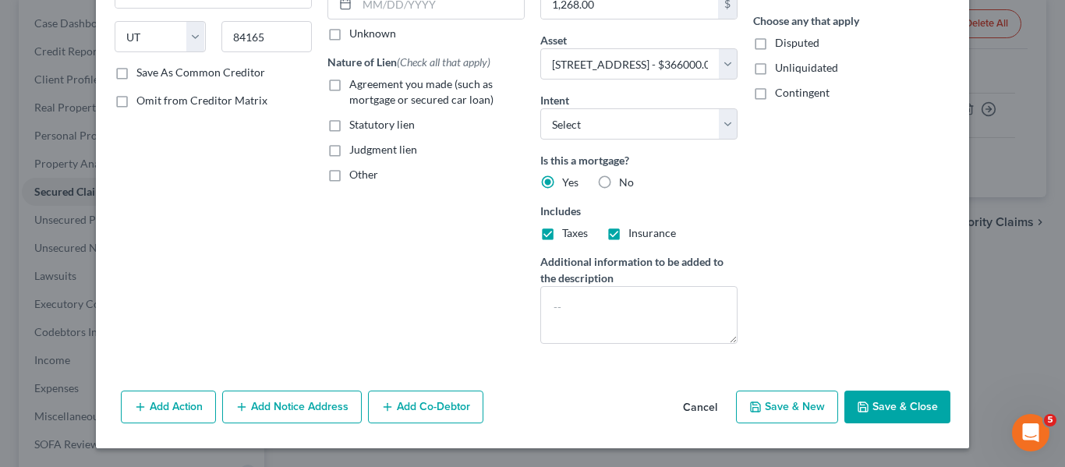
type input "35,000"
click at [881, 399] on button "Save & Close" at bounding box center [897, 406] width 106 height 33
select select
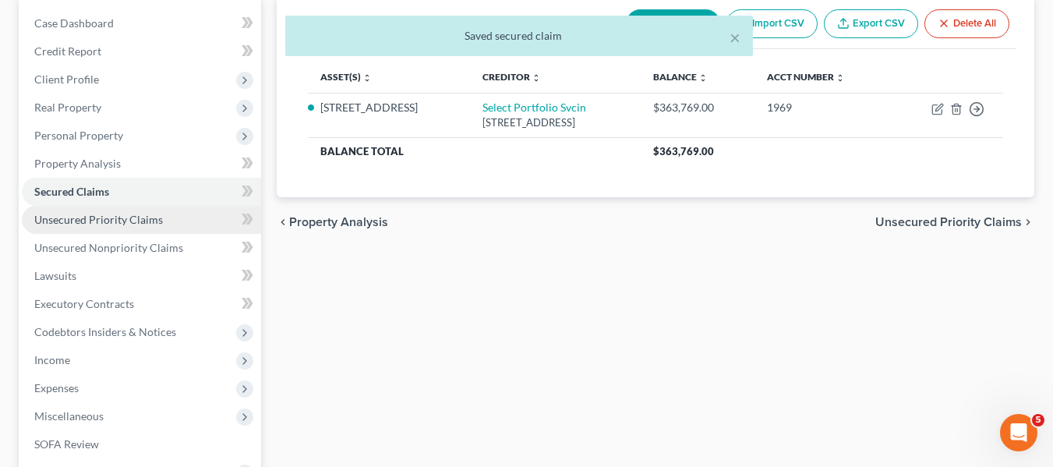
click at [88, 216] on span "Unsecured Priority Claims" at bounding box center [98, 219] width 129 height 13
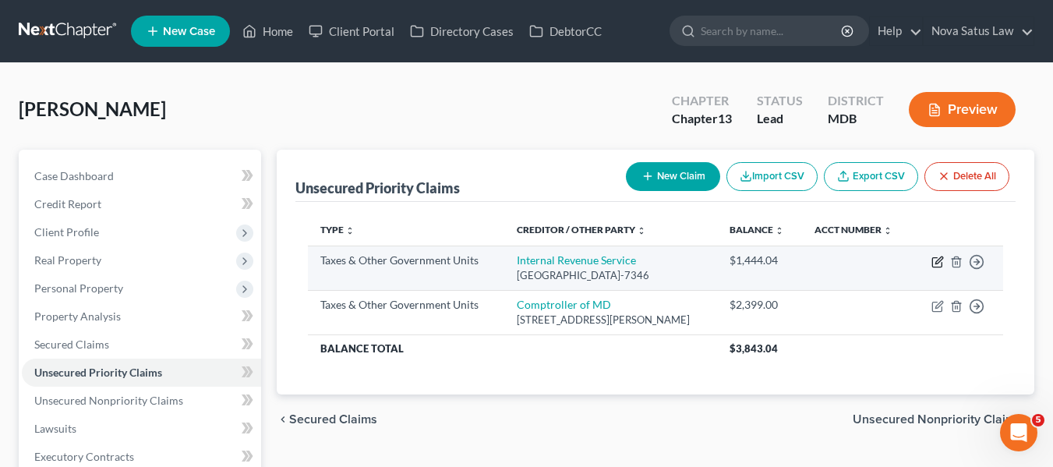
click at [938, 259] on icon "button" at bounding box center [938, 259] width 7 height 7
select select "0"
select select "39"
select select "0"
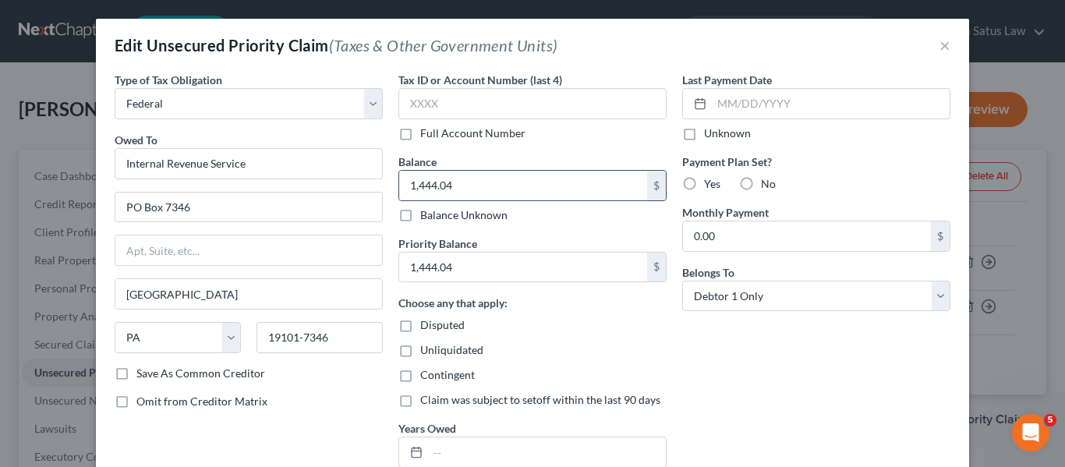
click at [520, 170] on div "1,444.04 $" at bounding box center [532, 185] width 268 height 31
click at [508, 179] on input "1,444.04" at bounding box center [523, 186] width 248 height 30
type input "0"
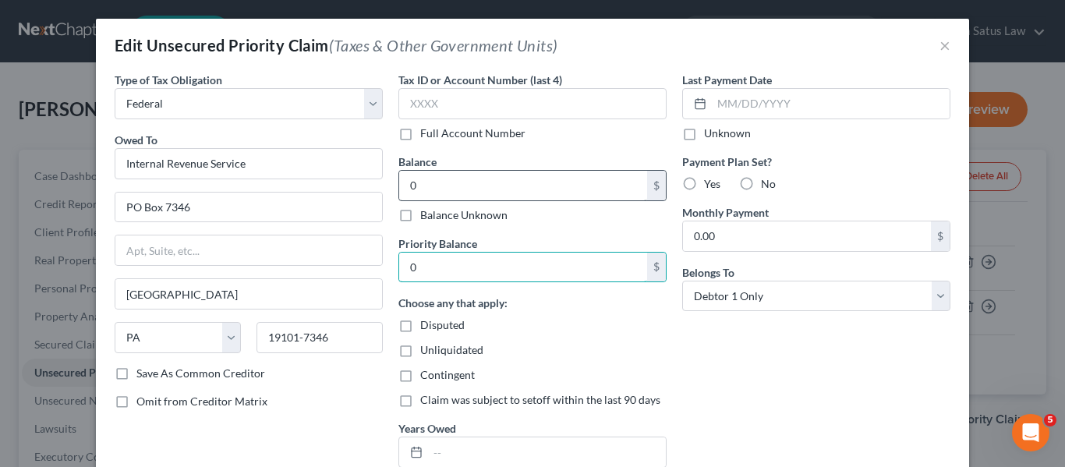
scroll to position [156, 0]
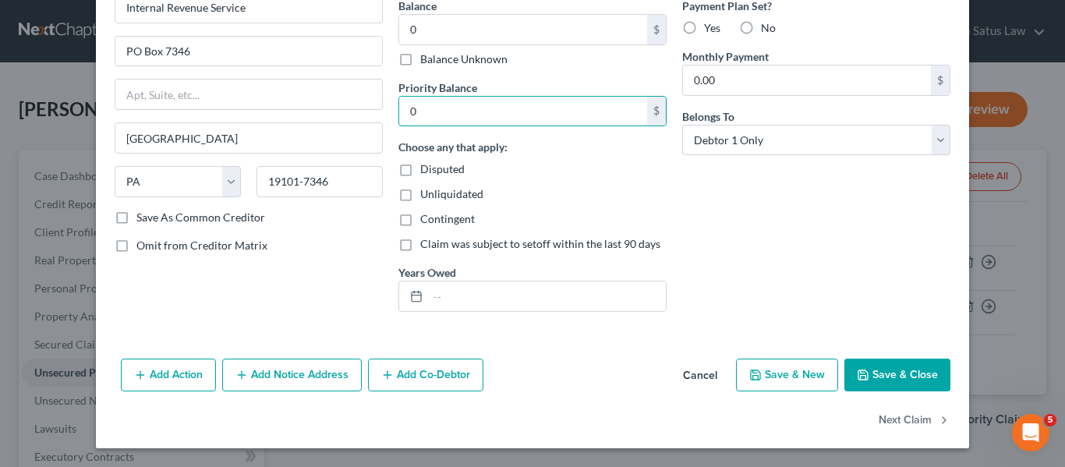
type input "0"
click at [851, 372] on button "Save & Close" at bounding box center [897, 375] width 106 height 33
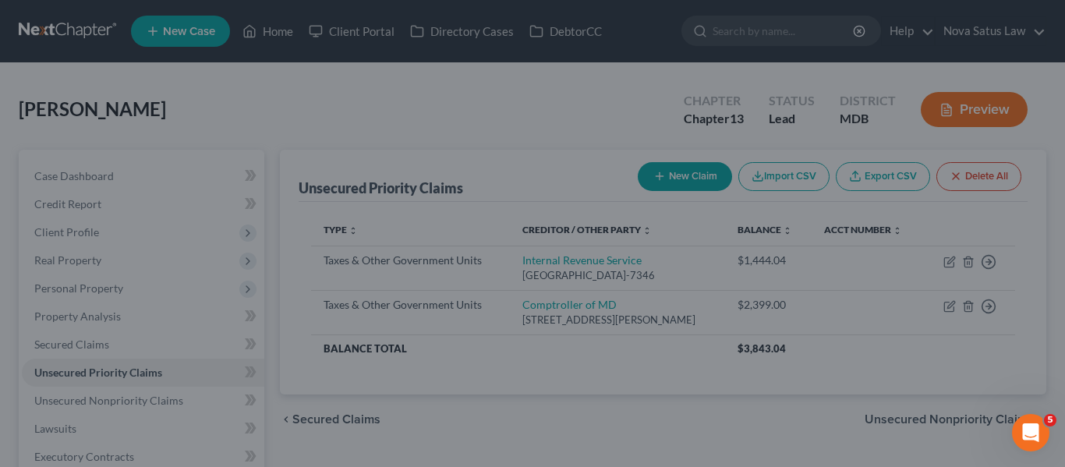
type input "0.00"
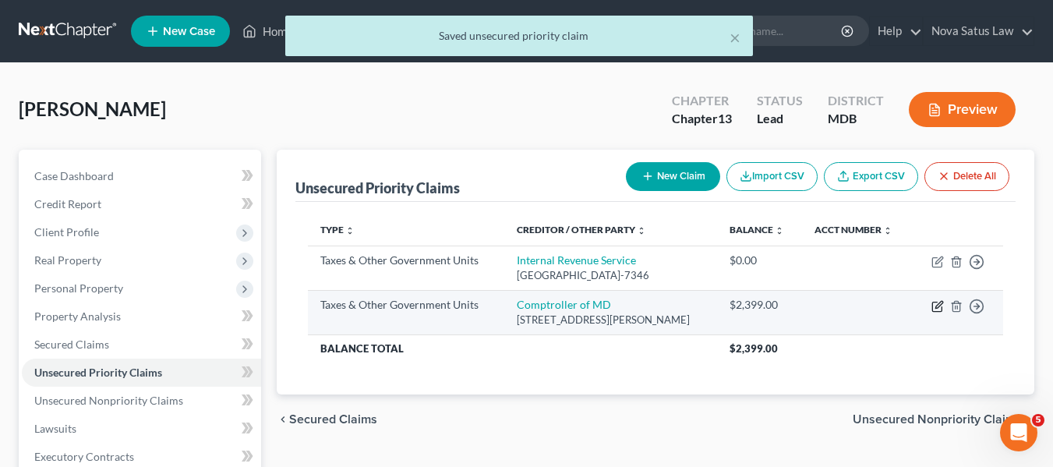
click at [935, 308] on icon "button" at bounding box center [938, 304] width 7 height 7
select select "2"
select select "21"
select select "0"
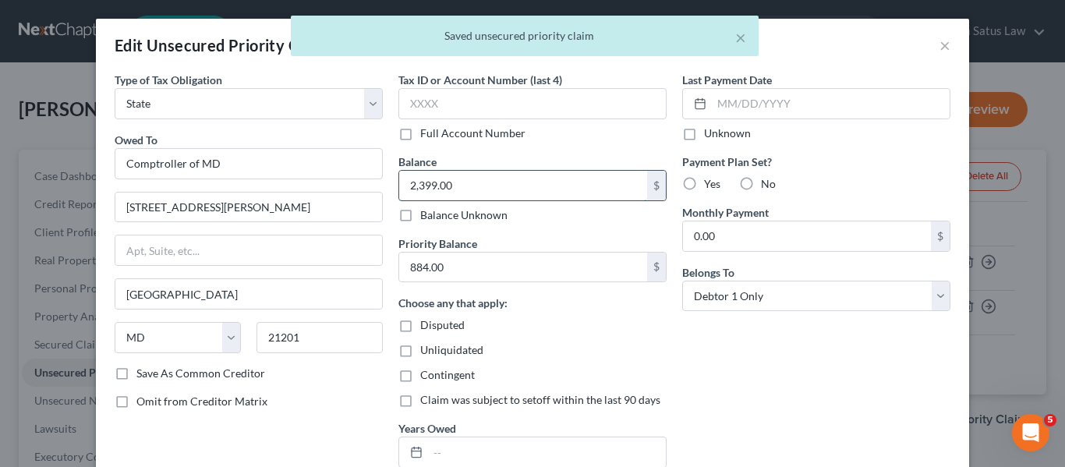
click at [518, 181] on input "2,399.00" at bounding box center [523, 186] width 248 height 30
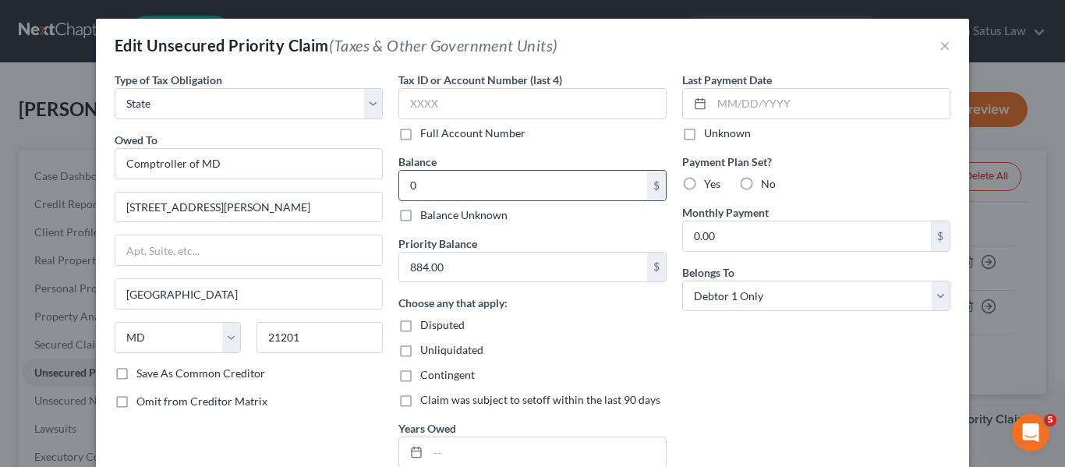
type input "0"
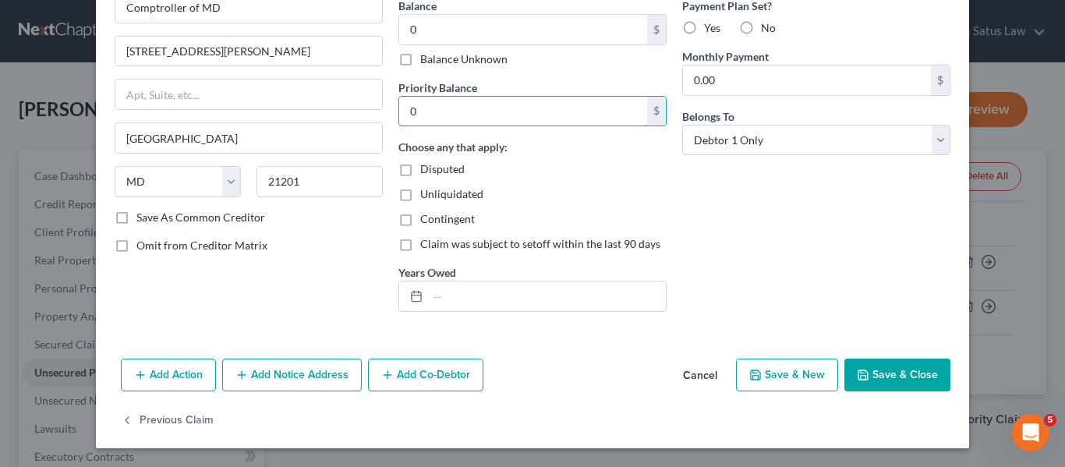
type input "0"
click at [865, 369] on button "Save & Close" at bounding box center [897, 375] width 106 height 33
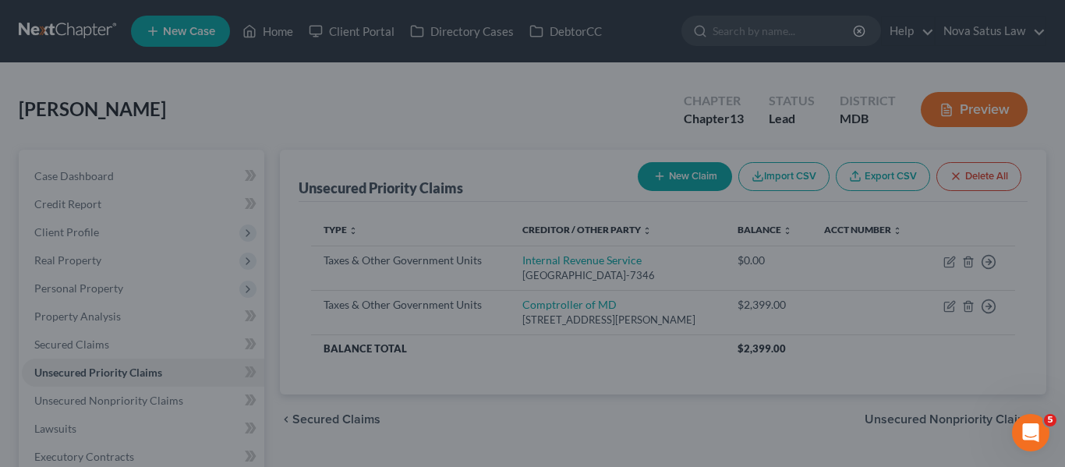
type input "0.00"
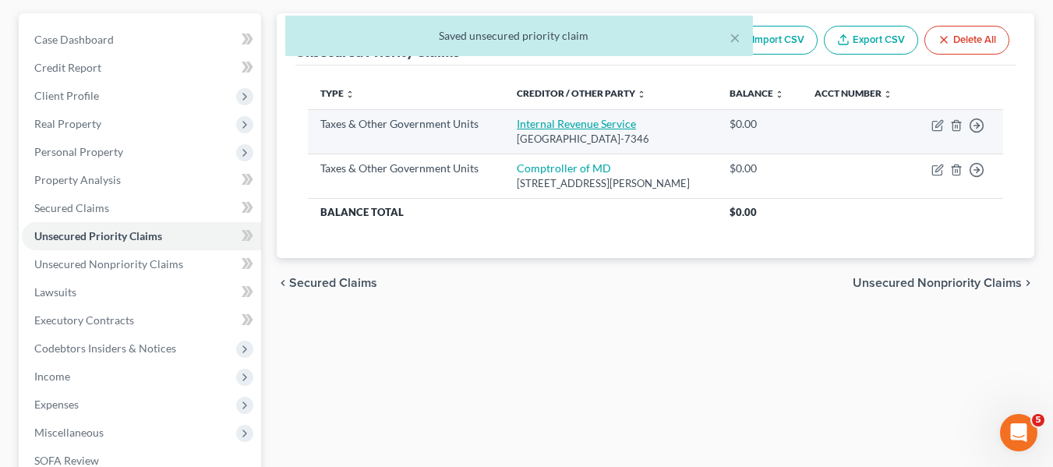
scroll to position [137, 0]
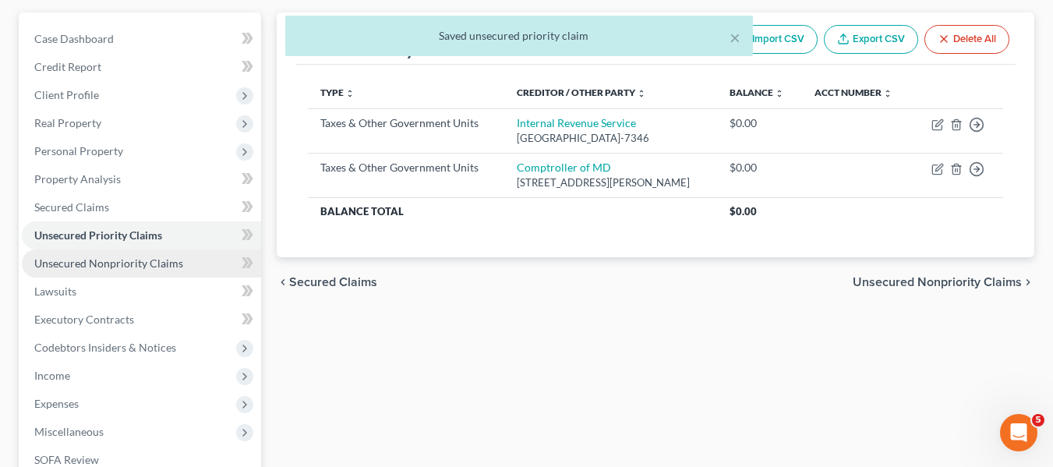
click at [145, 256] on span "Unsecured Nonpriority Claims" at bounding box center [108, 262] width 149 height 13
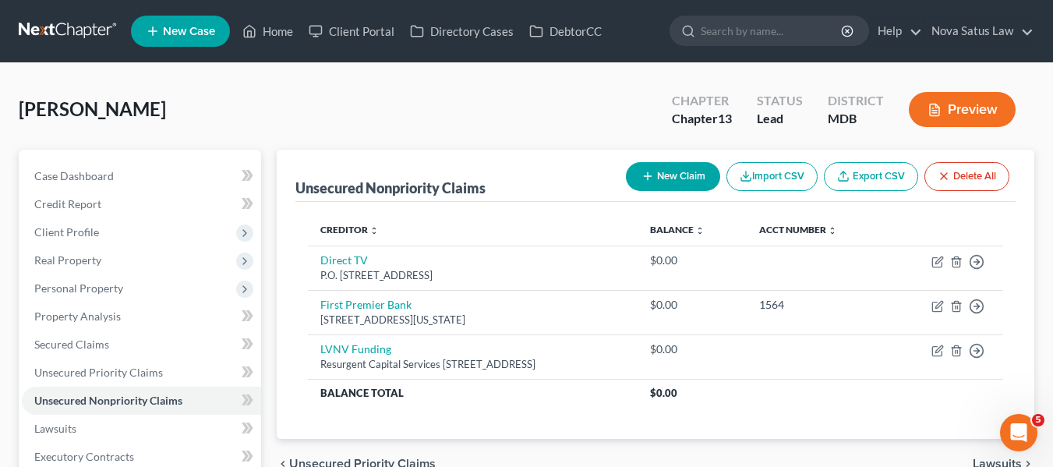
scroll to position [7, 0]
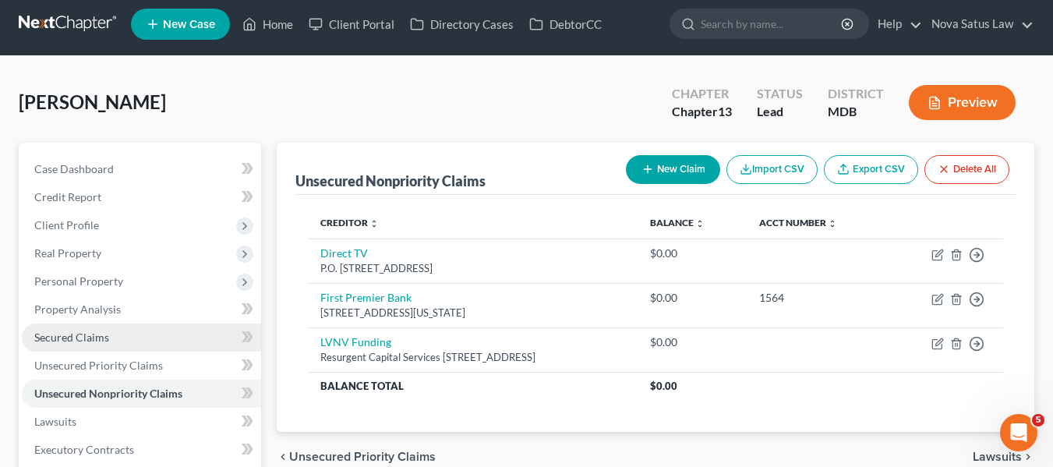
click at [111, 331] on link "Secured Claims" at bounding box center [141, 337] width 239 height 28
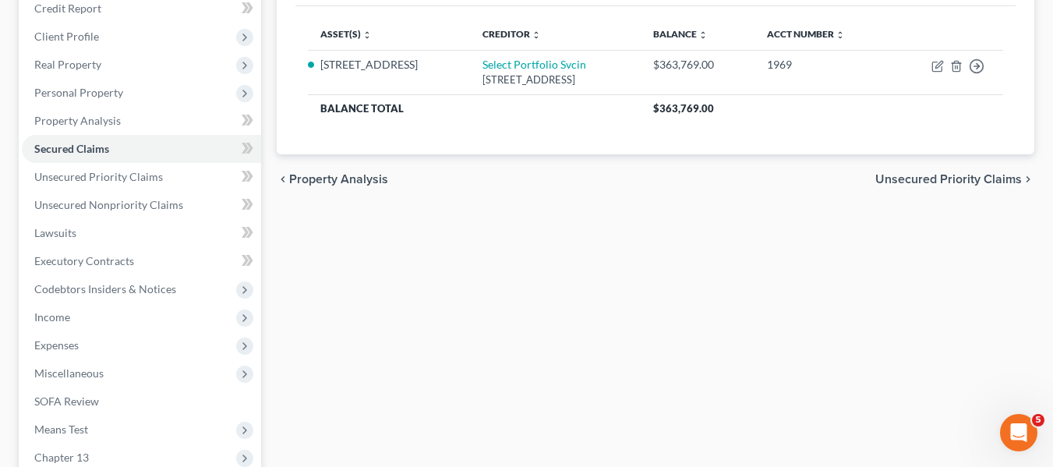
scroll to position [197, 0]
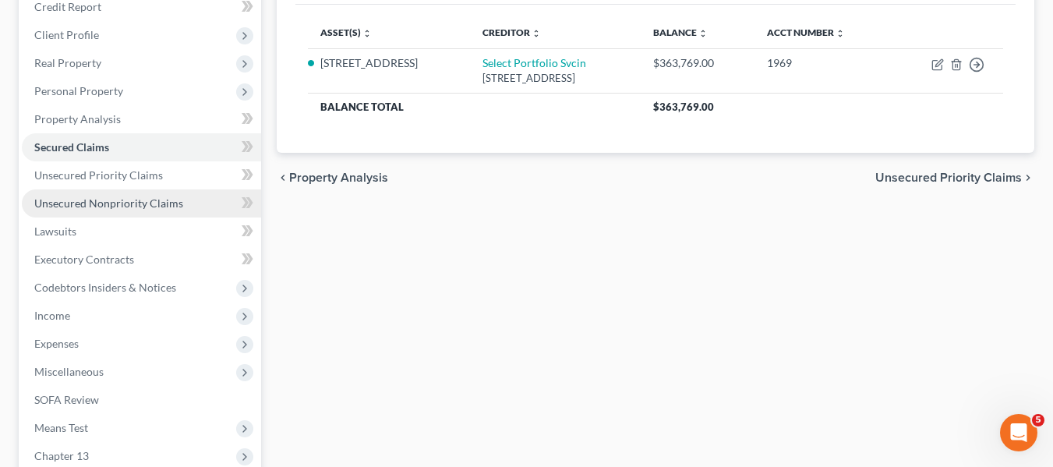
click at [117, 194] on link "Unsecured Nonpriority Claims" at bounding box center [141, 203] width 239 height 28
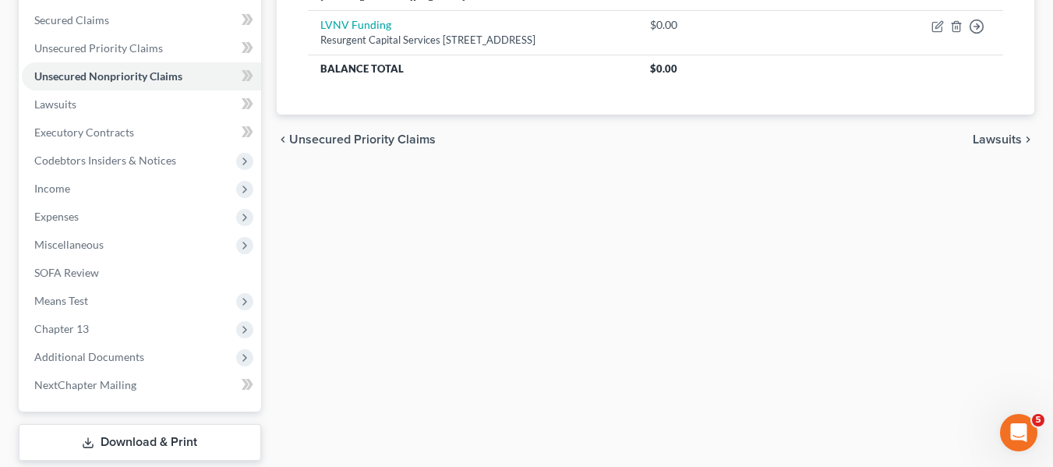
scroll to position [418, 0]
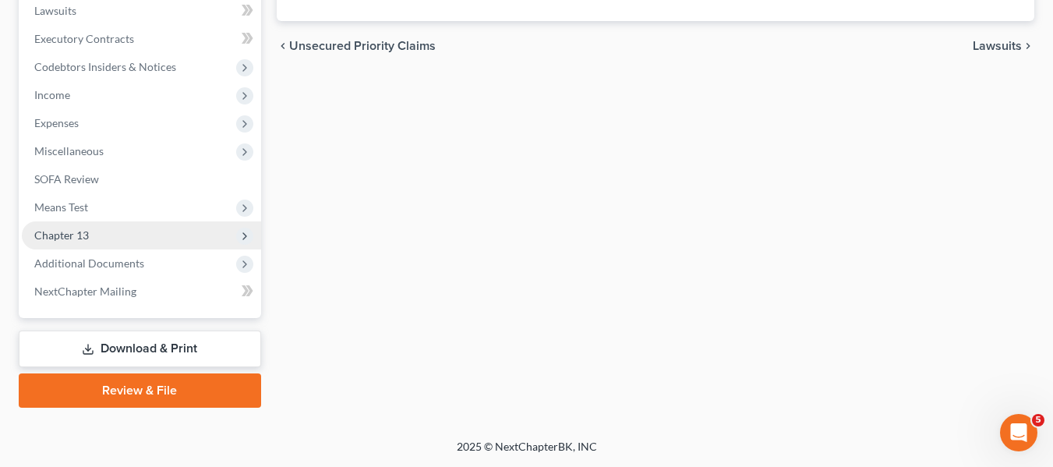
click at [81, 235] on span "Chapter 13" at bounding box center [61, 234] width 55 height 13
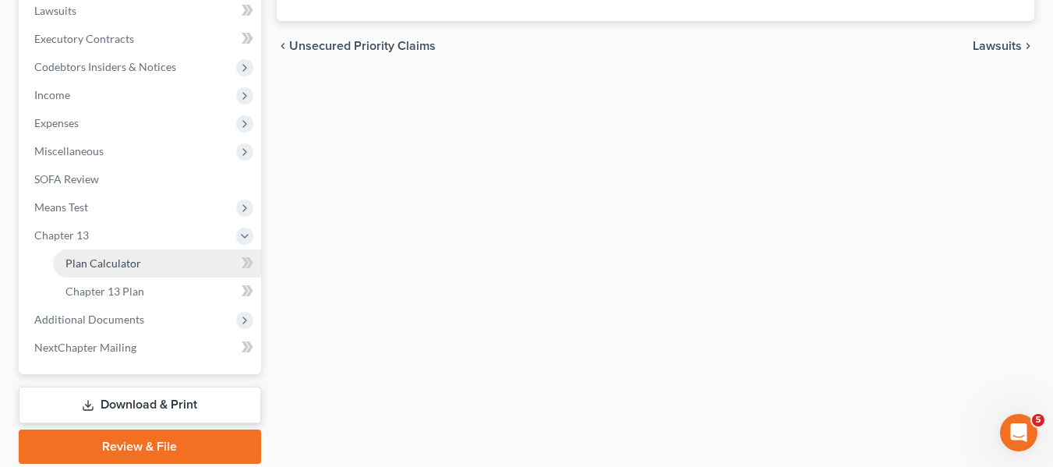
click at [91, 256] on span "Plan Calculator" at bounding box center [103, 262] width 76 height 13
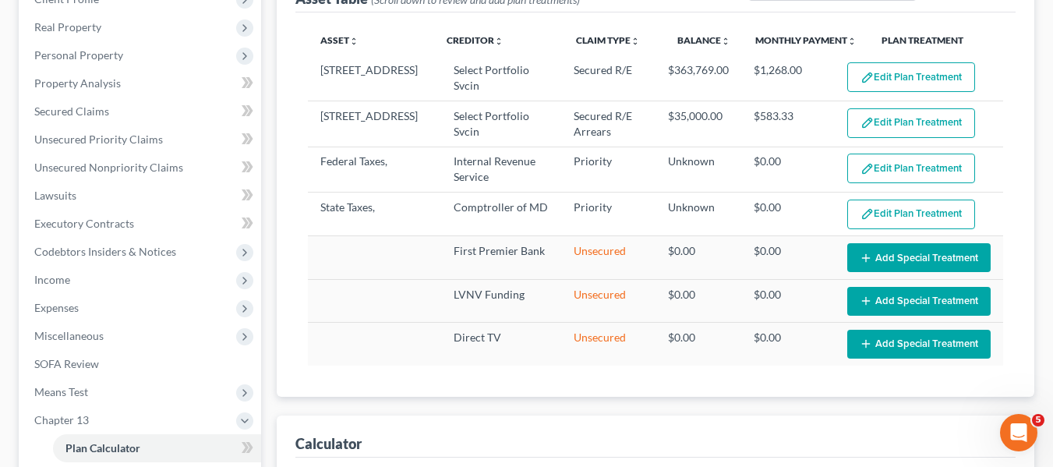
scroll to position [234, 0]
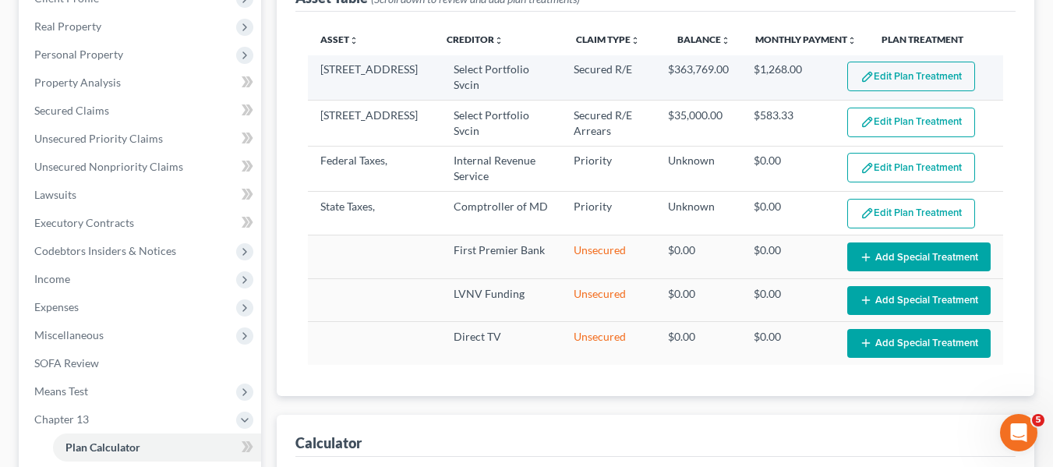
select select "59"
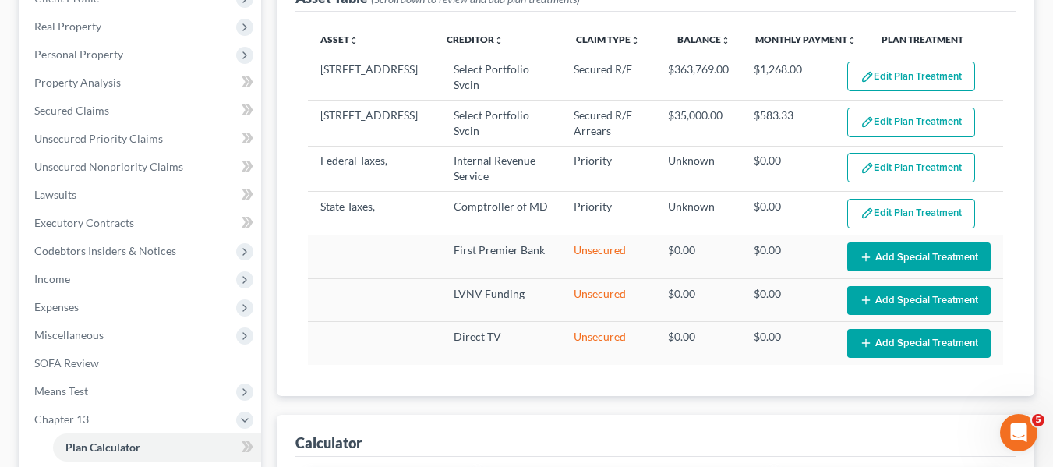
click at [899, 82] on button "Edit Plan Treatment" at bounding box center [911, 77] width 128 height 30
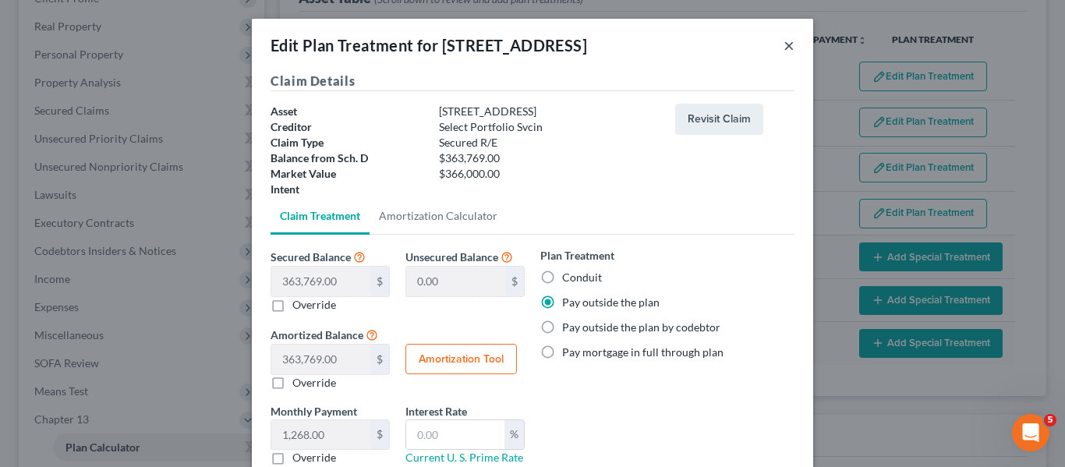
click at [783, 46] on button "×" at bounding box center [788, 45] width 11 height 19
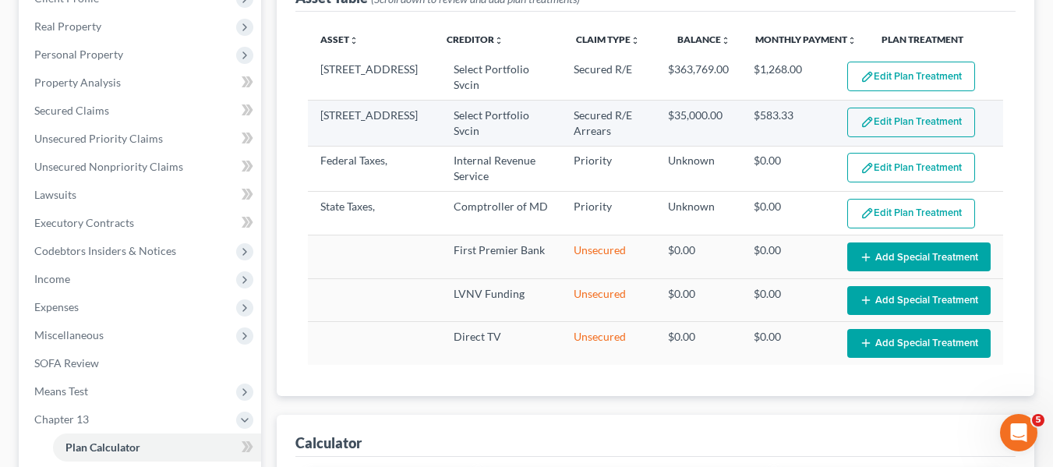
click at [896, 129] on button "Edit Plan Treatment" at bounding box center [911, 123] width 128 height 30
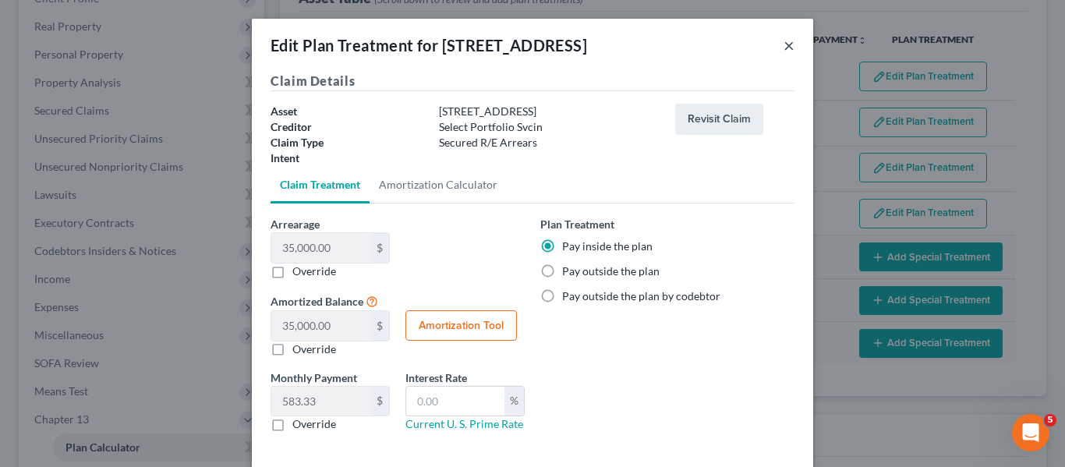
click at [783, 43] on button "×" at bounding box center [788, 45] width 11 height 19
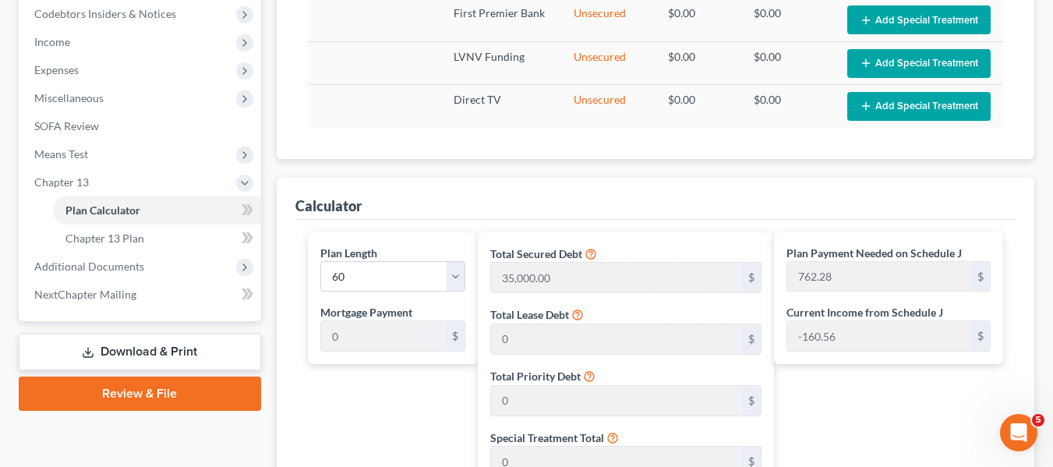
scroll to position [602, 0]
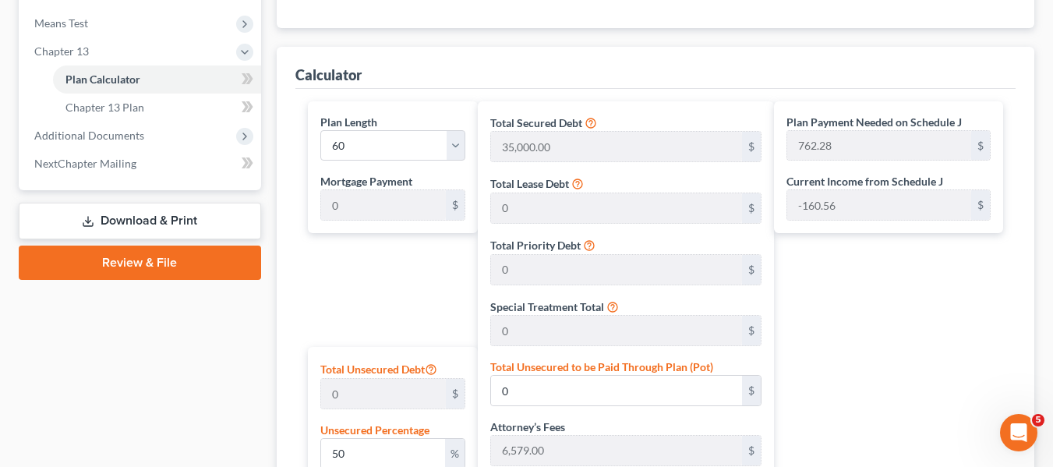
click at [131, 213] on link "Download & Print" at bounding box center [140, 221] width 242 height 37
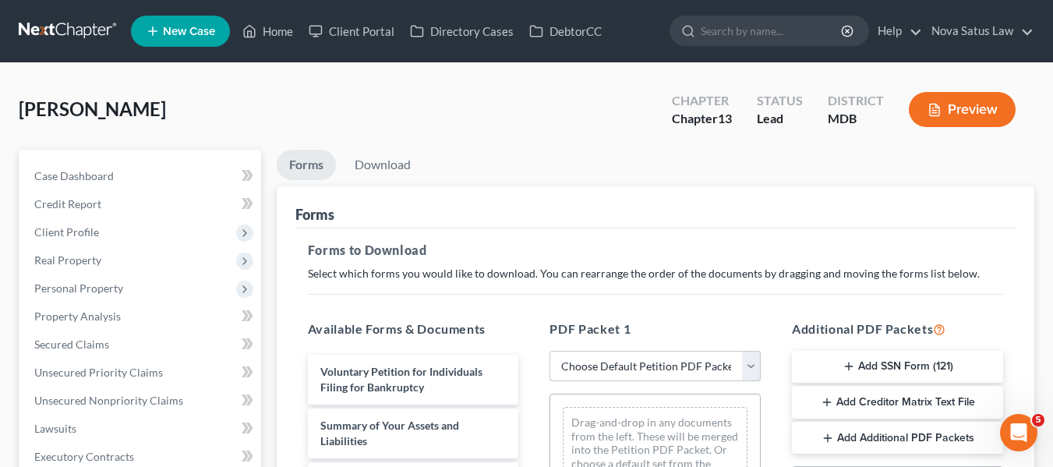
click at [688, 361] on select "Choose Default Petition PDF Packet Complete Bankruptcy Petition (all forms and …" at bounding box center [654, 366] width 211 height 31
select select "0"
click at [549, 351] on select "Choose Default Petition PDF Packet Complete Bankruptcy Petition (all forms and …" at bounding box center [654, 366] width 211 height 31
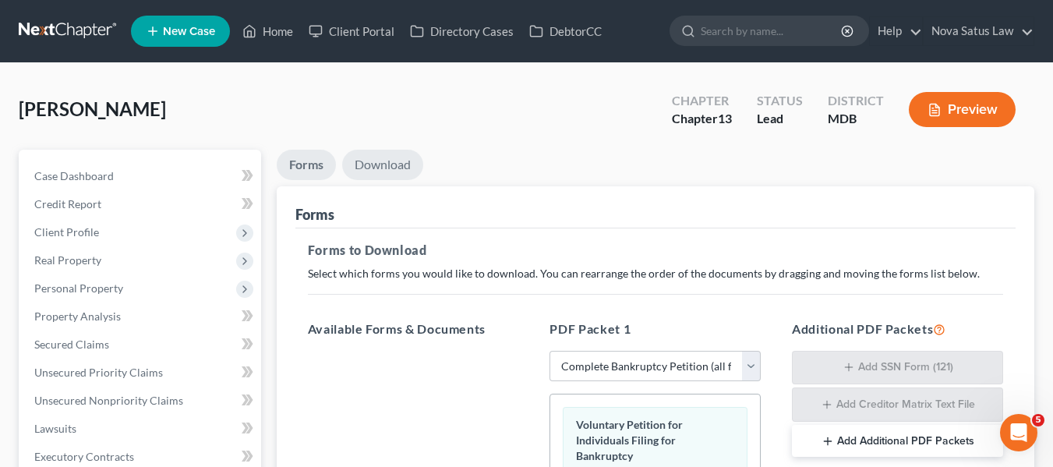
click at [383, 167] on link "Download" at bounding box center [382, 165] width 81 height 30
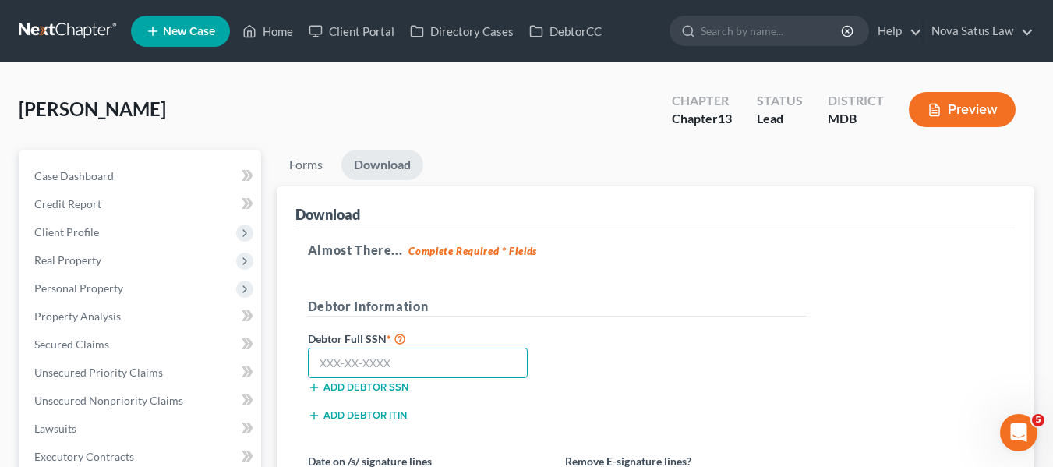
click at [314, 366] on input "text" at bounding box center [418, 363] width 221 height 31
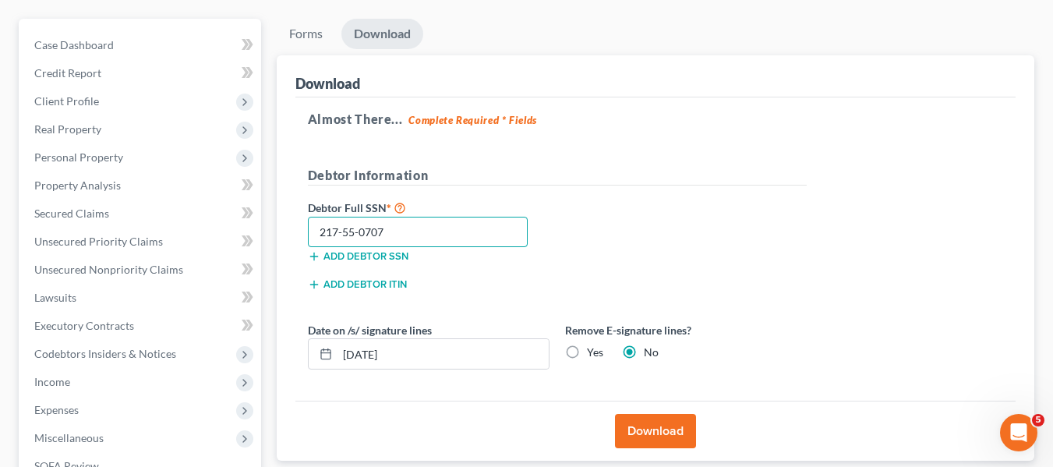
scroll to position [134, 0]
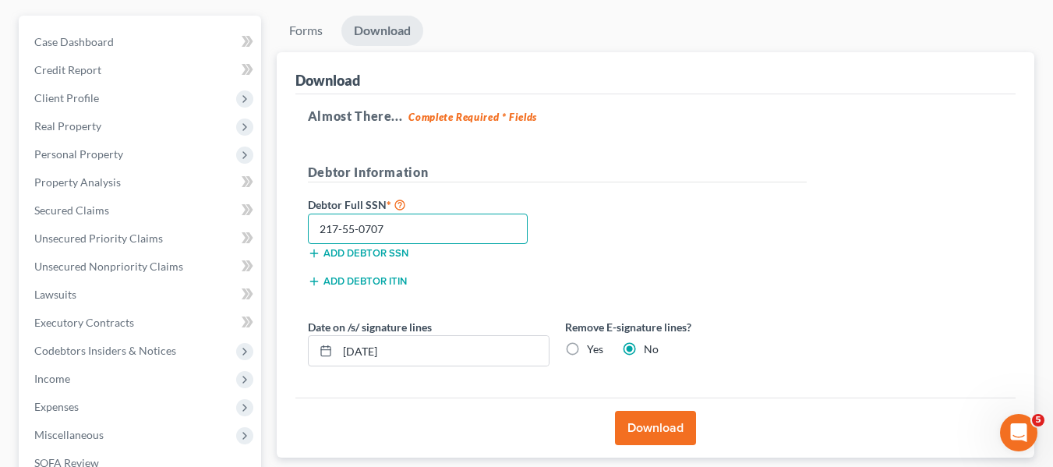
type input "217-55-0707"
click at [644, 427] on button "Download" at bounding box center [655, 428] width 81 height 34
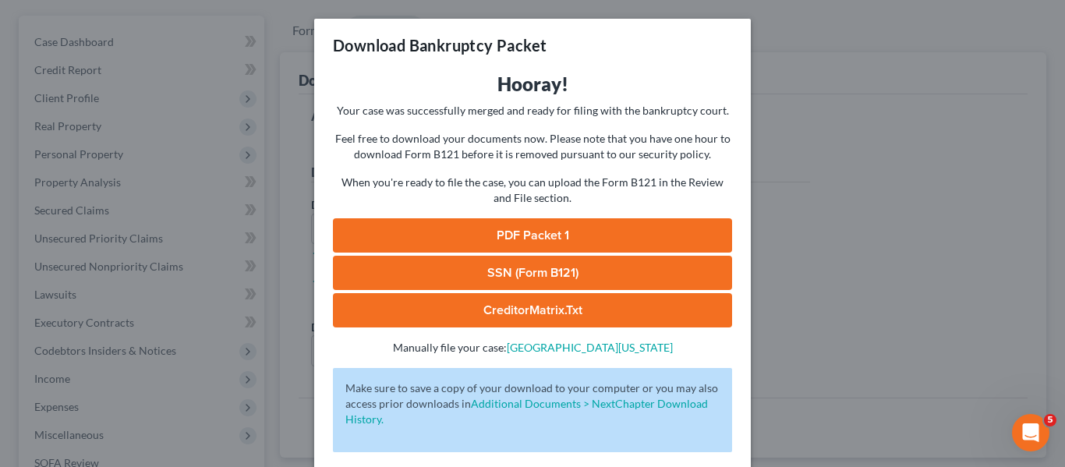
click at [493, 239] on link "PDF Packet 1" at bounding box center [532, 235] width 399 height 34
click at [560, 261] on link "SSN (Form B121)" at bounding box center [532, 273] width 399 height 34
click at [801, 101] on div "Download Bankruptcy Packet Hooray! Your case was successfully merged and ready …" at bounding box center [532, 233] width 1065 height 467
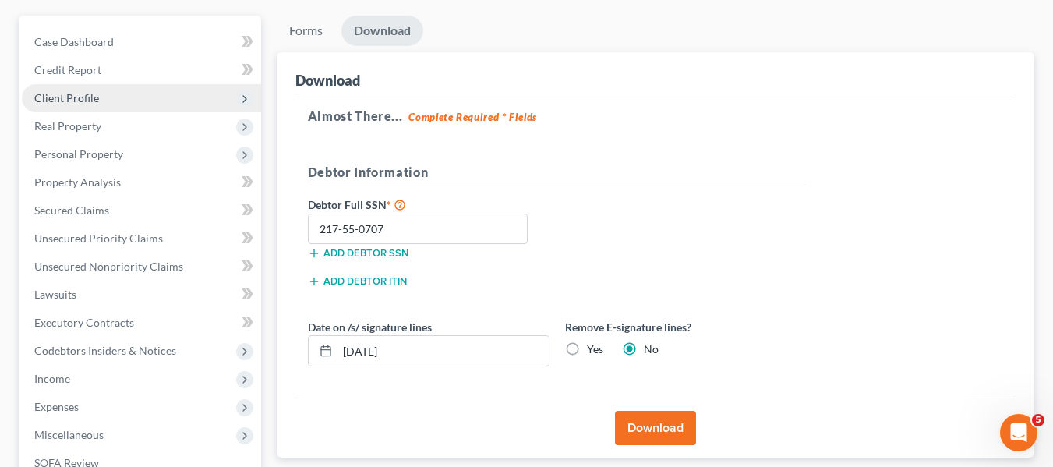
click at [94, 104] on span "Client Profile" at bounding box center [66, 97] width 65 height 13
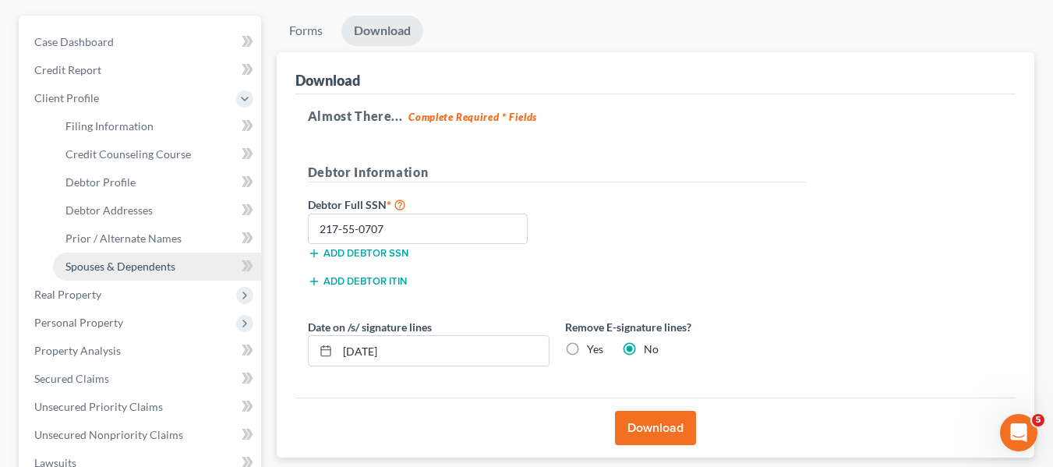
click at [115, 267] on span "Spouses & Dependents" at bounding box center [120, 266] width 110 height 13
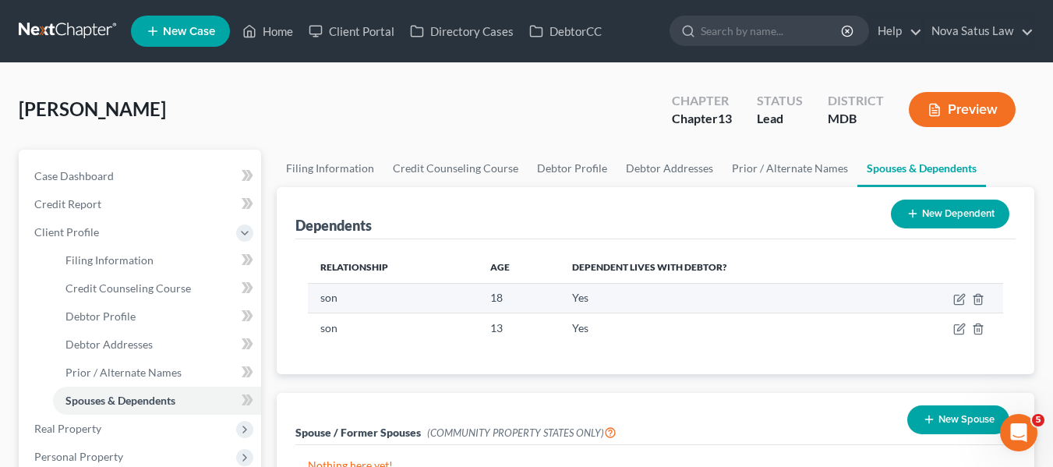
scroll to position [70, 0]
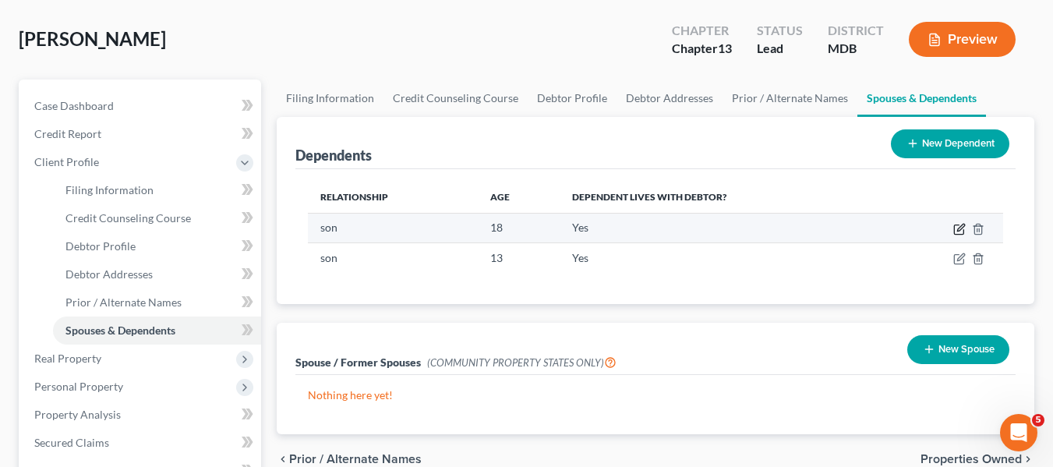
click at [961, 228] on icon "button" at bounding box center [959, 229] width 12 height 12
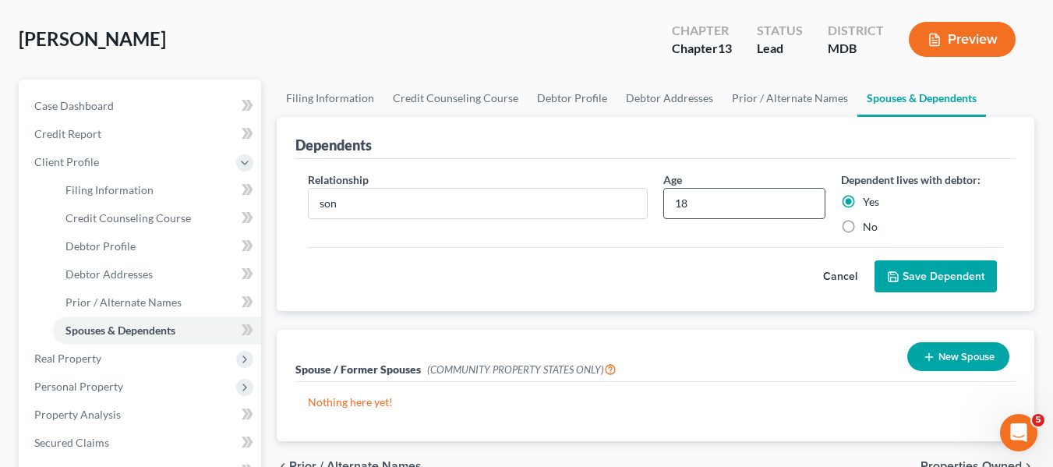
click at [713, 209] on input "18" at bounding box center [744, 204] width 161 height 30
type input "22"
click at [903, 279] on button "Save Dependent" at bounding box center [935, 276] width 122 height 33
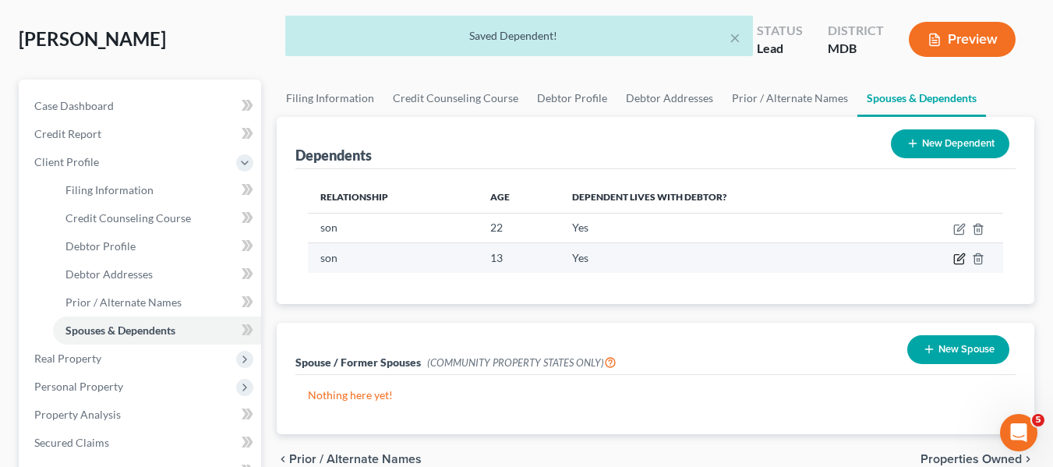
click at [962, 255] on icon "button" at bounding box center [960, 257] width 7 height 7
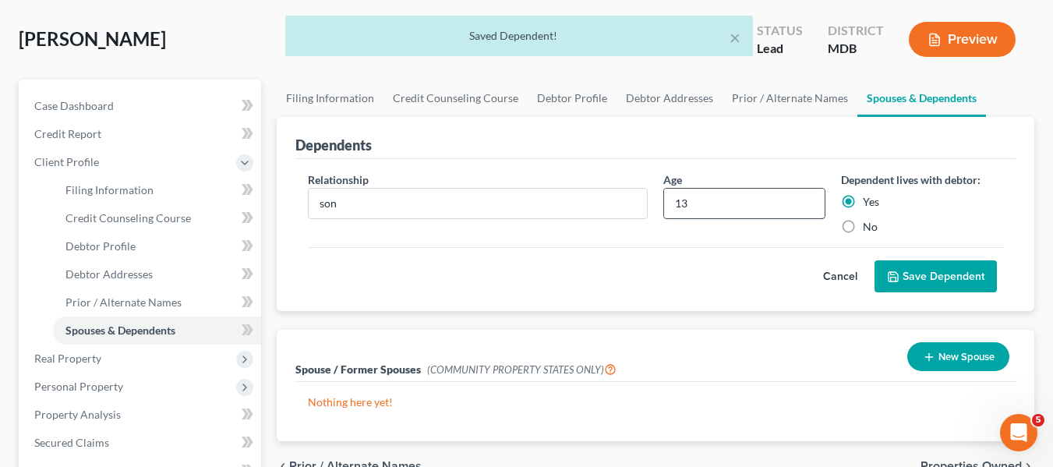
click at [747, 198] on input "13" at bounding box center [744, 204] width 161 height 30
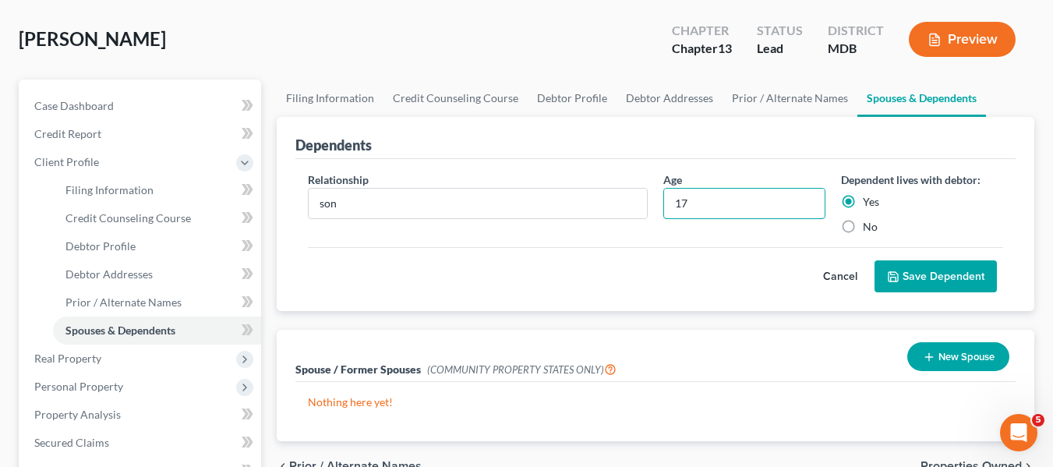
type input "17"
click at [892, 274] on polyline "submit" at bounding box center [893, 273] width 4 height 2
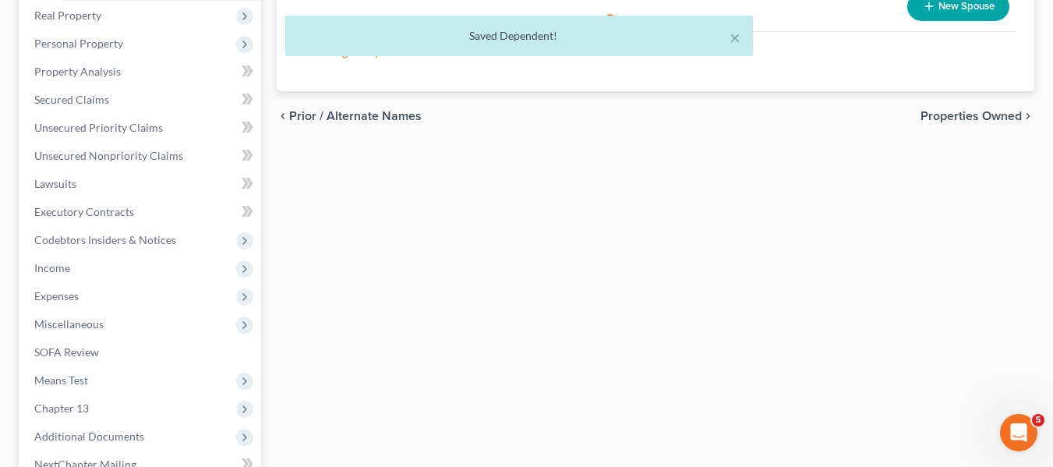
scroll to position [414, 0]
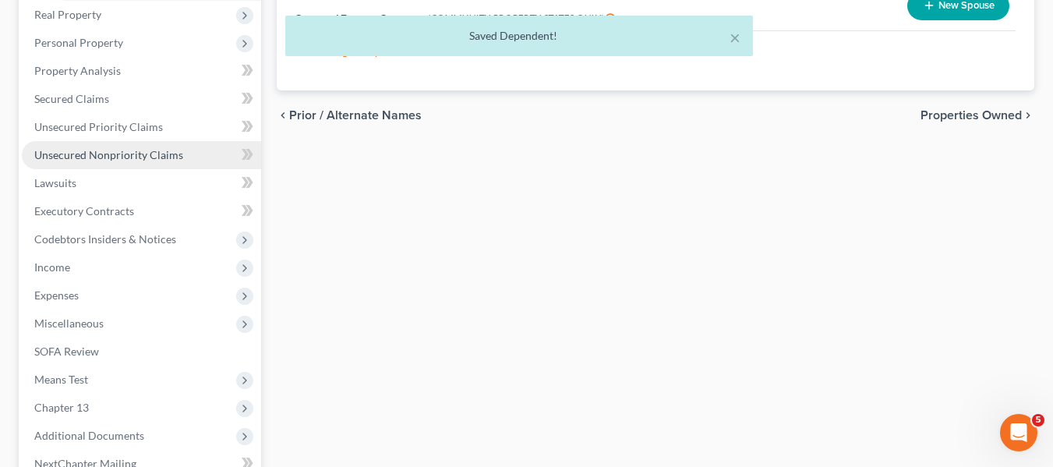
click at [104, 152] on span "Unsecured Nonpriority Claims" at bounding box center [108, 154] width 149 height 13
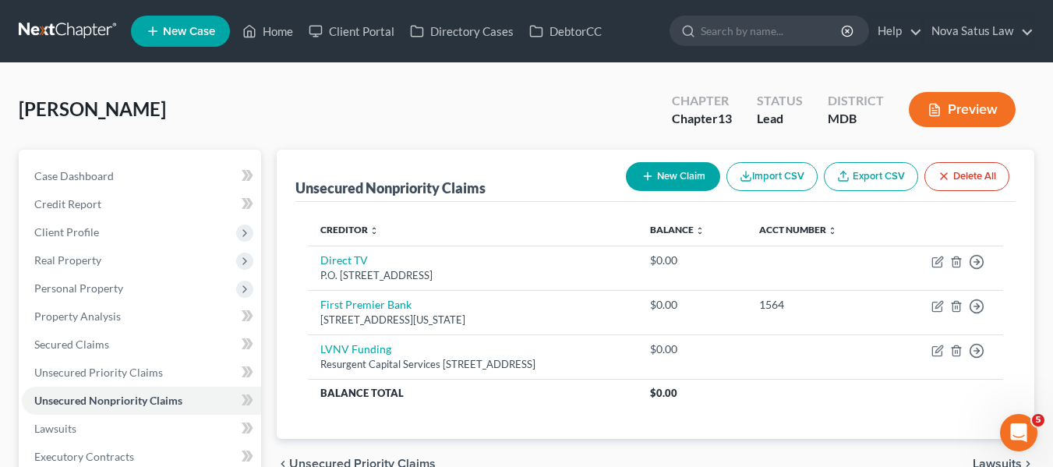
click at [656, 166] on button "New Claim" at bounding box center [673, 176] width 94 height 29
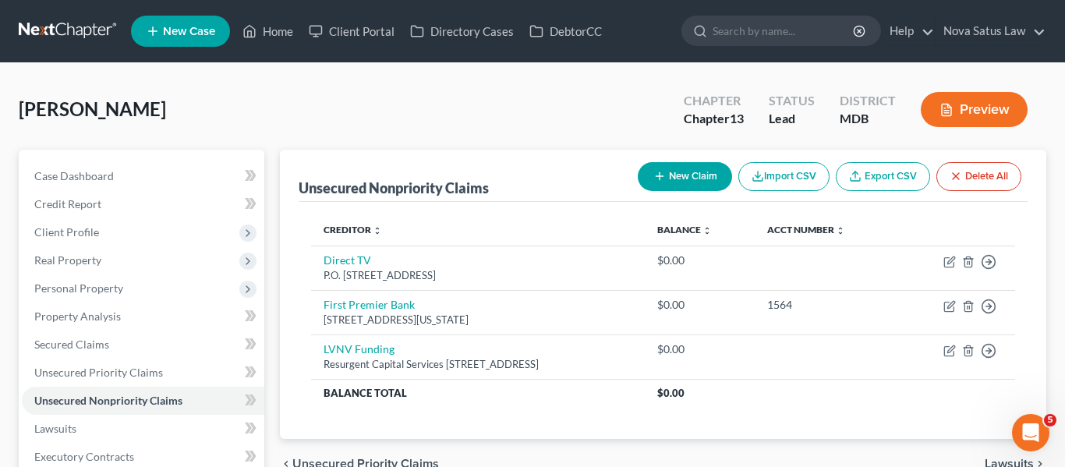
select select "0"
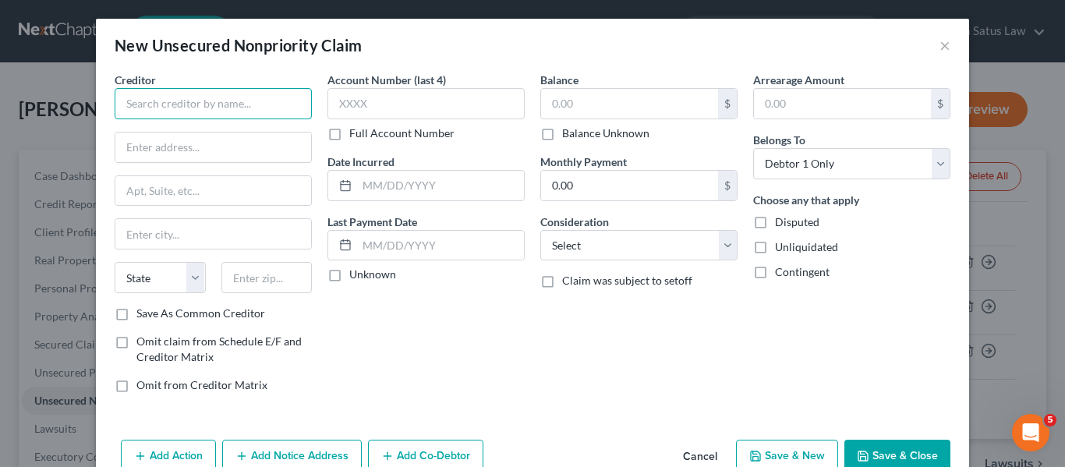
click at [169, 93] on input "text" at bounding box center [213, 103] width 197 height 31
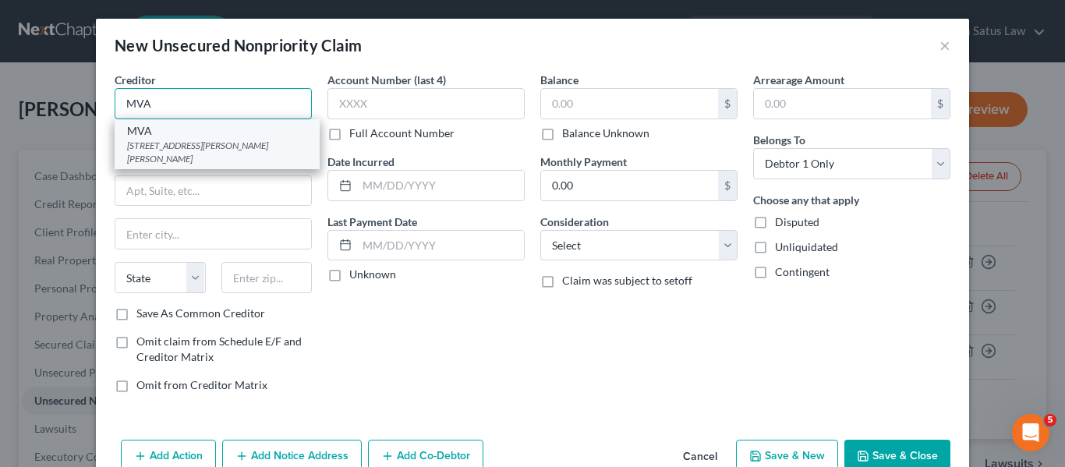
type input "MVA"
click at [165, 148] on div "[STREET_ADDRESS][PERSON_NAME][PERSON_NAME]" at bounding box center [217, 152] width 180 height 26
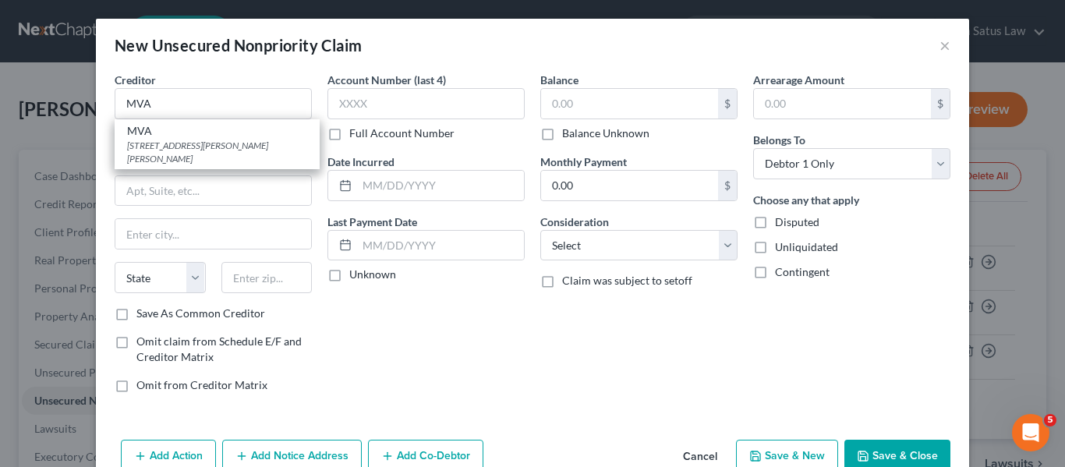
type input "[STREET_ADDRESS][PERSON_NAME]"
type input "[PERSON_NAME]"
select select "21"
type input "21062"
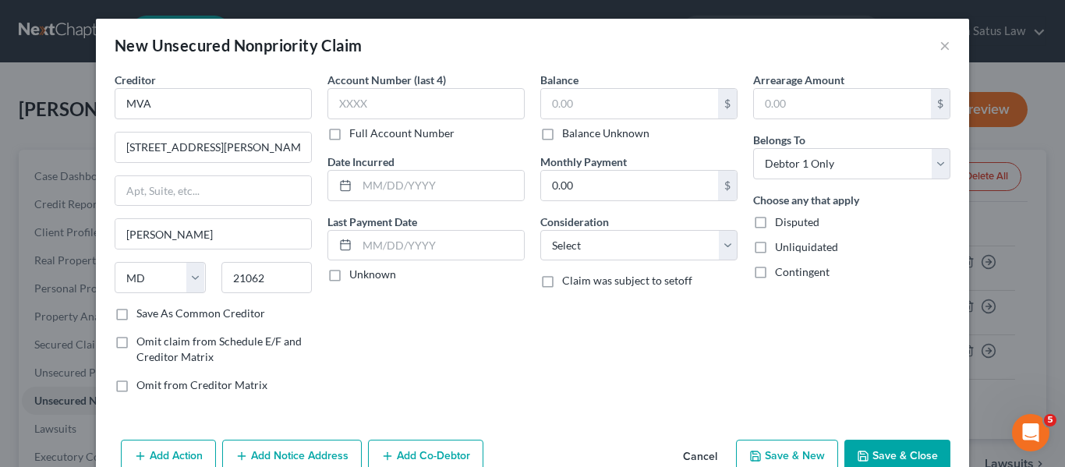
click at [857, 450] on icon "button" at bounding box center [863, 456] width 12 height 12
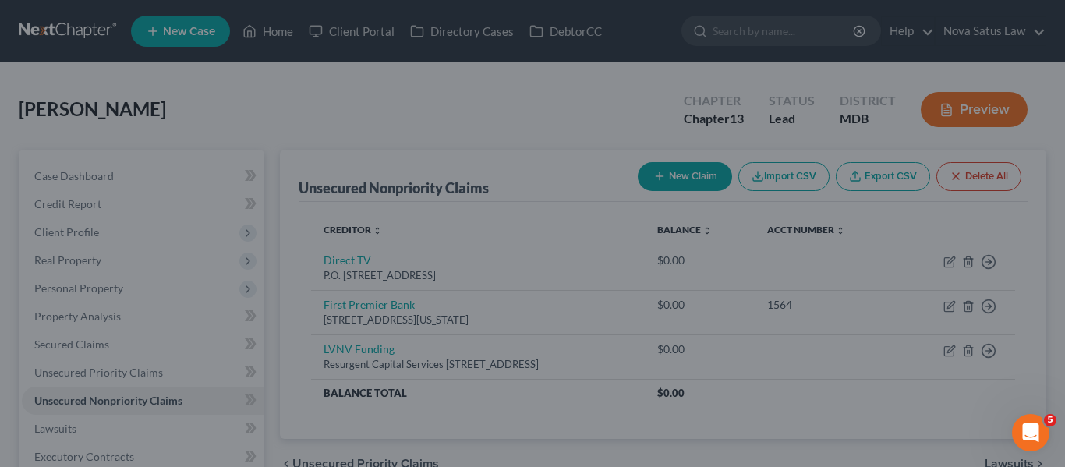
type input "0.00"
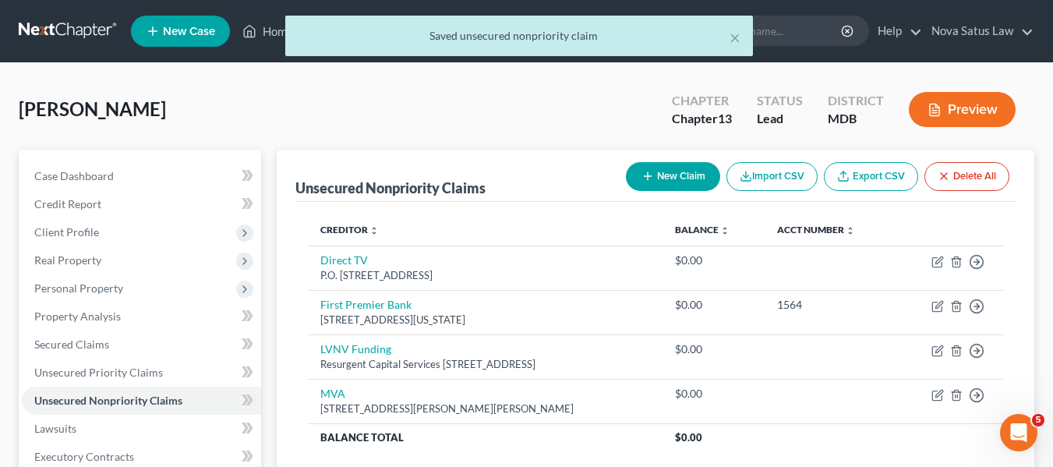
click at [667, 171] on button "New Claim" at bounding box center [673, 176] width 94 height 29
select select "0"
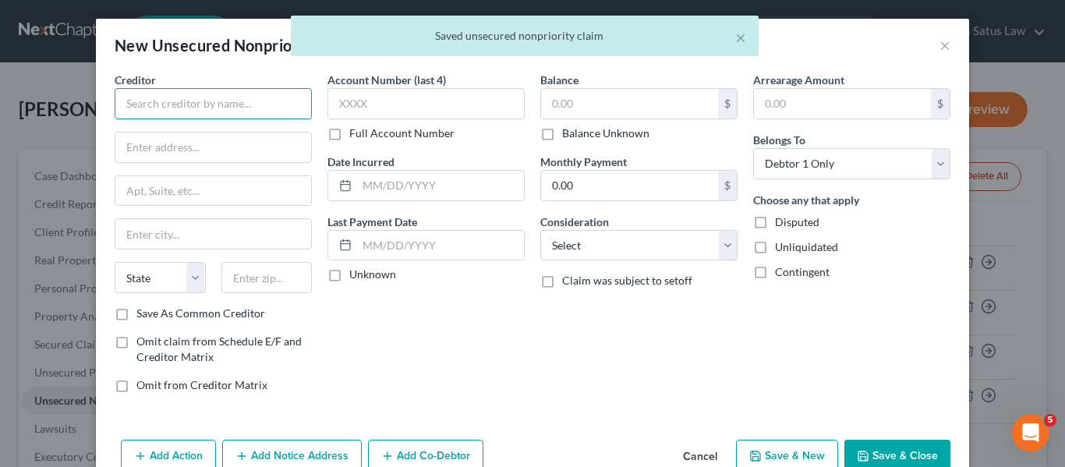
click at [187, 94] on input "text" at bounding box center [213, 103] width 197 height 31
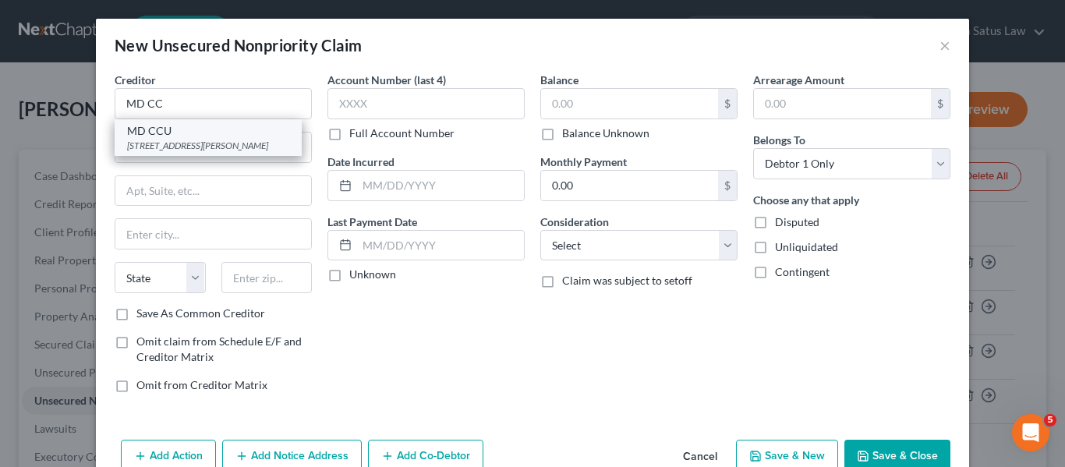
click at [204, 146] on div "[STREET_ADDRESS][PERSON_NAME]" at bounding box center [208, 145] width 162 height 13
type input "MD CCU"
type input "[STREET_ADDRESS][PERSON_NAME]"
type input "[GEOGRAPHIC_DATA]"
select select "21"
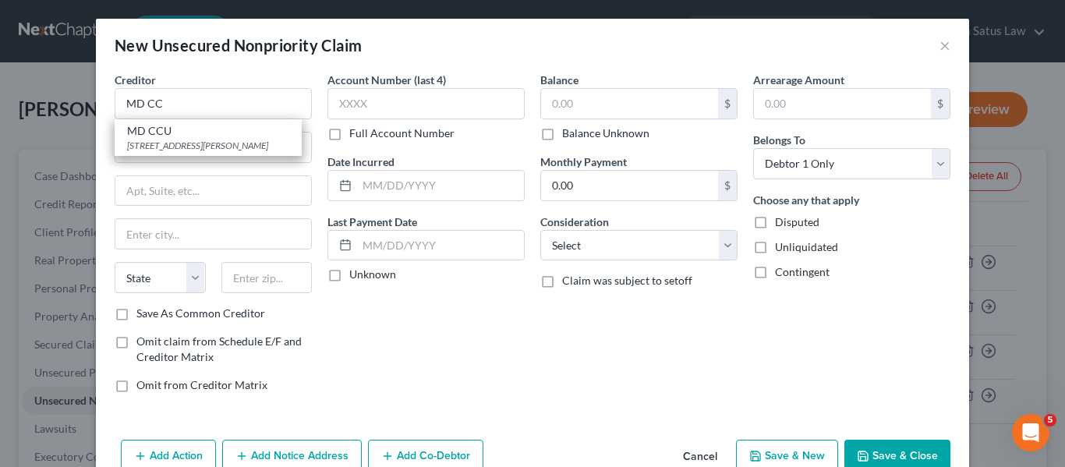
type input "21201"
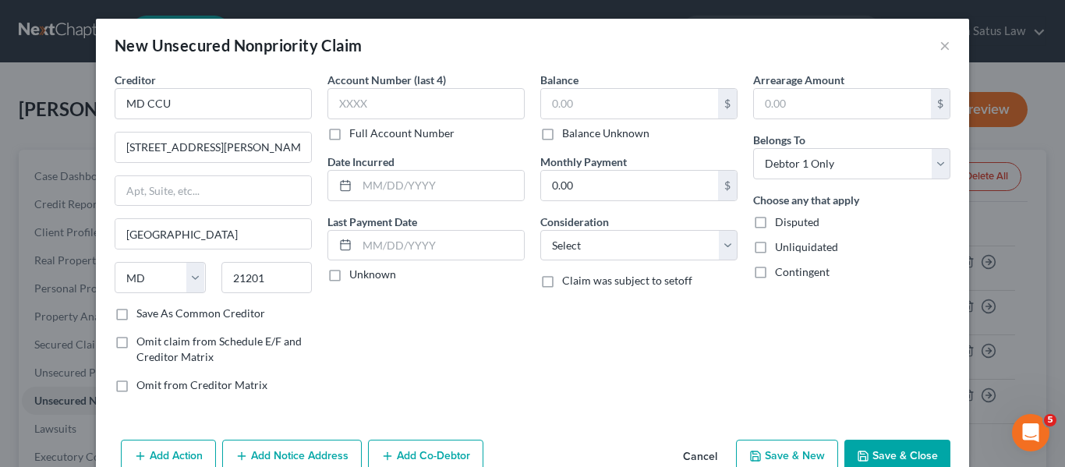
click at [858, 441] on button "Save & Close" at bounding box center [897, 456] width 106 height 33
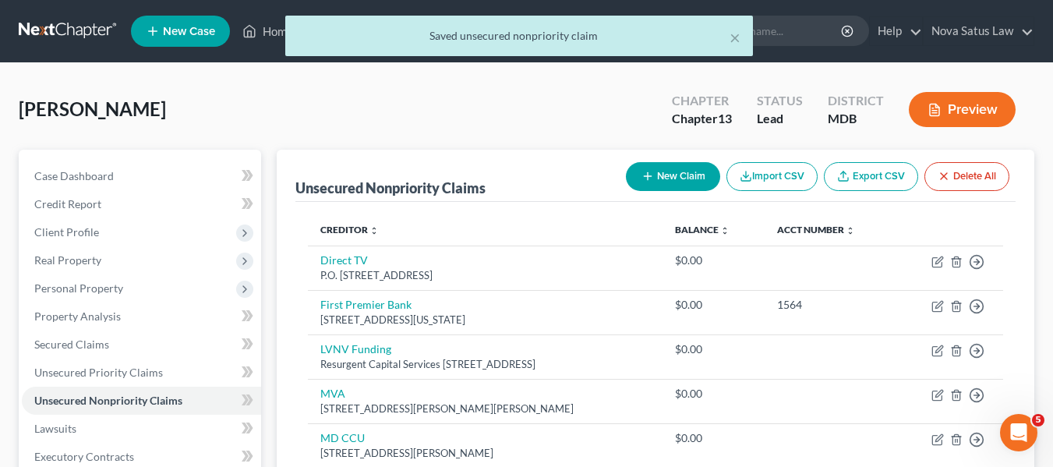
click at [674, 176] on button "New Claim" at bounding box center [673, 176] width 94 height 29
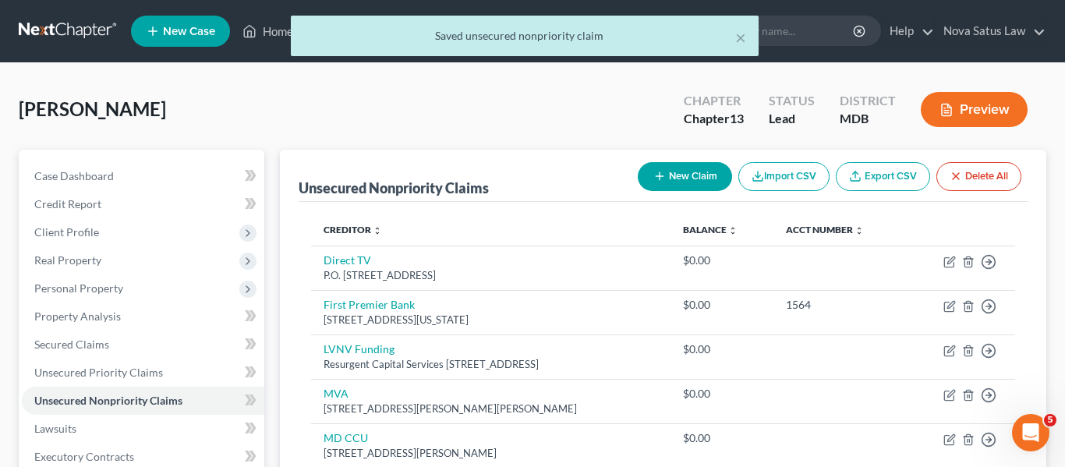
select select "0"
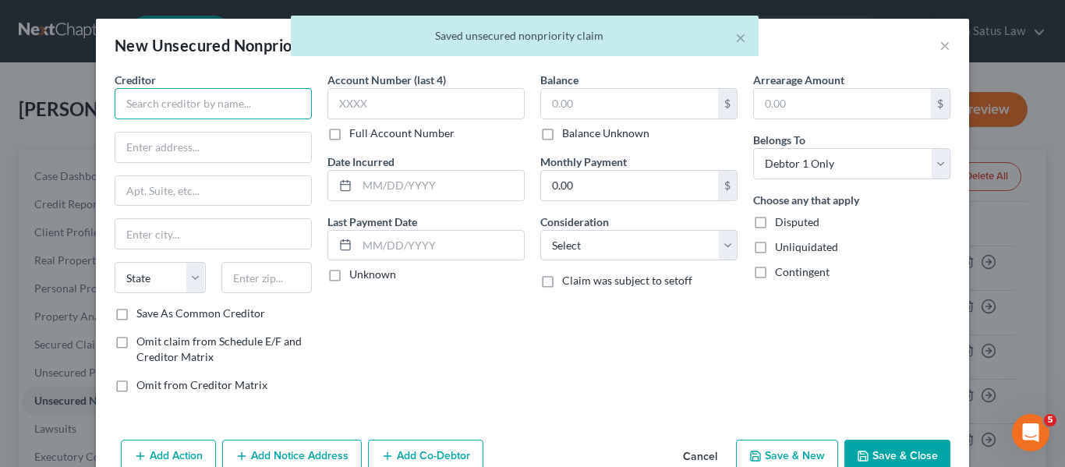
click at [285, 104] on input "text" at bounding box center [213, 103] width 197 height 31
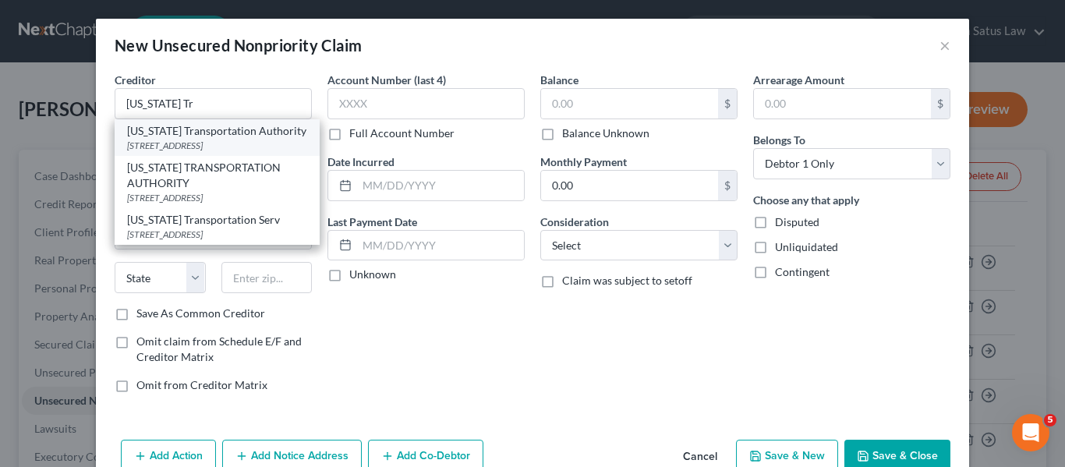
click at [275, 142] on div "[STREET_ADDRESS]" at bounding box center [217, 145] width 180 height 13
type input "[US_STATE] Transportation Authority"
type input "[STREET_ADDRESS]"
type input "[GEOGRAPHIC_DATA]"
select select "21"
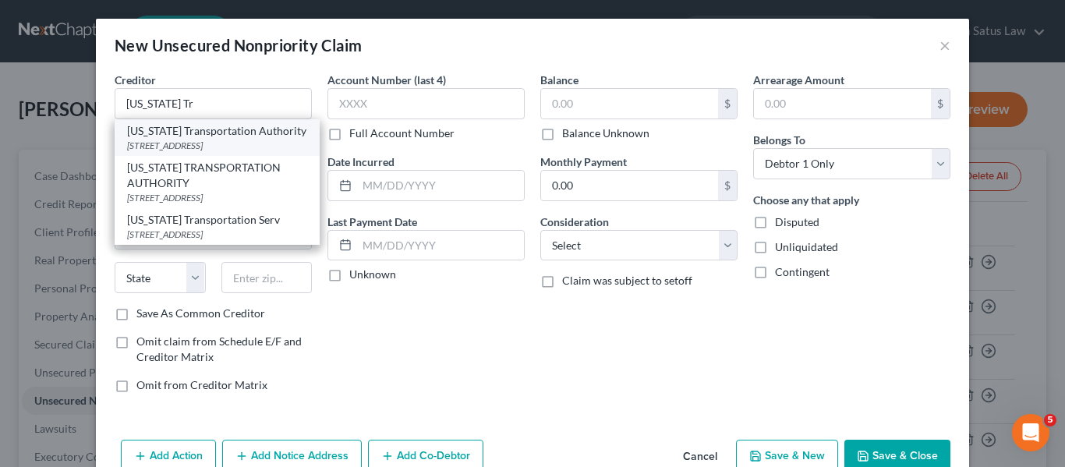
type input "21224"
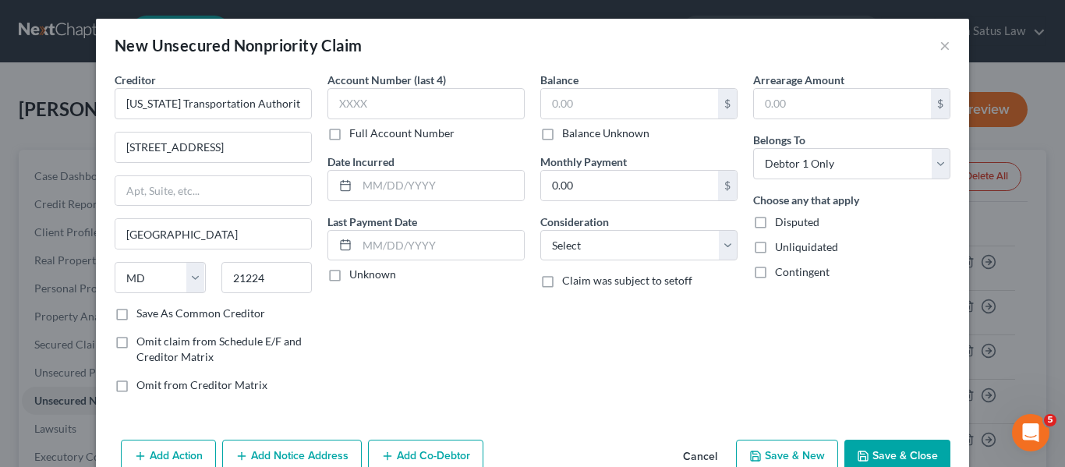
click at [863, 443] on button "Save & Close" at bounding box center [897, 456] width 106 height 33
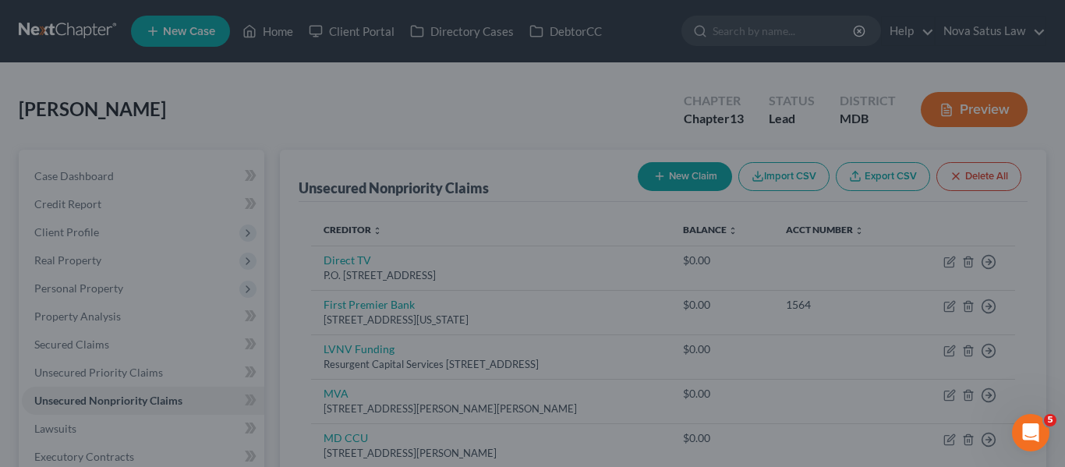
type input "0.00"
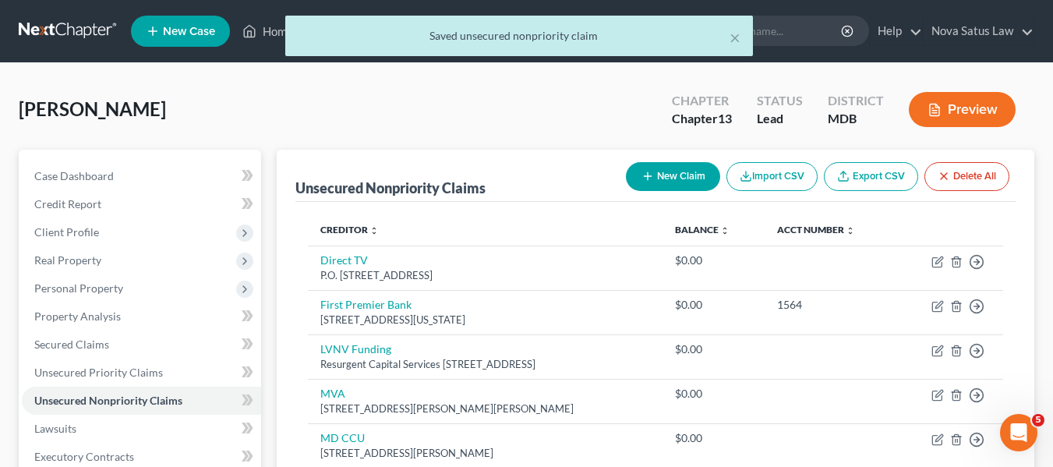
click at [662, 180] on button "New Claim" at bounding box center [673, 176] width 94 height 29
select select "0"
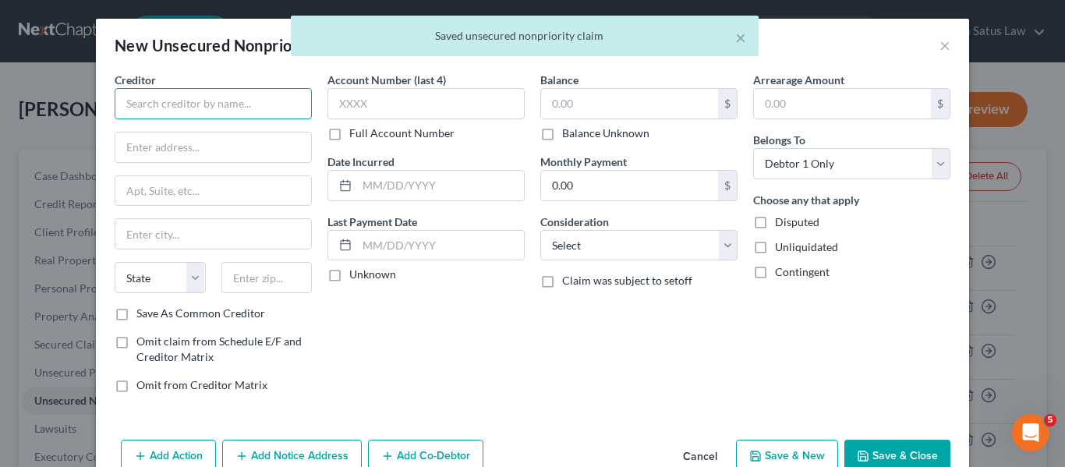
click at [208, 98] on input "text" at bounding box center [213, 103] width 197 height 31
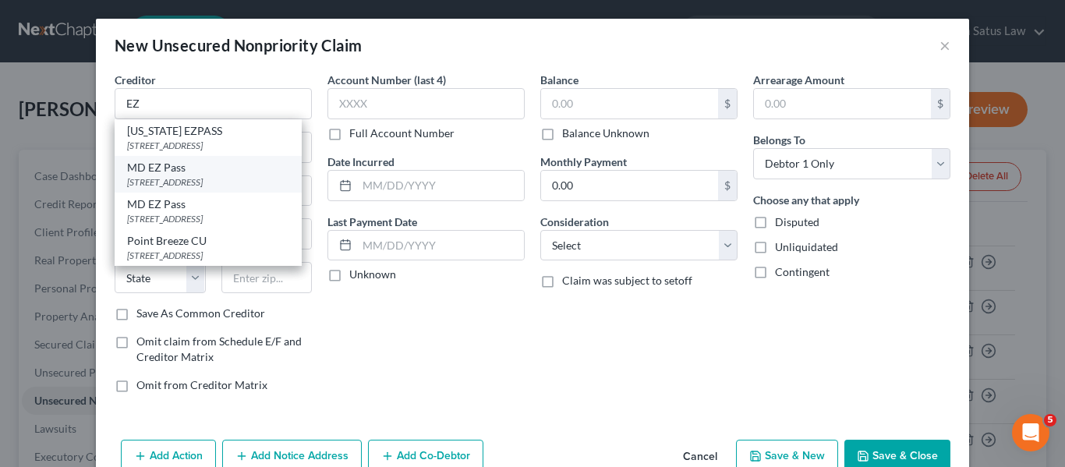
click at [216, 166] on div "MD EZ Pass" at bounding box center [208, 168] width 162 height 16
type input "MD EZ Pass"
type input "1 Turnpike Dr"
type input "[GEOGRAPHIC_DATA]"
select select "21"
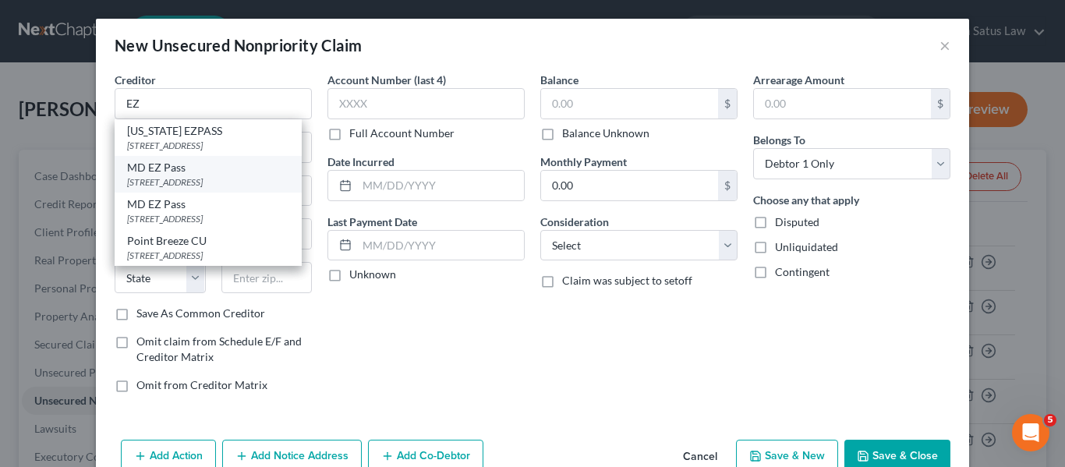
type input "21903"
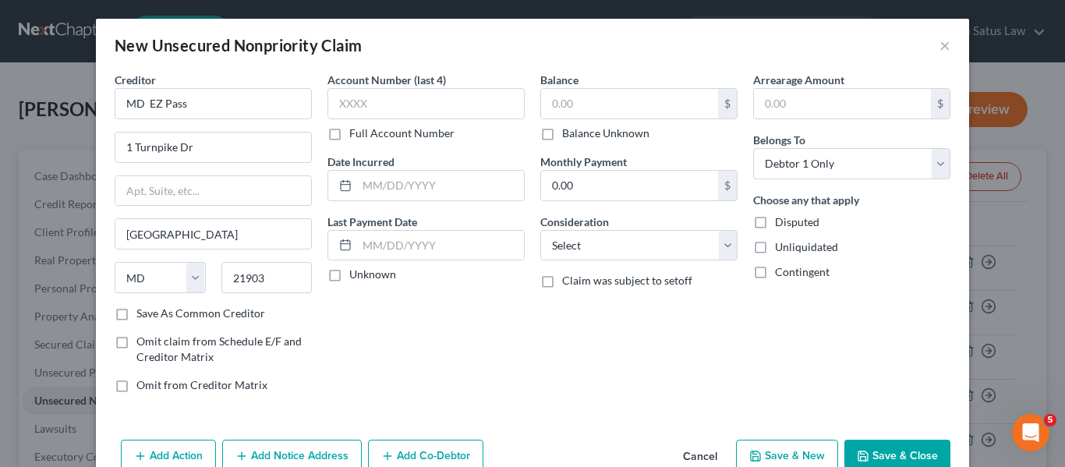
click at [857, 442] on button "Save & Close" at bounding box center [897, 456] width 106 height 33
type input "0.00"
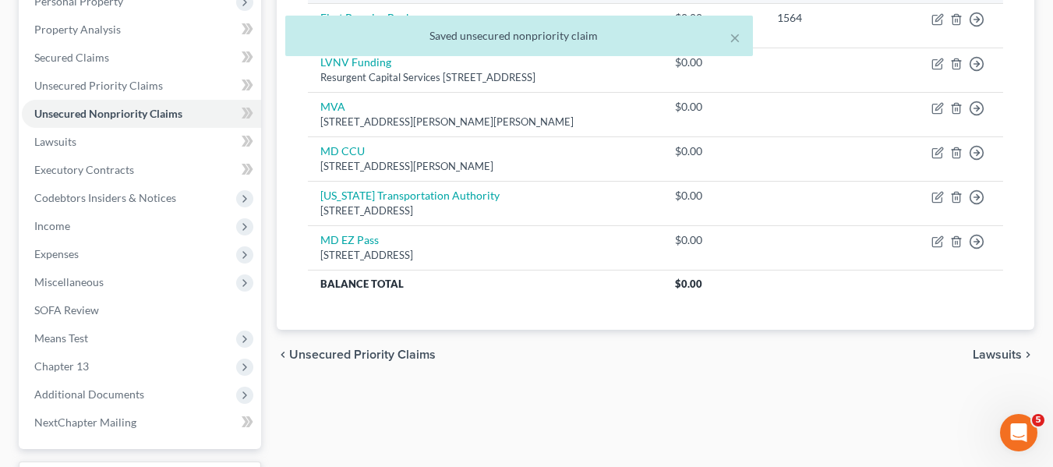
scroll to position [418, 0]
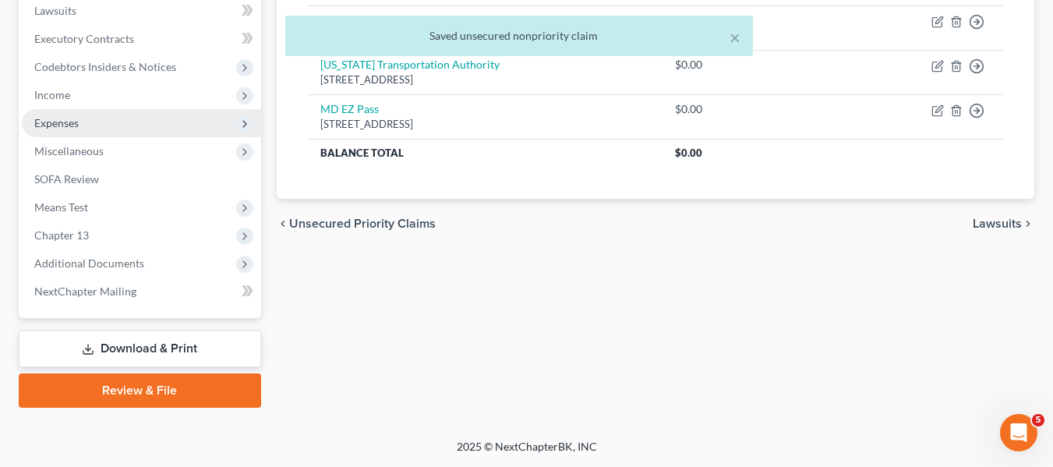
click at [125, 132] on span "Expenses" at bounding box center [141, 123] width 239 height 28
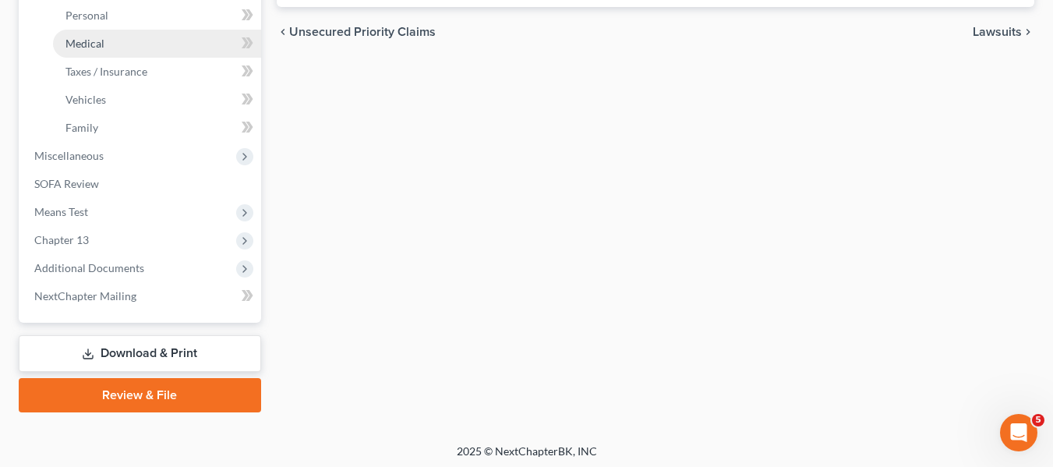
scroll to position [614, 0]
